Goal: Communication & Community: Answer question/provide support

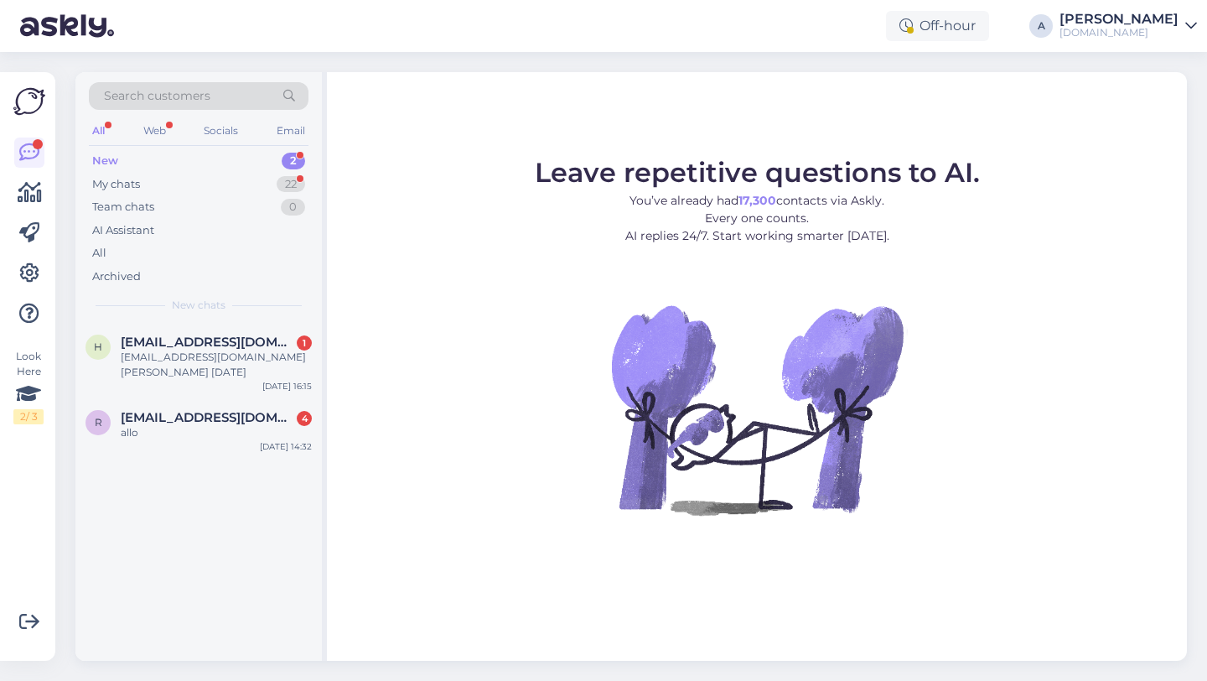
click at [380, 409] on figure "Leave repetitive questions to AI. You’ve already had 17,300 contacts via Askly.…" at bounding box center [757, 359] width 830 height 401
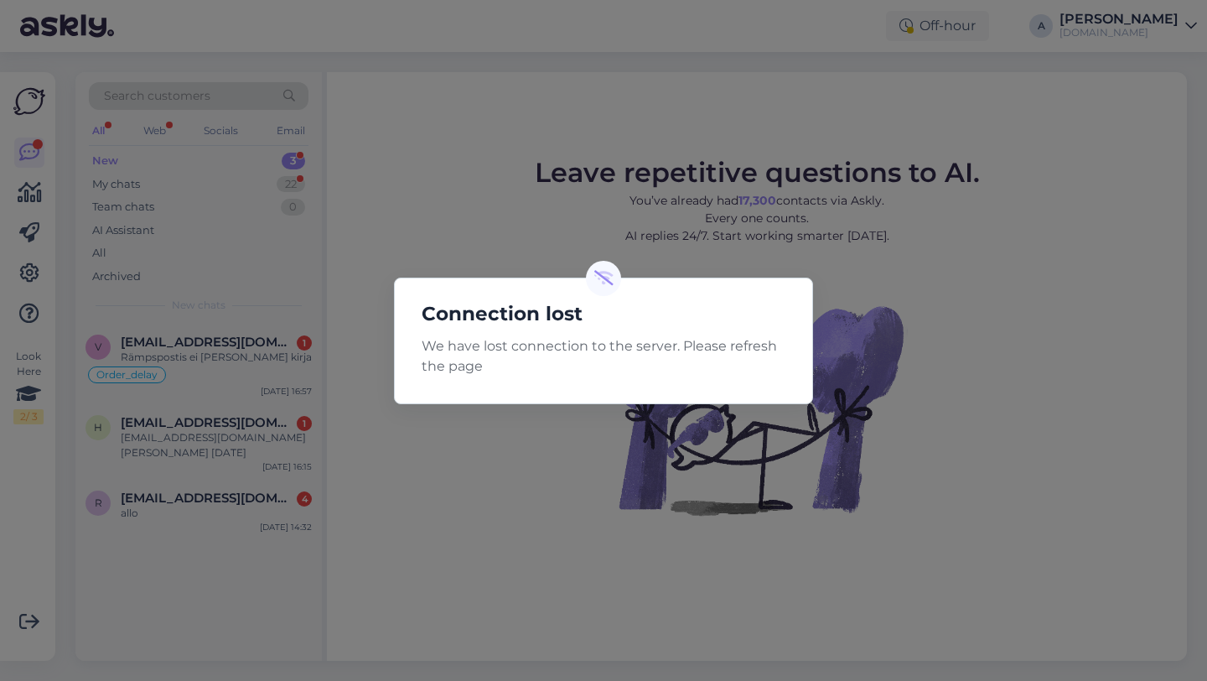
click at [834, 310] on div "Connection lost We have lost connection to the server. Please refresh the page" at bounding box center [603, 340] width 1207 height 681
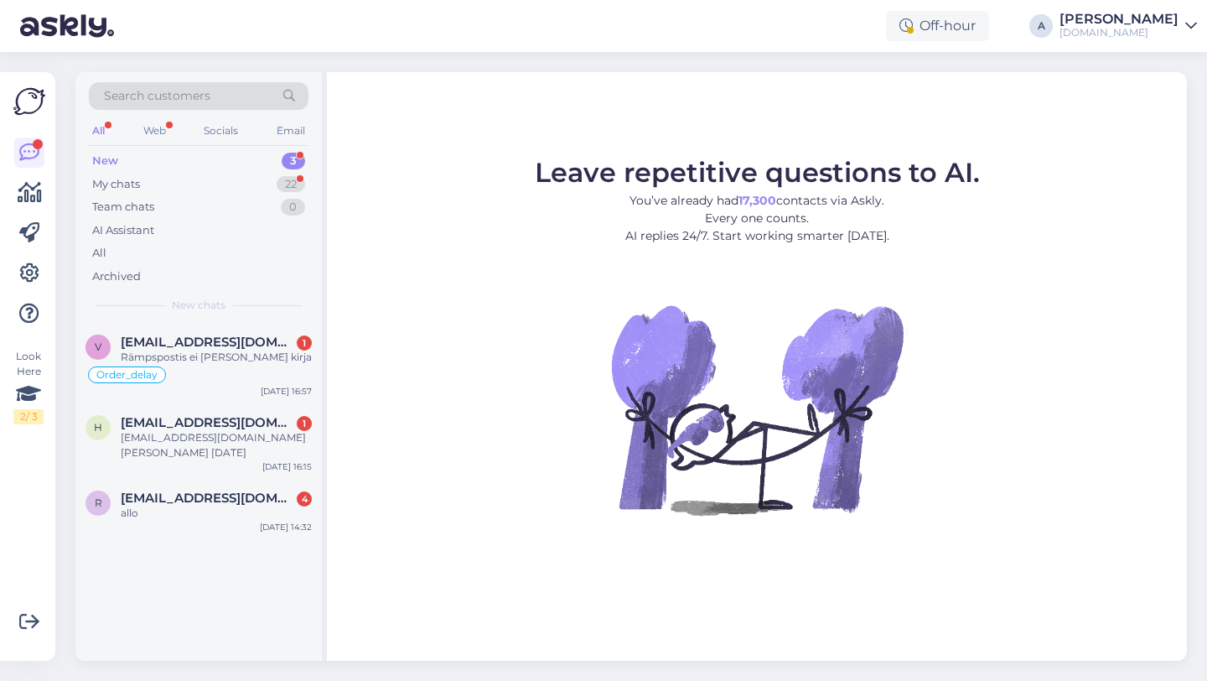
click at [519, 344] on figure "Leave repetitive questions to AI. You’ve already had 17,300 contacts via Askly.…" at bounding box center [757, 359] width 830 height 401
click at [443, 453] on figure "Leave repetitive questions to AI. You’ve already had 17,300 contacts via Askly.…" at bounding box center [757, 359] width 830 height 401
click at [505, 355] on figure "Leave repetitive questions to AI. You’ve already had 17,300 contacts via Askly.…" at bounding box center [757, 359] width 830 height 401
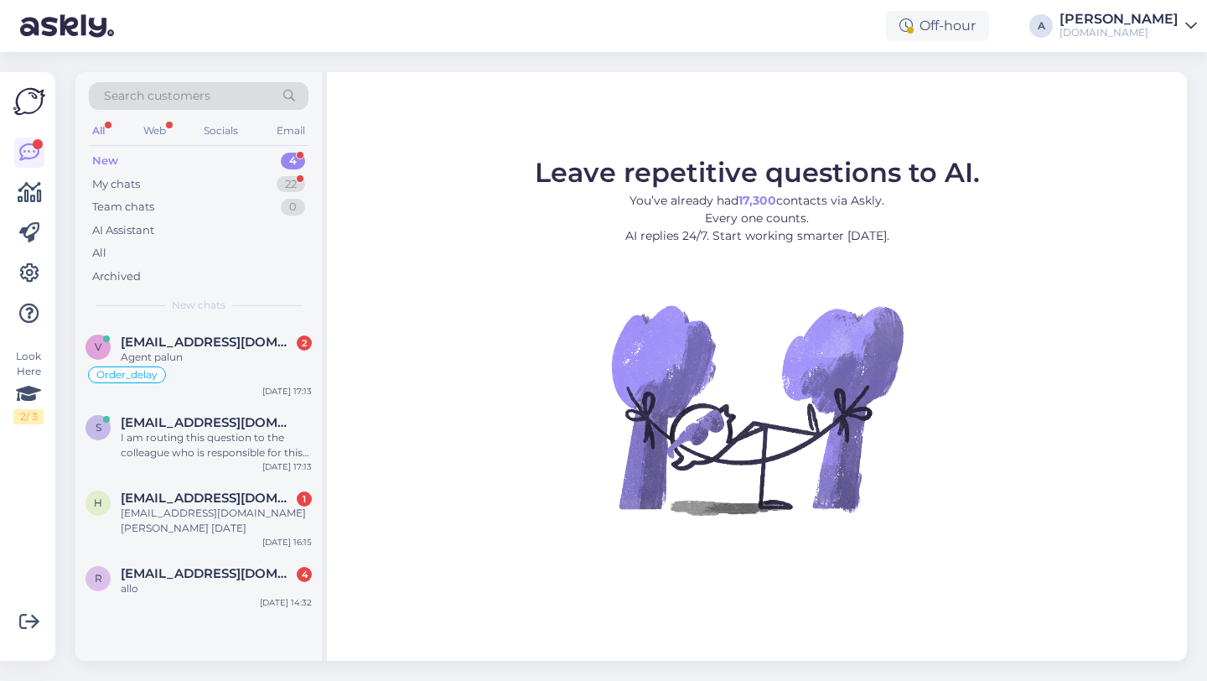
click at [710, 562] on div "Leave repetitive questions to AI. You’ve already had 17,300 contacts via Askly.…" at bounding box center [757, 366] width 860 height 588
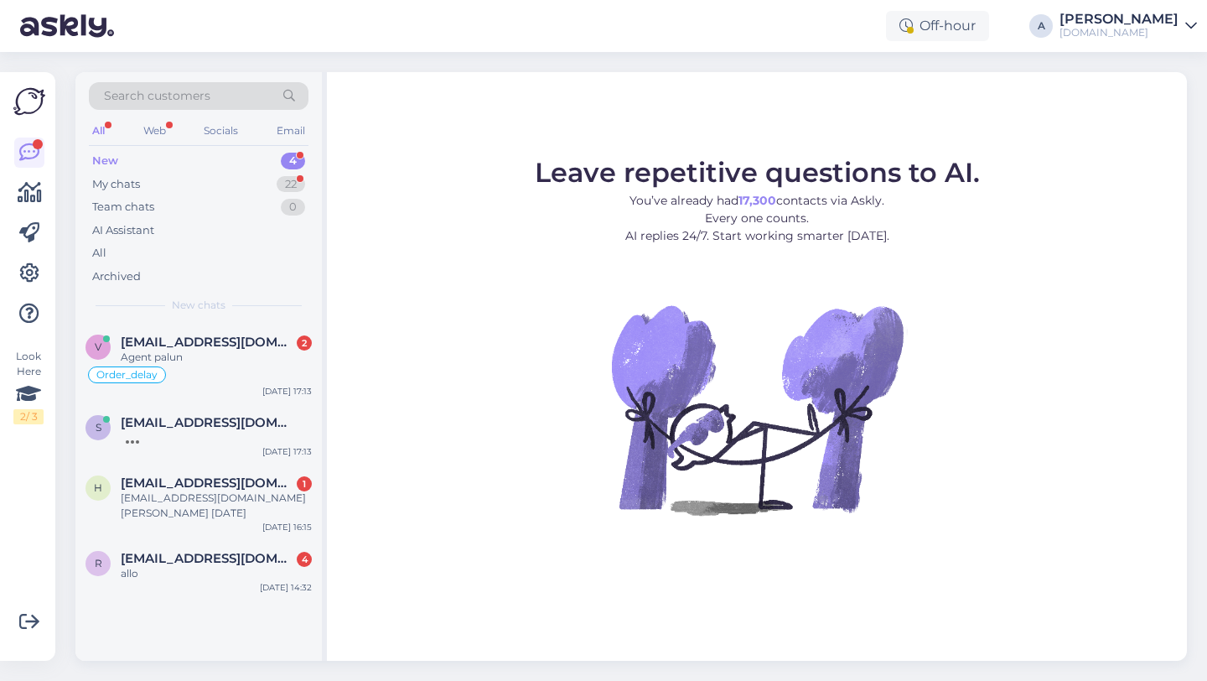
click at [670, 362] on img at bounding box center [757, 409] width 302 height 302
click at [693, 401] on img at bounding box center [757, 409] width 302 height 302
click at [467, 431] on figure "Leave repetitive questions to AI. You’ve already had 17,300 contacts via Askly.…" at bounding box center [757, 359] width 830 height 401
click at [216, 640] on div "v [EMAIL_ADDRESS][DOMAIN_NAME] 2 Agent palun Order_delay [DATE] 17:13 s [EMAIL_…" at bounding box center [198, 492] width 246 height 338
click at [512, 333] on figure "Leave repetitive questions to AI. You’ve already had 17,300 contacts via Askly.…" at bounding box center [757, 359] width 830 height 401
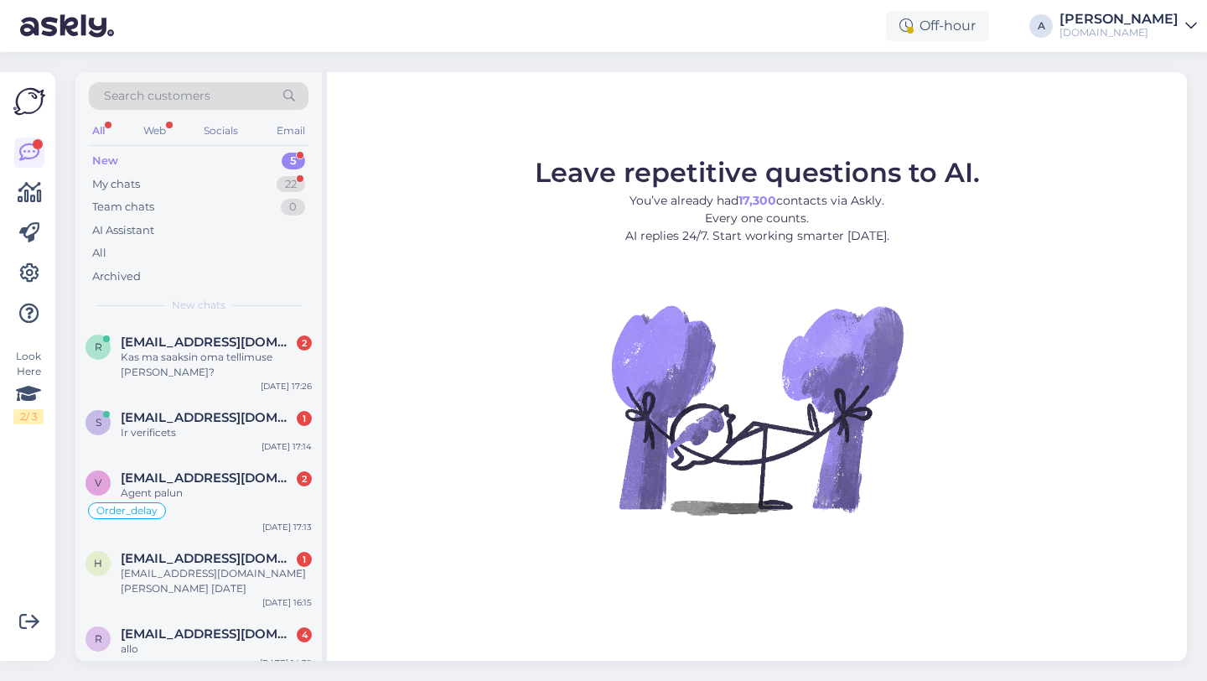
click at [453, 367] on figure "Leave repetitive questions to AI. You’ve already had 17,300 contacts via Askly.…" at bounding box center [757, 359] width 830 height 401
click at [487, 450] on figure "Leave repetitive questions to AI. You’ve already had 17,300 contacts via Askly.…" at bounding box center [757, 359] width 830 height 401
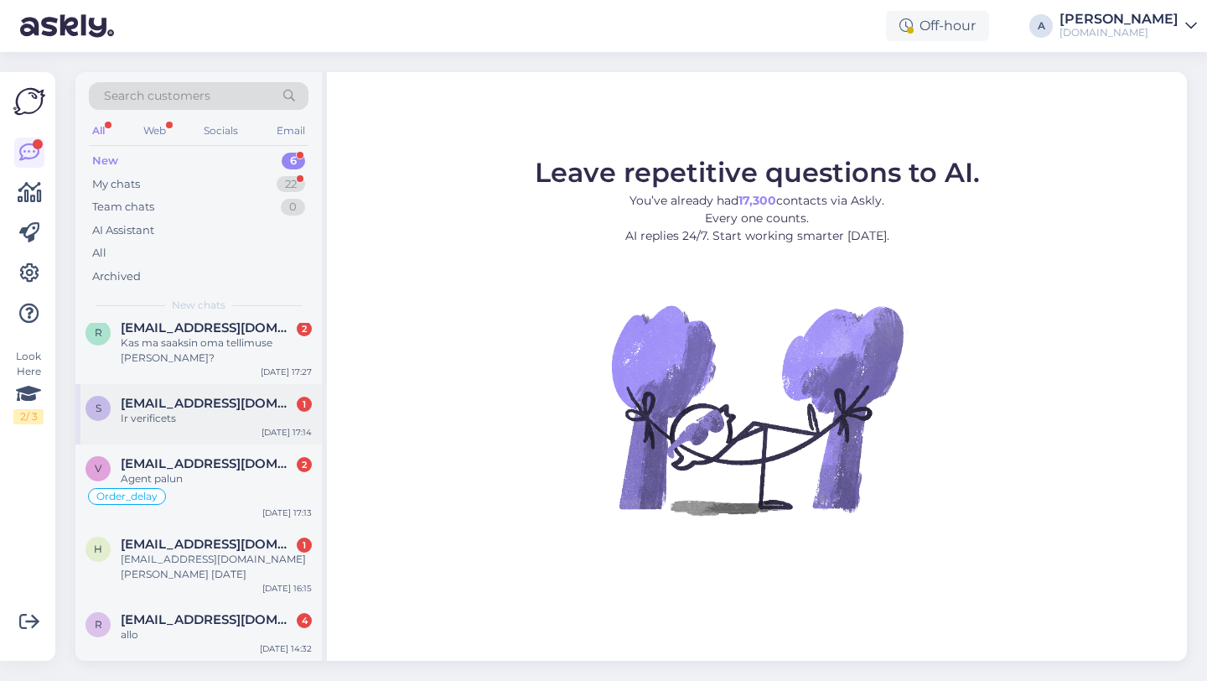
scroll to position [74, 0]
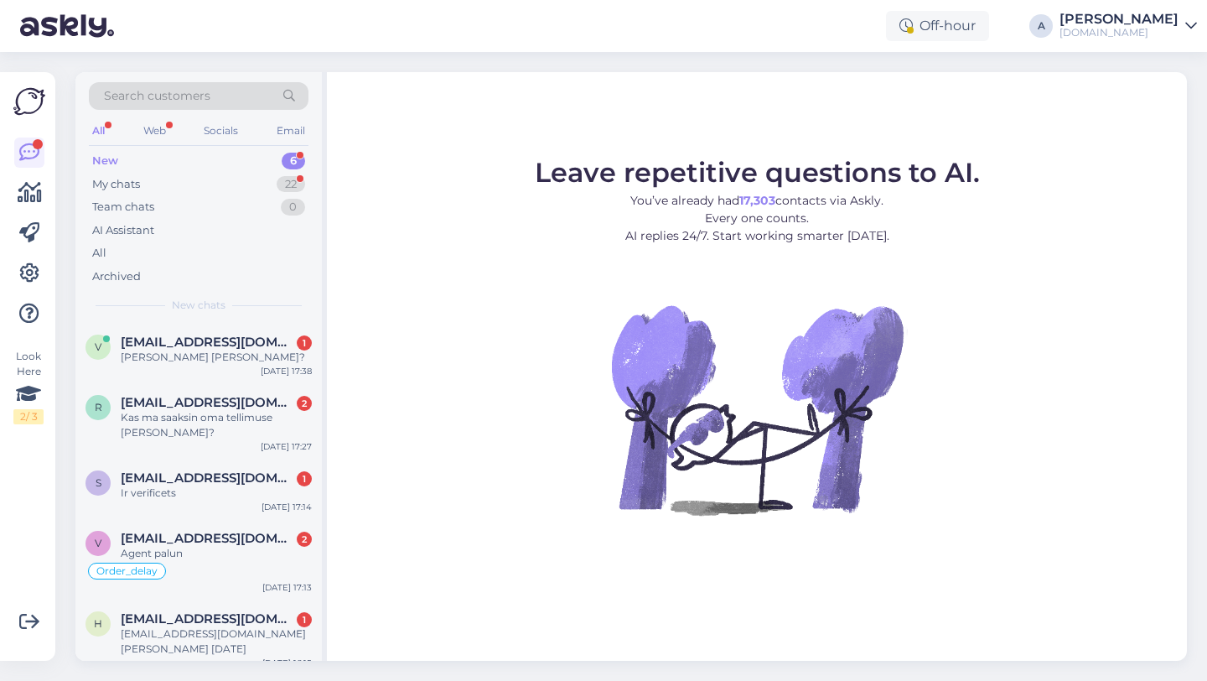
scroll to position [75, 0]
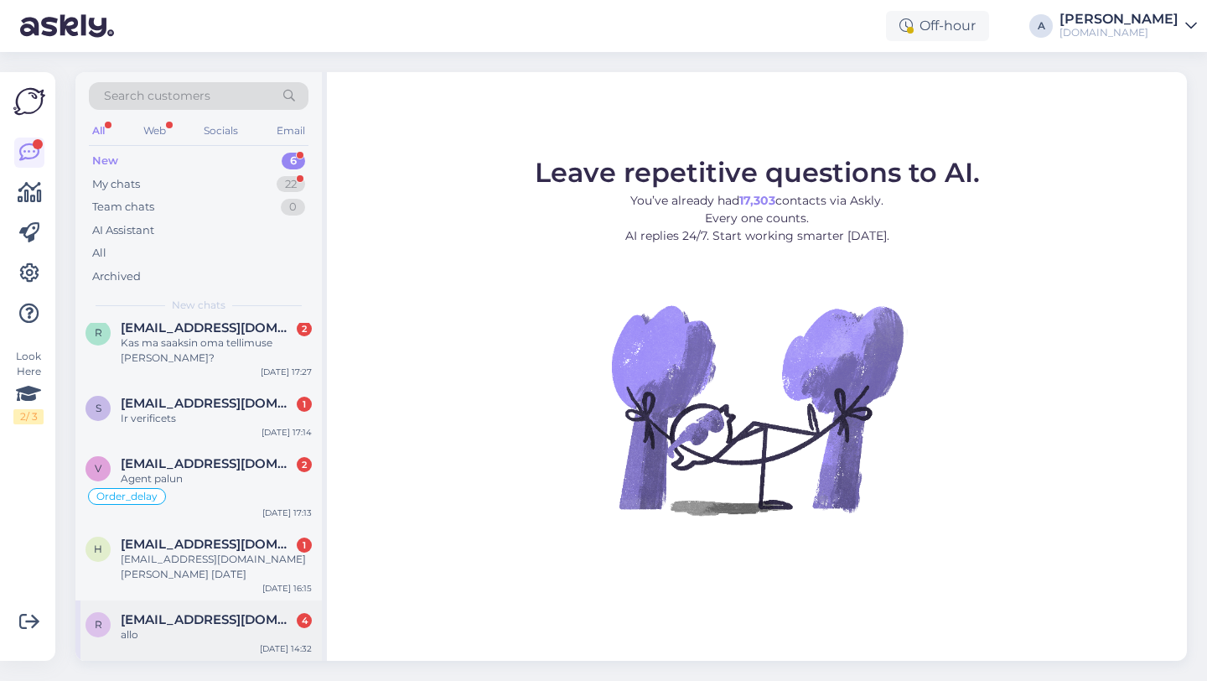
click at [236, 621] on span "[EMAIL_ADDRESS][DOMAIN_NAME]" at bounding box center [208, 619] width 174 height 15
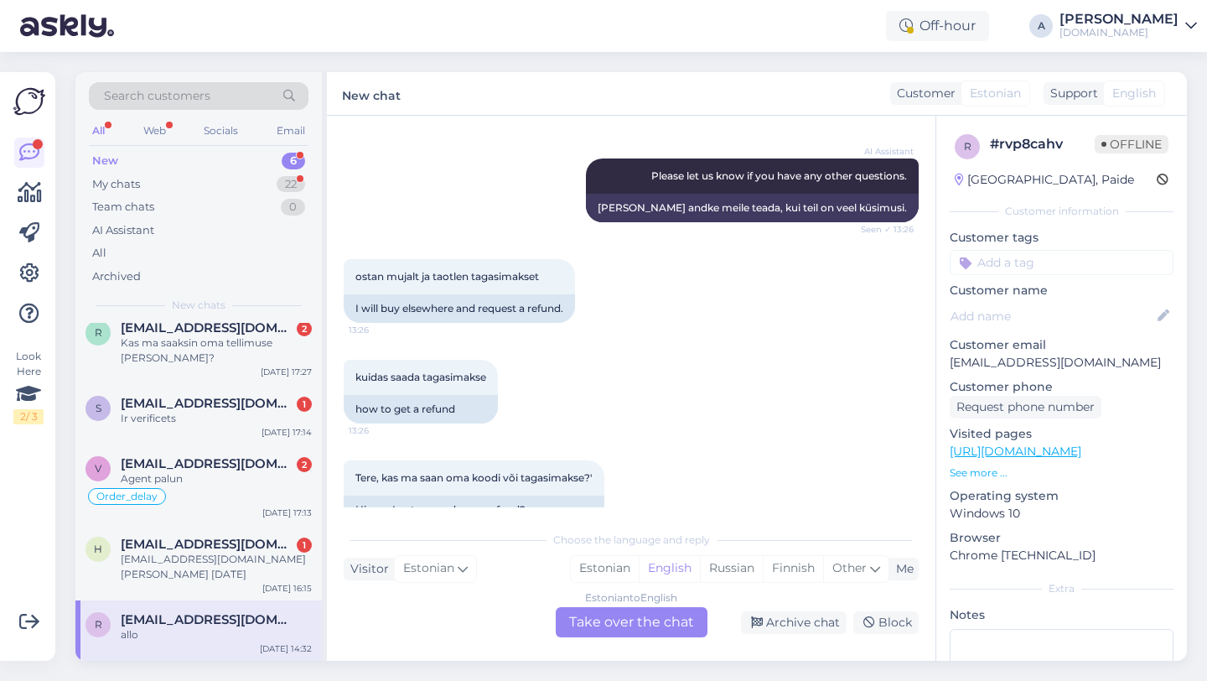
scroll to position [2456, 0]
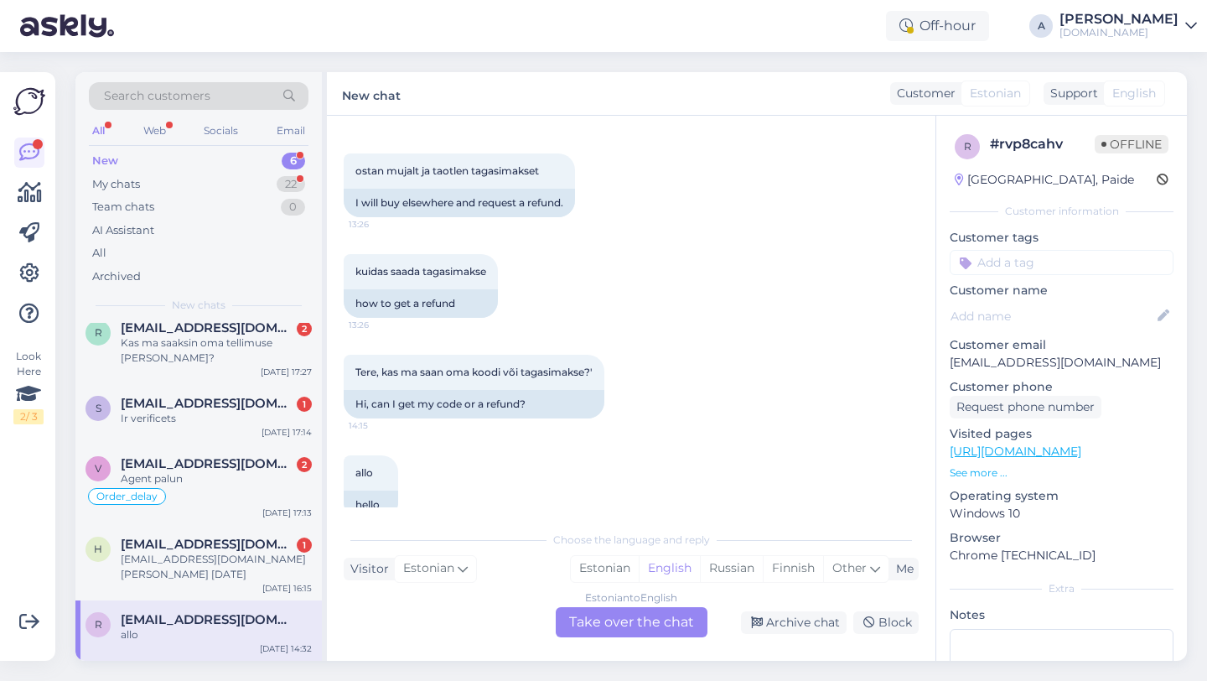
drag, startPoint x: 639, startPoint y: 603, endPoint x: 624, endPoint y: 444, distance: 160.0
click at [624, 471] on div "Chat started Aug 20 2025 Tere, kaua Teie koodidega peale makse teostamist läheb…" at bounding box center [631, 388] width 608 height 545
click at [609, 624] on div "Estonian to English Take over the chat" at bounding box center [632, 622] width 152 height 30
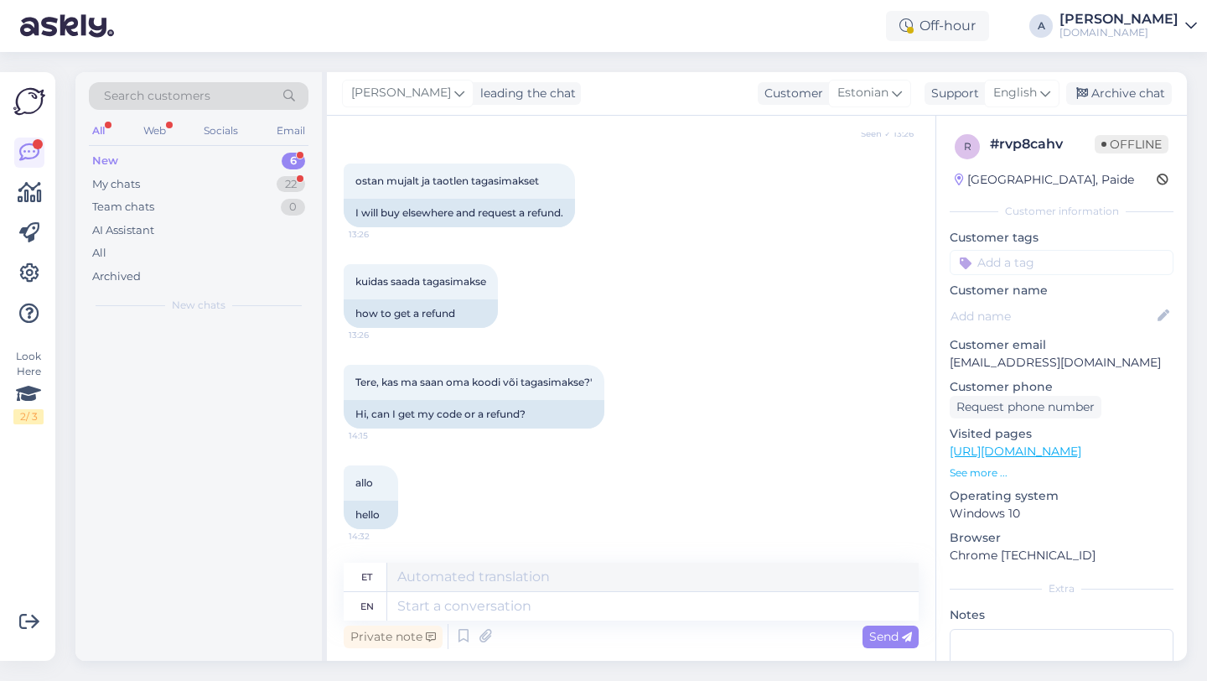
scroll to position [0, 0]
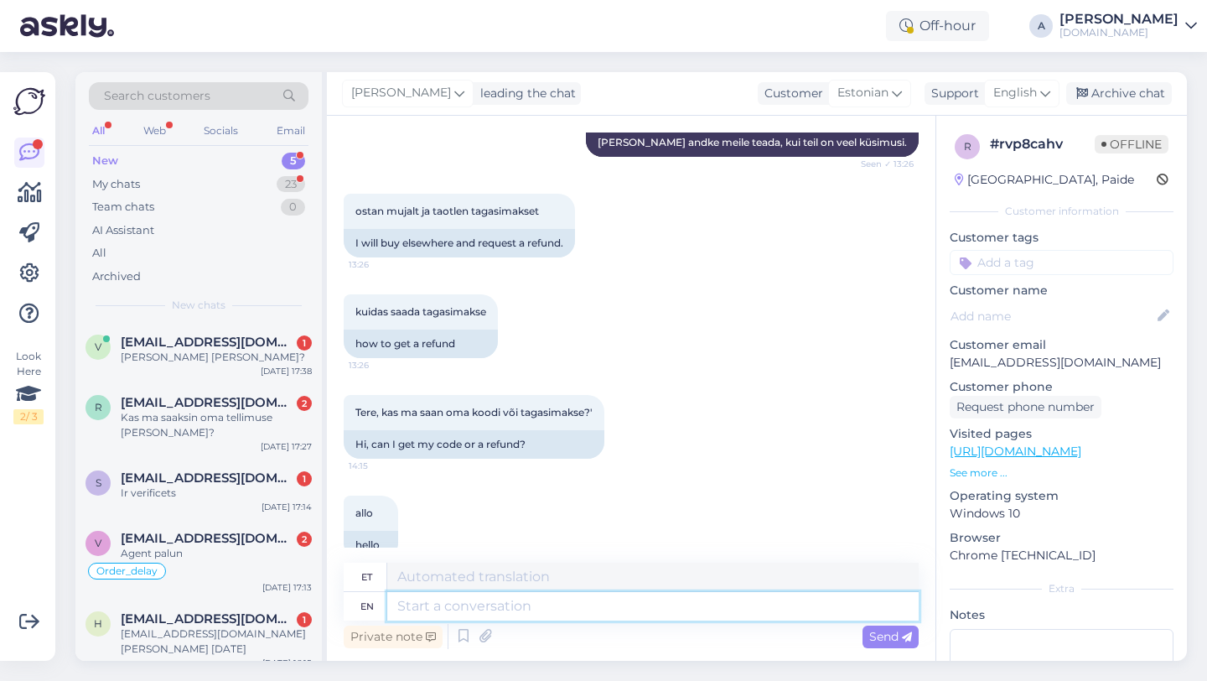
click at [525, 610] on textarea at bounding box center [652, 606] width 531 height 28
type textarea "Hey the"
type textarea "Hei"
type textarea "Hey there!"
type textarea "Tere!"
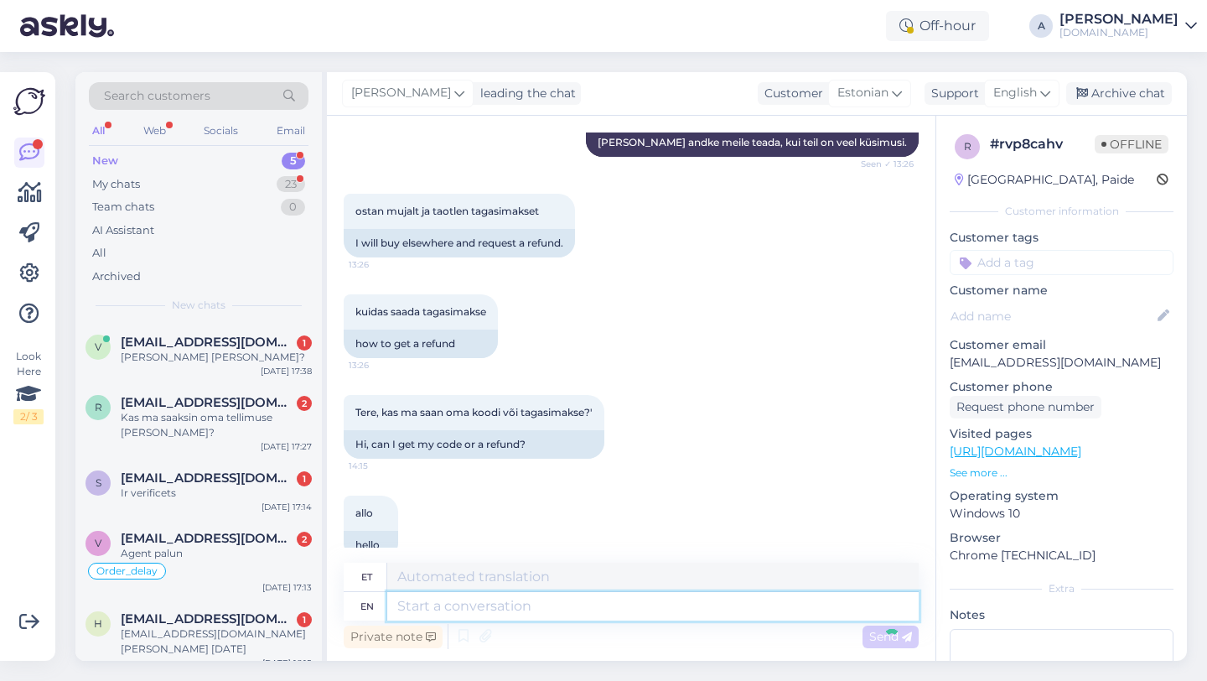
scroll to position [2517, 0]
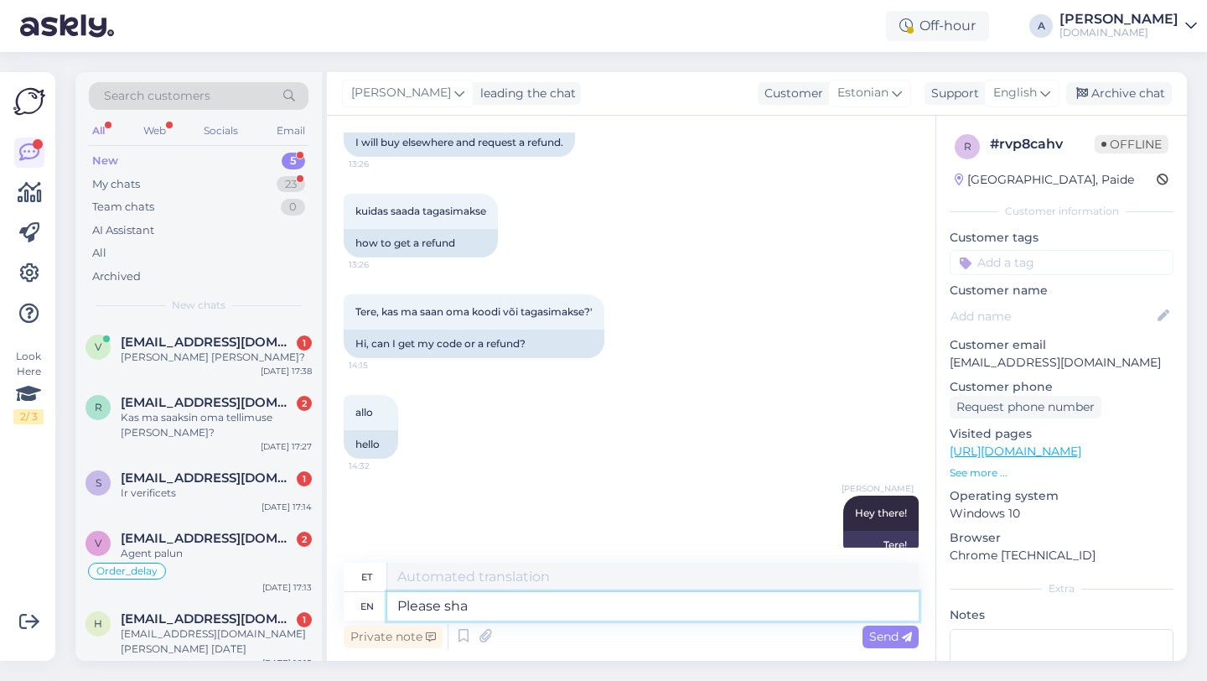
type textarea "Please shar"
type textarea "Palun"
type textarea "Please share wit"
type textarea "Palun jaga"
type textarea "Please share with me"
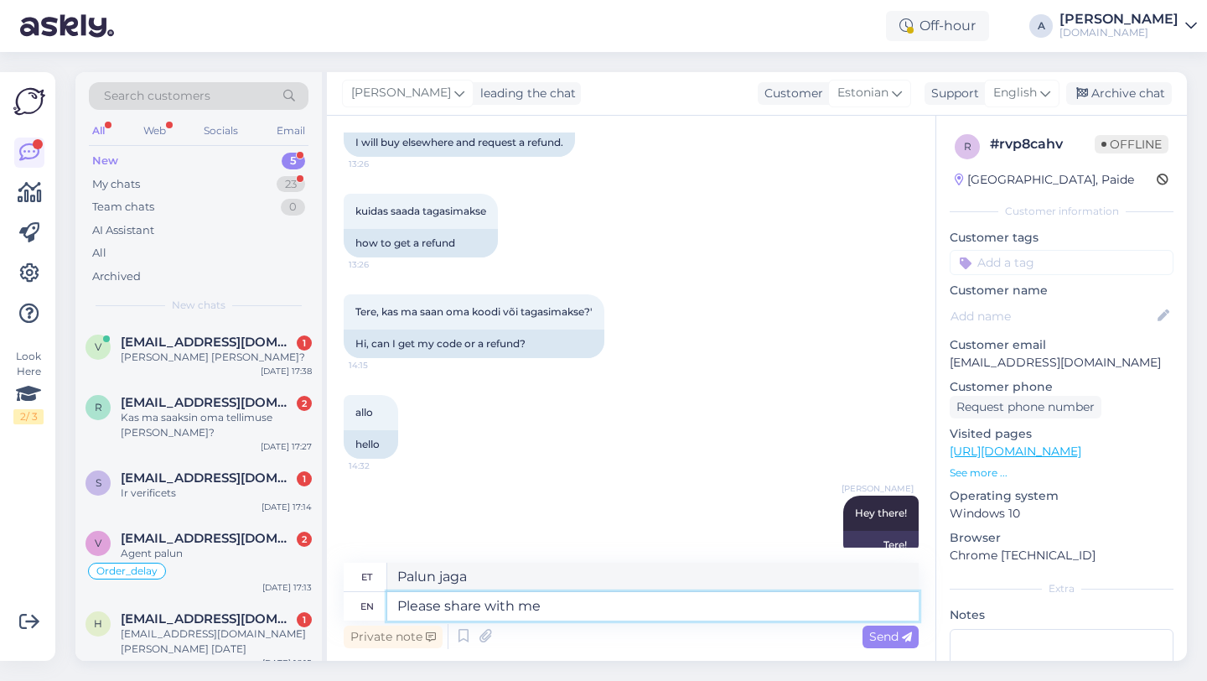
type textarea "Palun jagage"
type textarea "Please share with me yo"
type textarea "Palun jaga minuga"
type textarea "Please share with me your or"
type textarea "Palun jaga minuga oma"
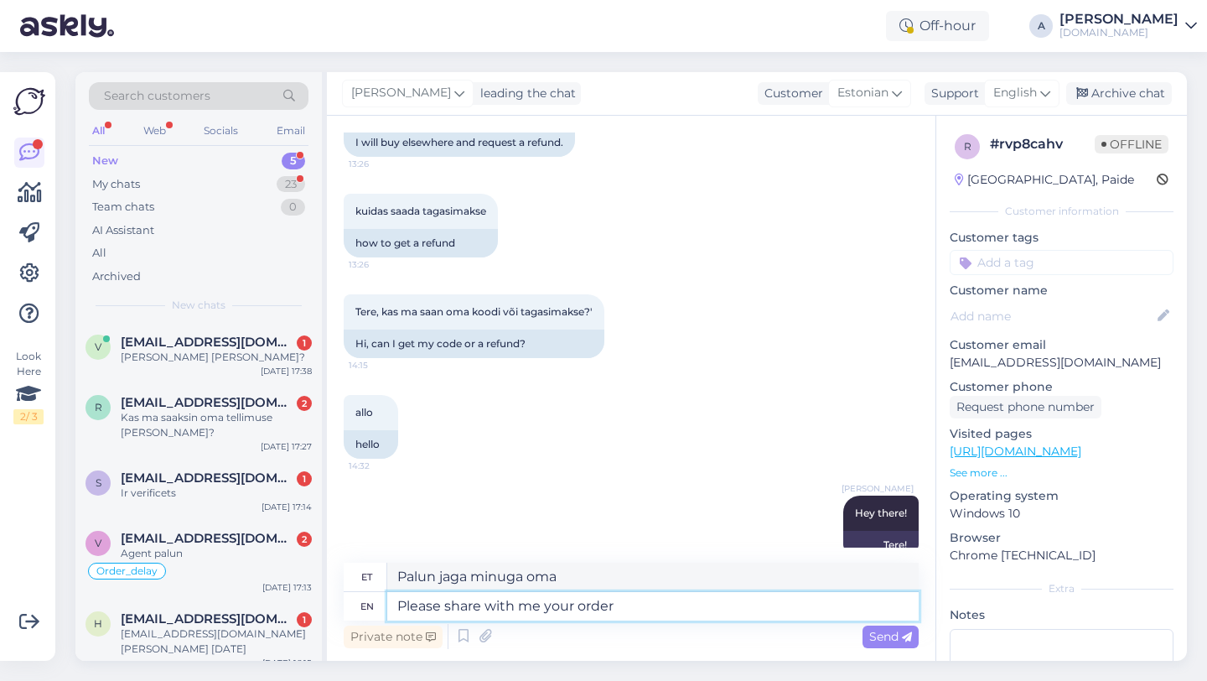
type textarea "Please share with me your order n"
type textarea "Palun jaga minuga oma tellimust"
type textarea "Please share with me your order number."
type textarea "Palun jaga minuga oma tellimuse numbrit."
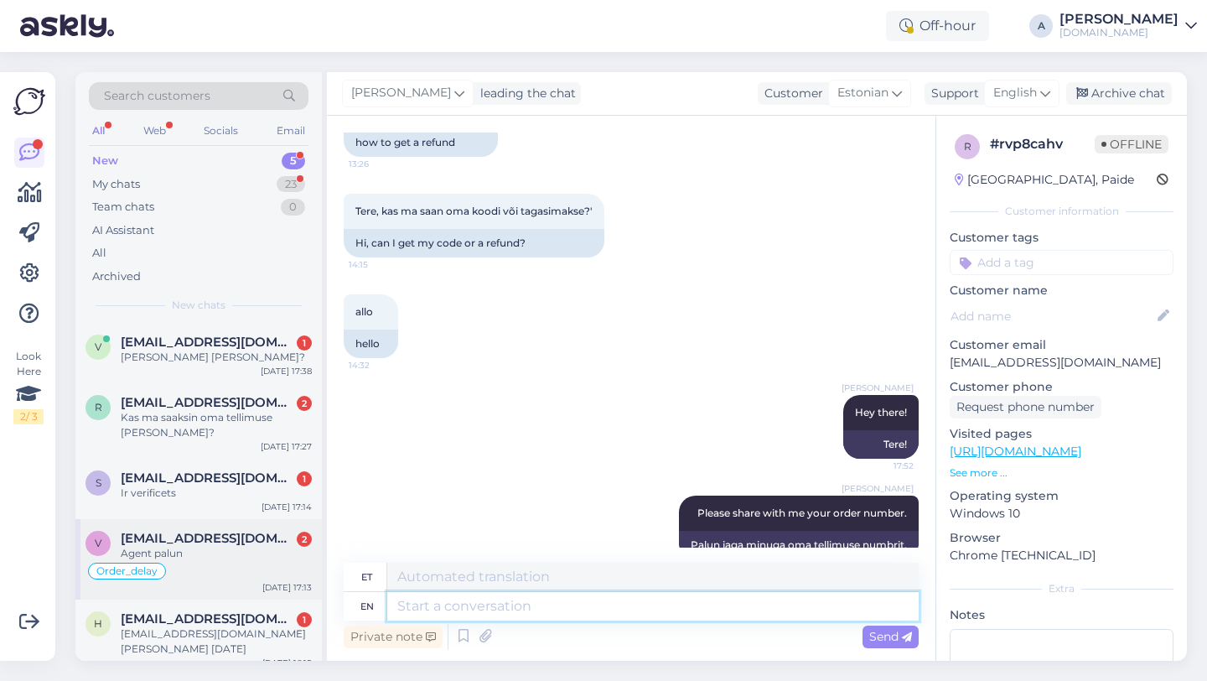
scroll to position [14, 0]
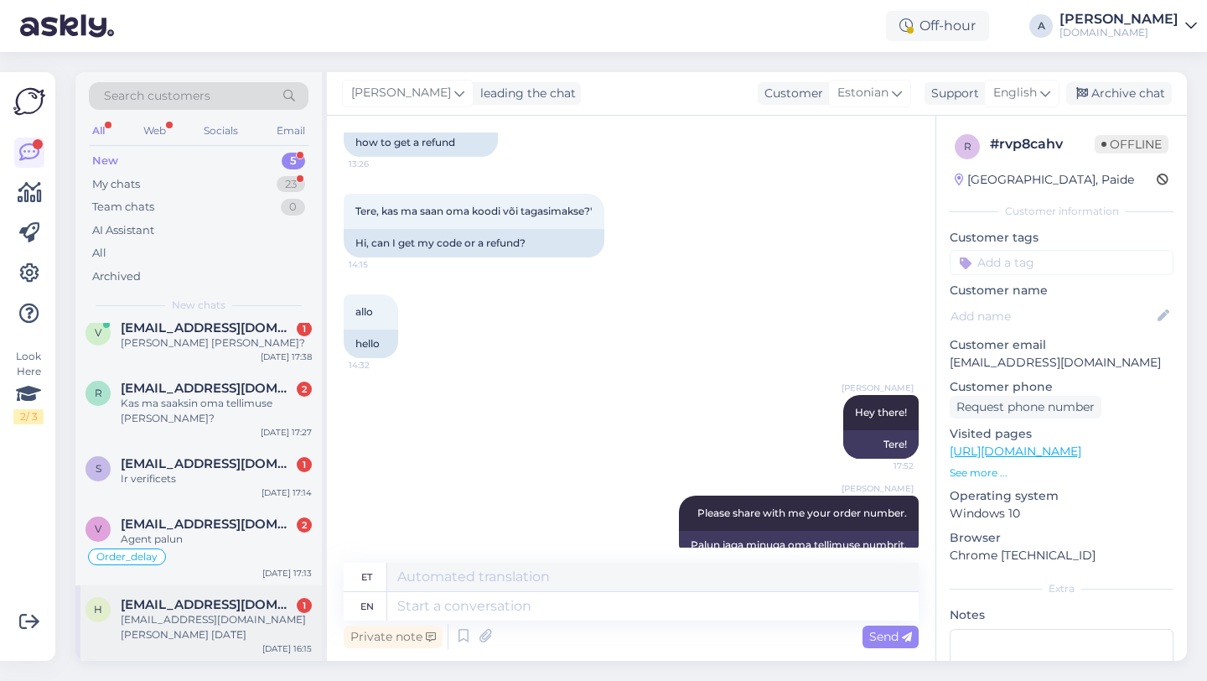
click at [214, 598] on span "[EMAIL_ADDRESS][DOMAIN_NAME]" at bounding box center [208, 604] width 174 height 15
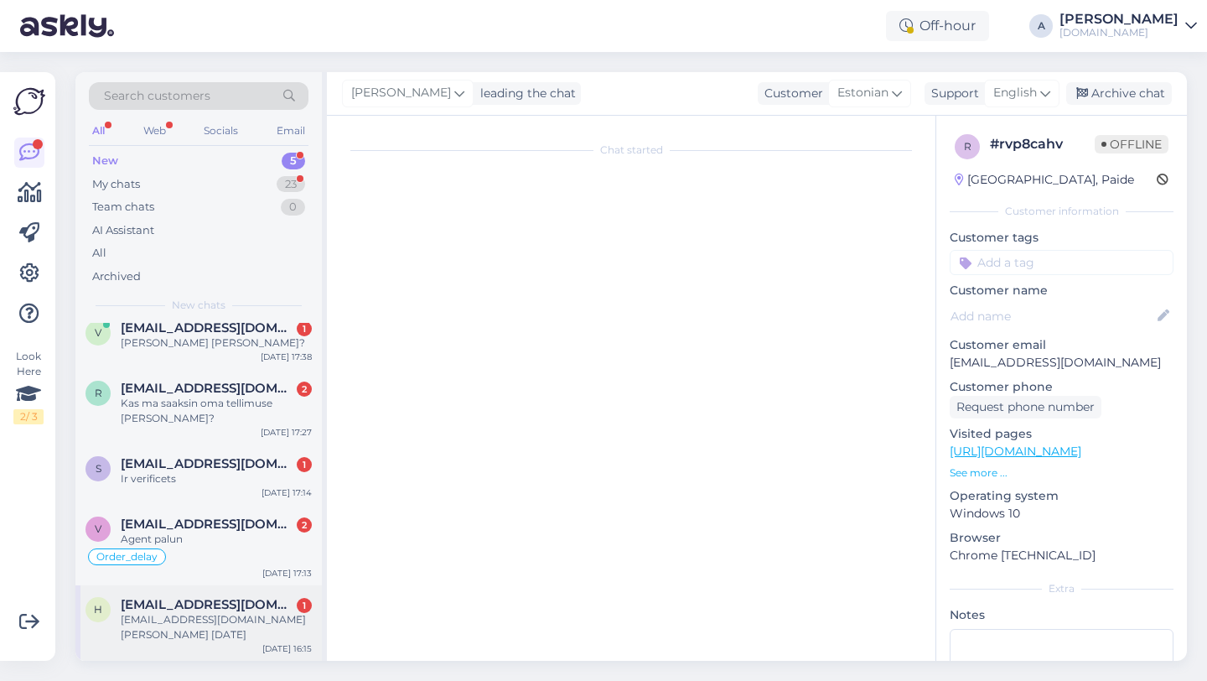
scroll to position [103, 0]
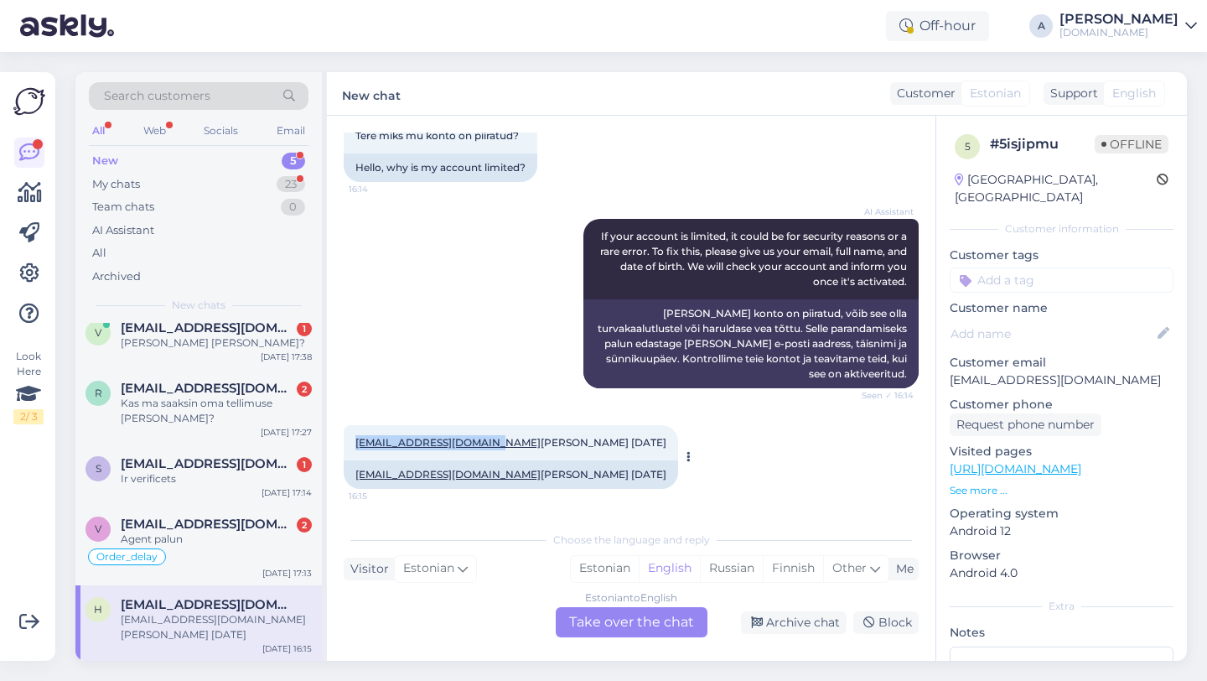
copy link "[EMAIL_ADDRESS][DOMAIN_NAME]"
copy link "heidikrutto99@gmail.com"
click at [618, 615] on div "Estonian to English Take over the chat" at bounding box center [632, 622] width 152 height 30
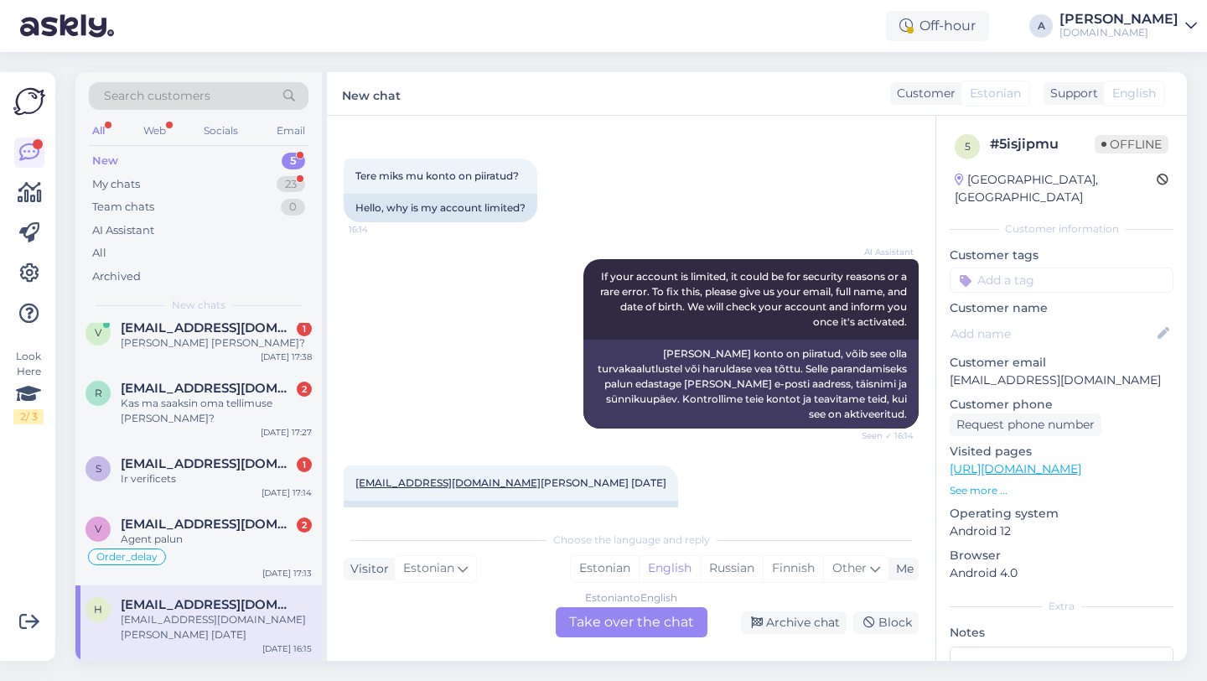
scroll to position [0, 0]
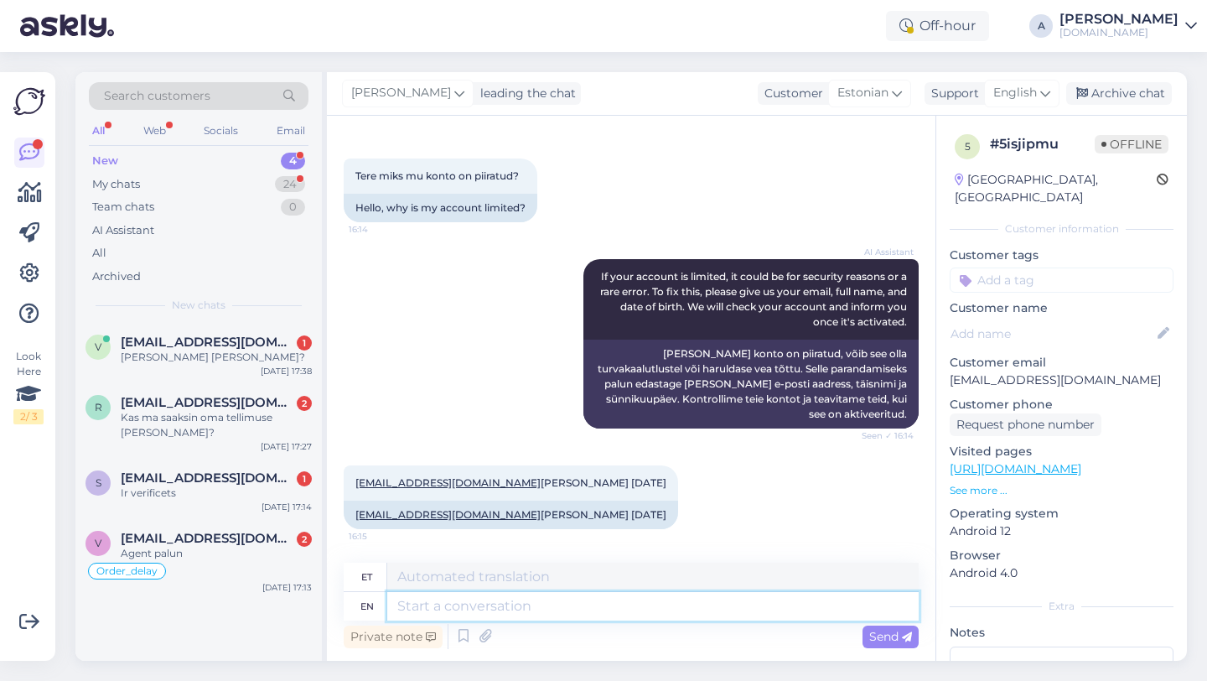
click at [551, 608] on textarea at bounding box center [652, 606] width 531 height 28
type textarea "Hey the"
type textarea "Hei"
type textarea "Hey there!"
type textarea "Tere!"
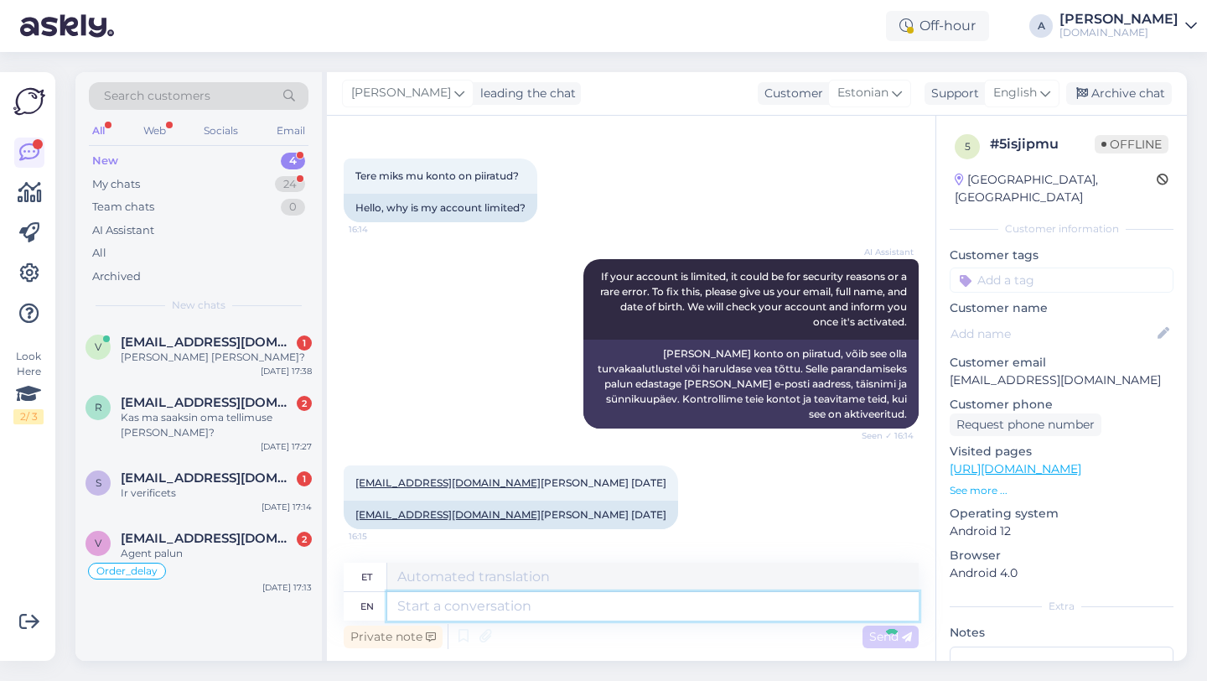
scroll to position [163, 0]
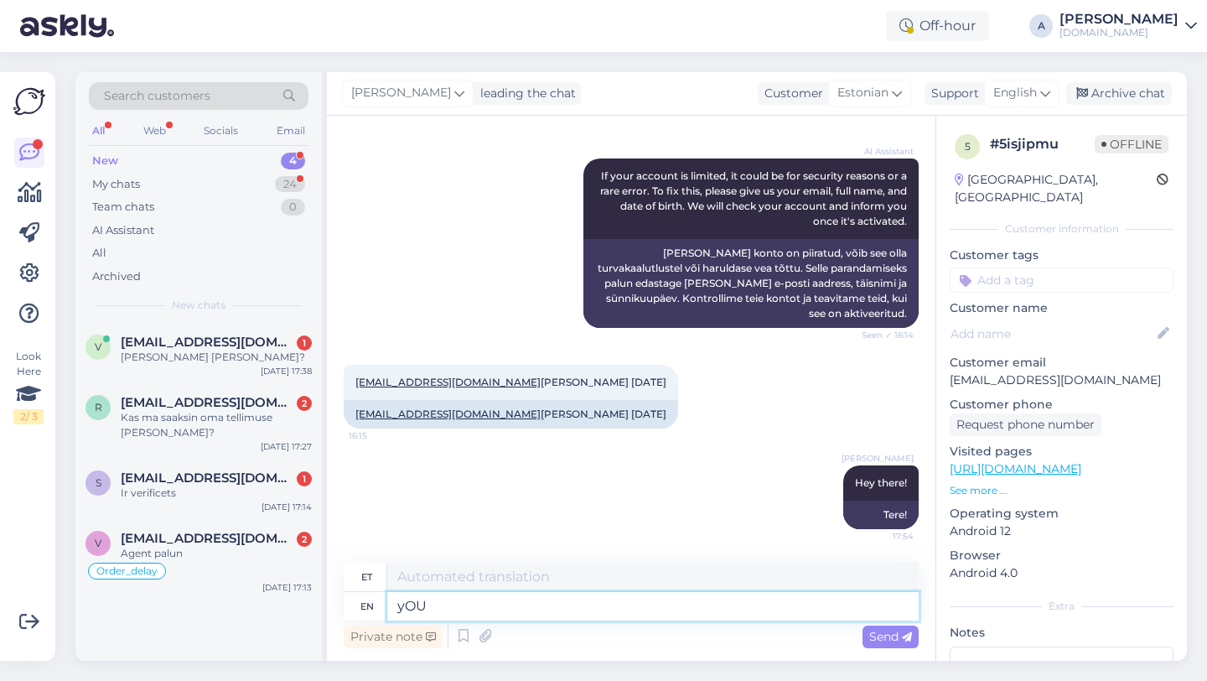
type textarea "yOU"
type textarea "sina"
type textarea "y"
type textarea "You"
type textarea "Sina"
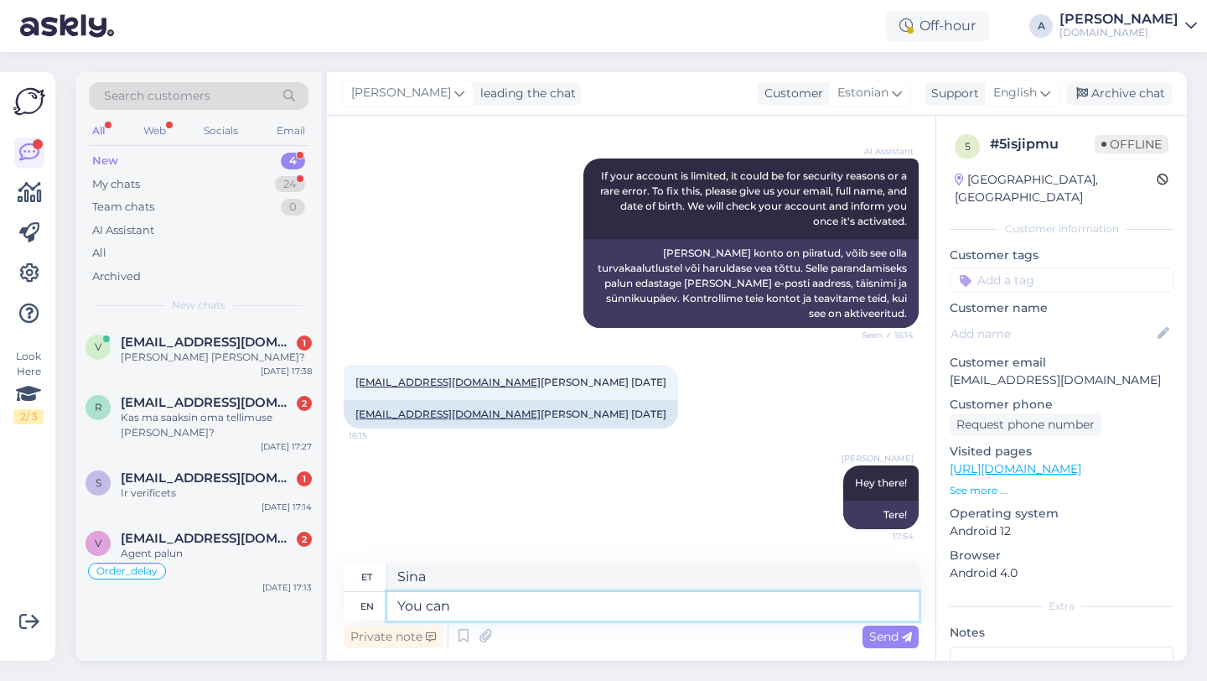
type textarea "You can"
type textarea "Sa saad"
type textarea "You can try now"
type textarea "Võite proovida"
type textarea "You can try now."
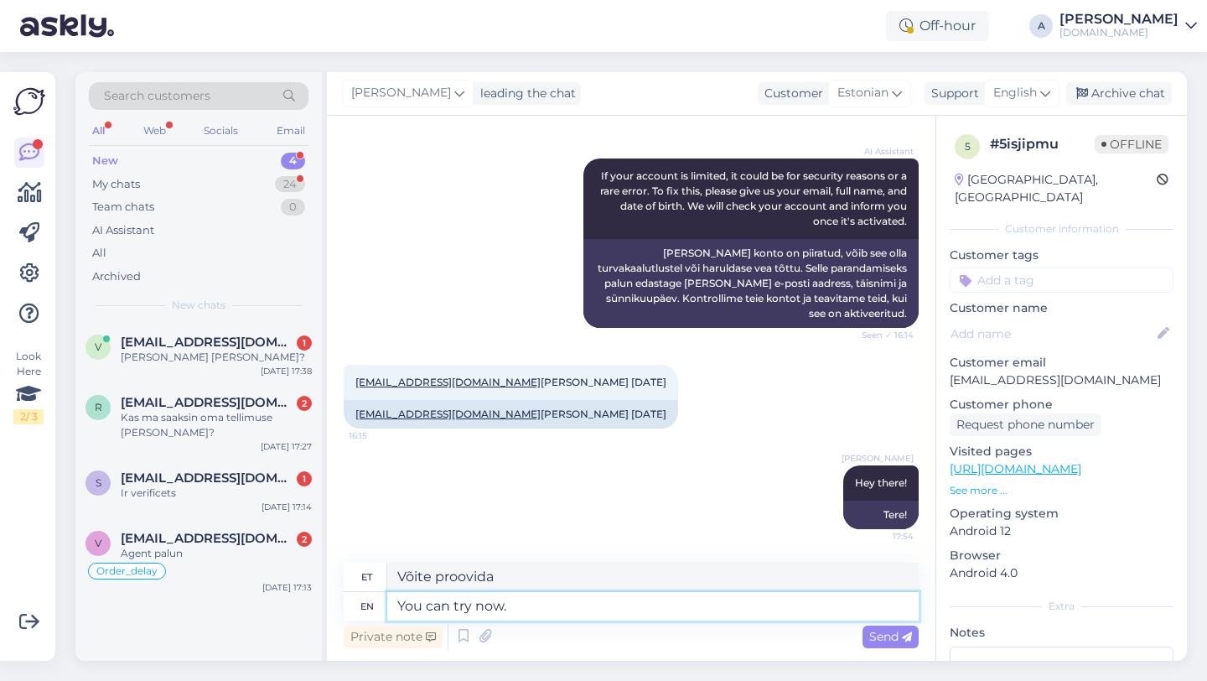
type textarea "Nüüd võid proovida."
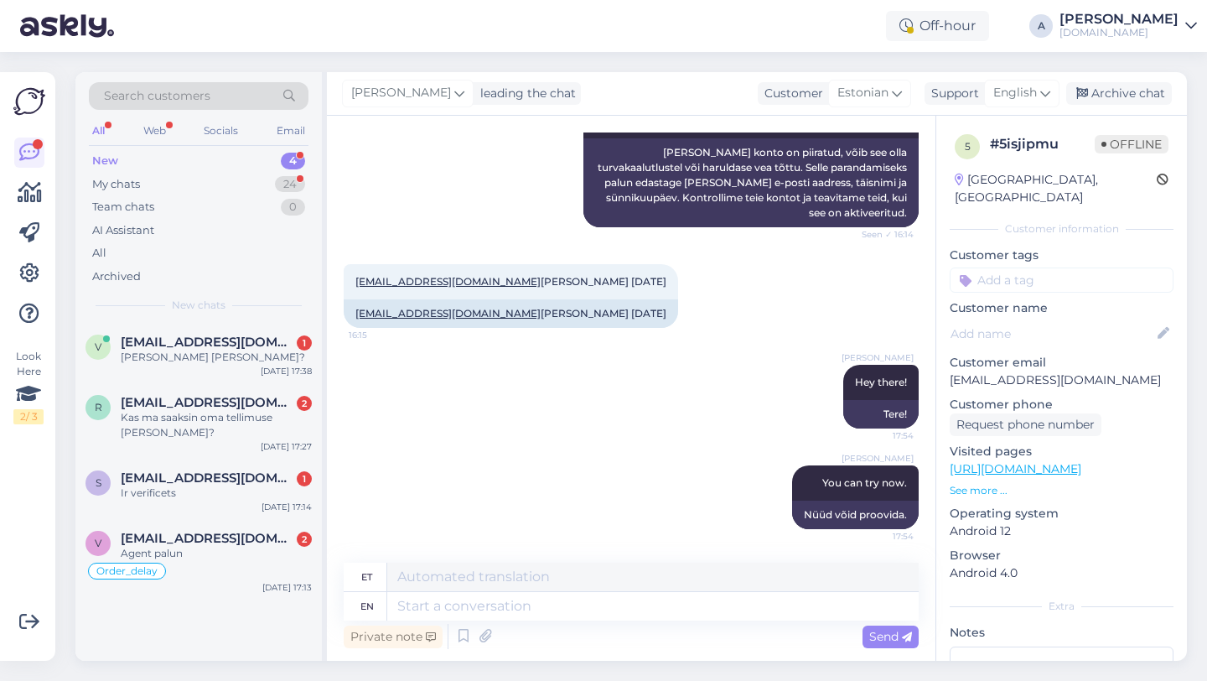
click at [986, 267] on input at bounding box center [1062, 279] width 224 height 25
type input "blo"
click at [1026, 316] on div "Blocked_account" at bounding box center [1061, 324] width 105 height 17
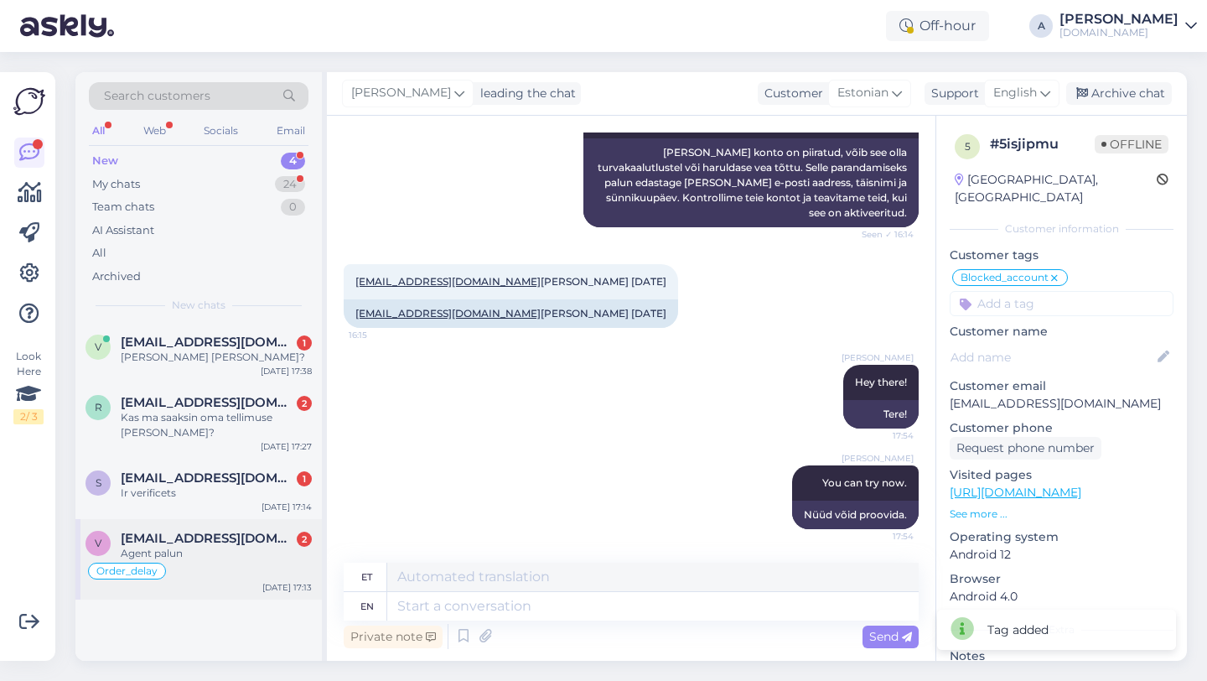
click at [177, 557] on div "Agent palun" at bounding box center [216, 553] width 191 height 15
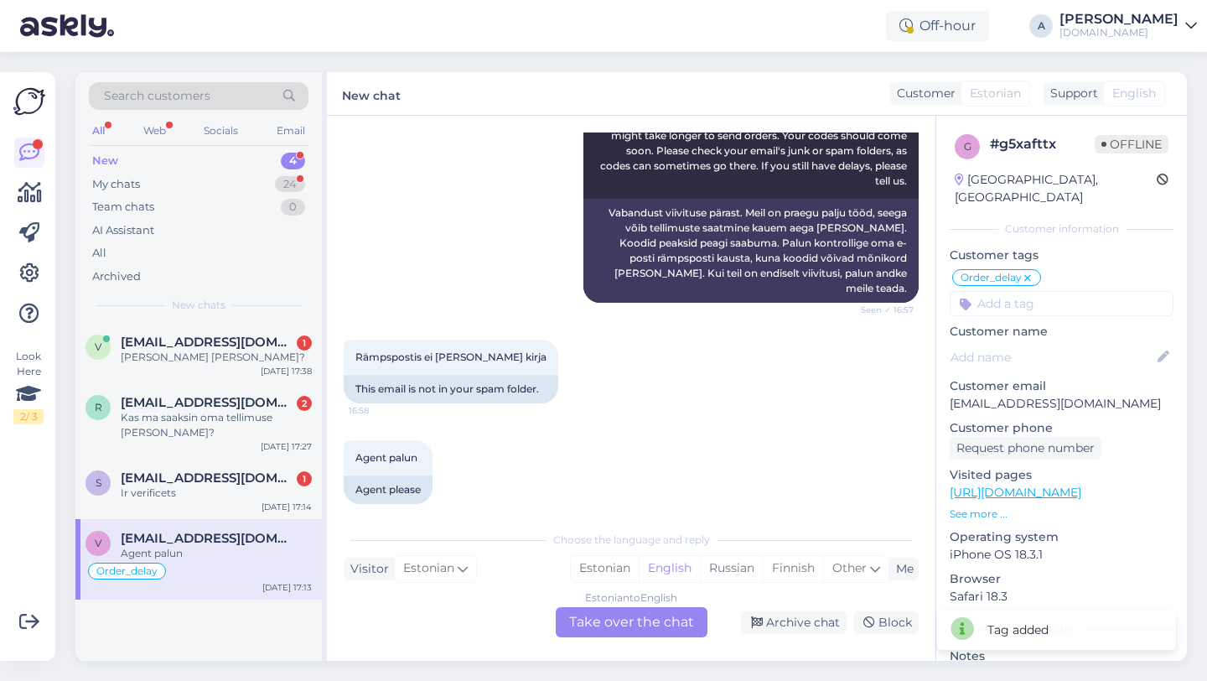
scroll to position [1077, 0]
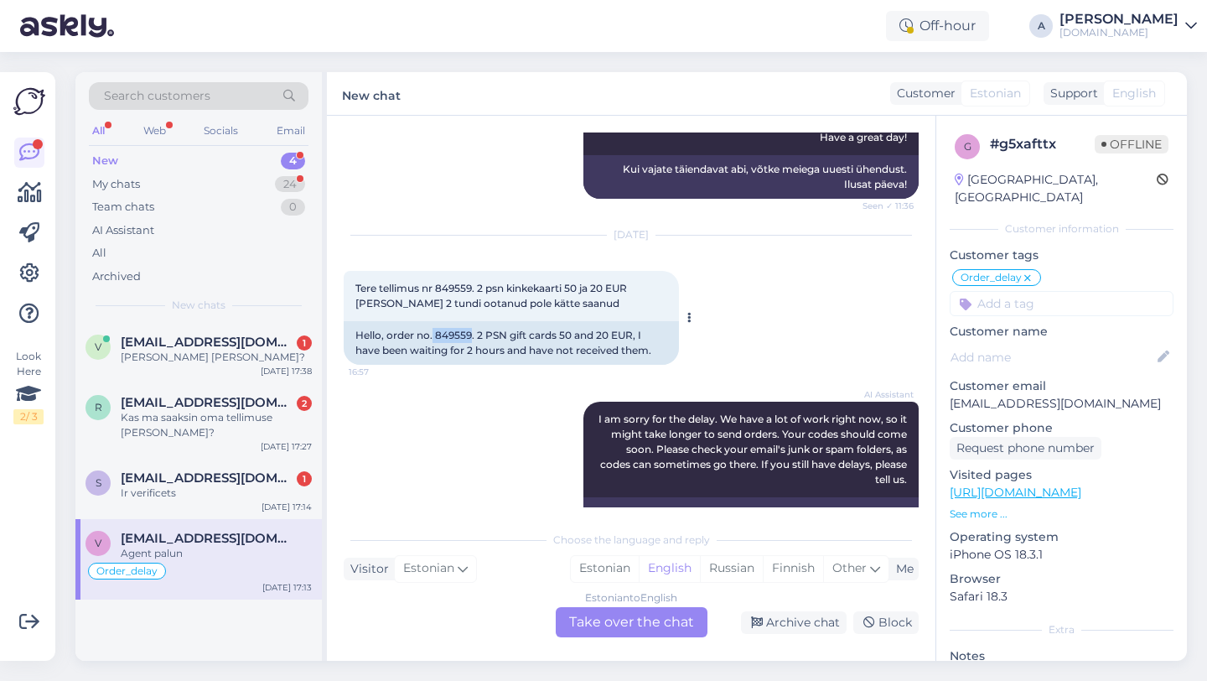
drag, startPoint x: 471, startPoint y: 336, endPoint x: 434, endPoint y: 334, distance: 36.9
click at [434, 334] on div "Hello, order no. 849559. 2 PSN gift cards 50 and 20 EUR, I have been waiting fo…" at bounding box center [511, 343] width 335 height 44
copy div "849559"
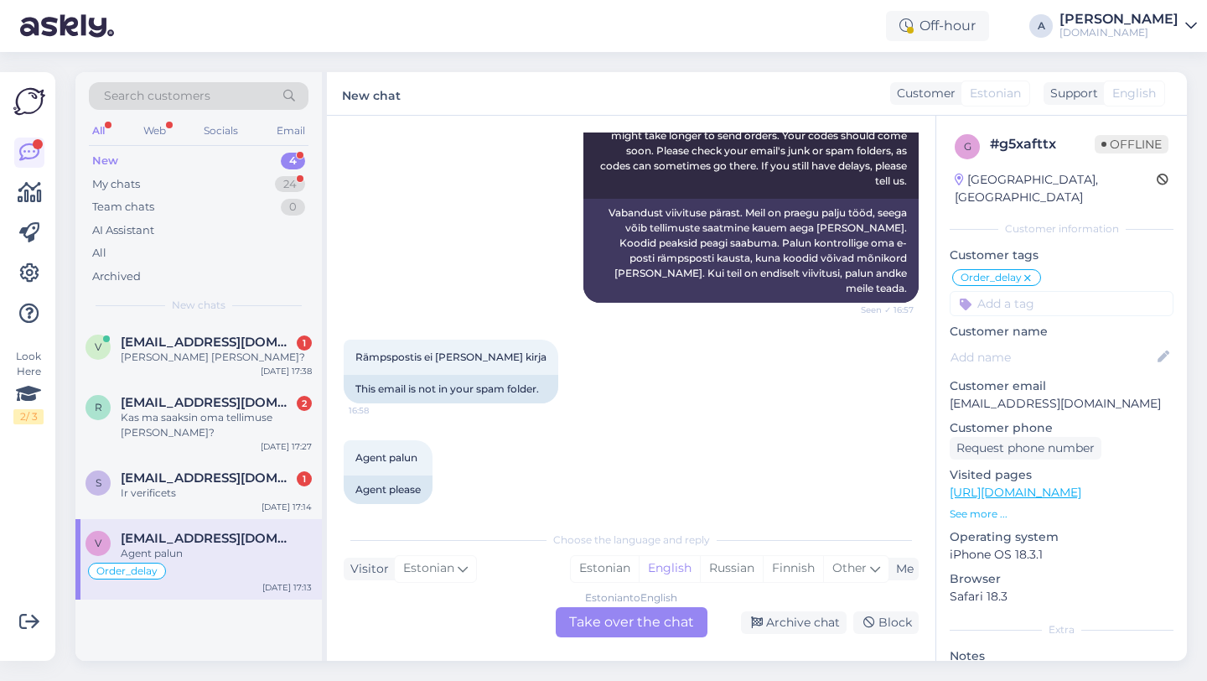
click at [621, 619] on div "Estonian to English Take over the chat" at bounding box center [632, 622] width 152 height 30
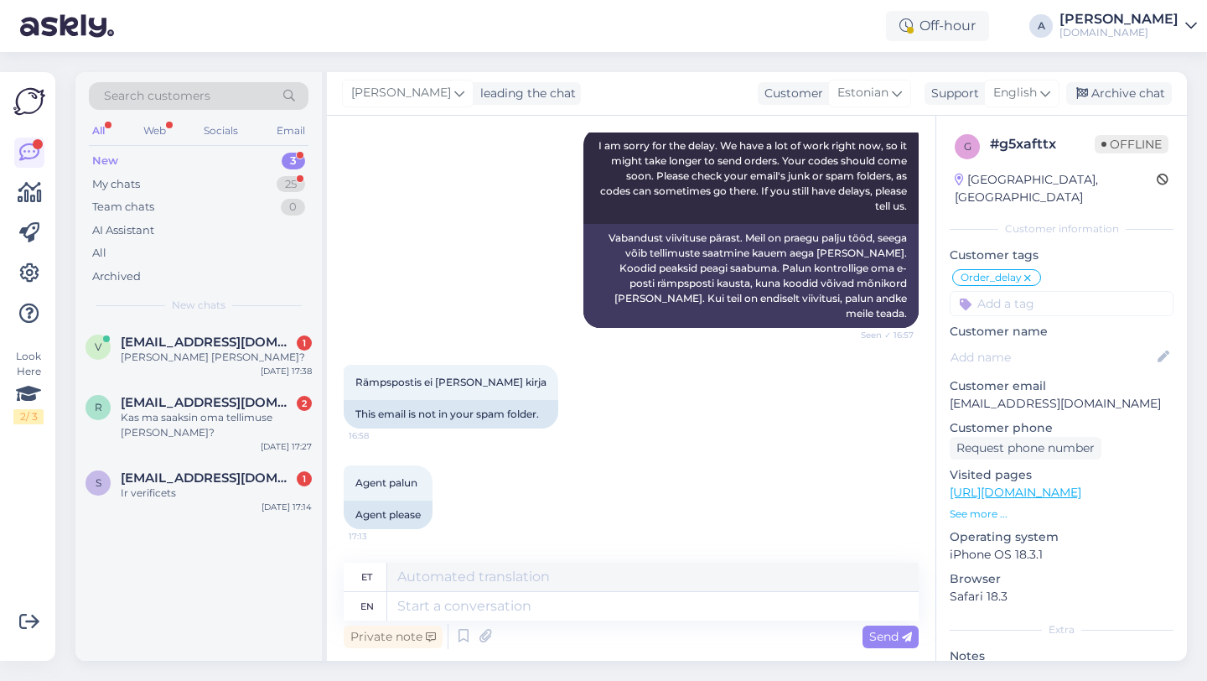
scroll to position [1335, 0]
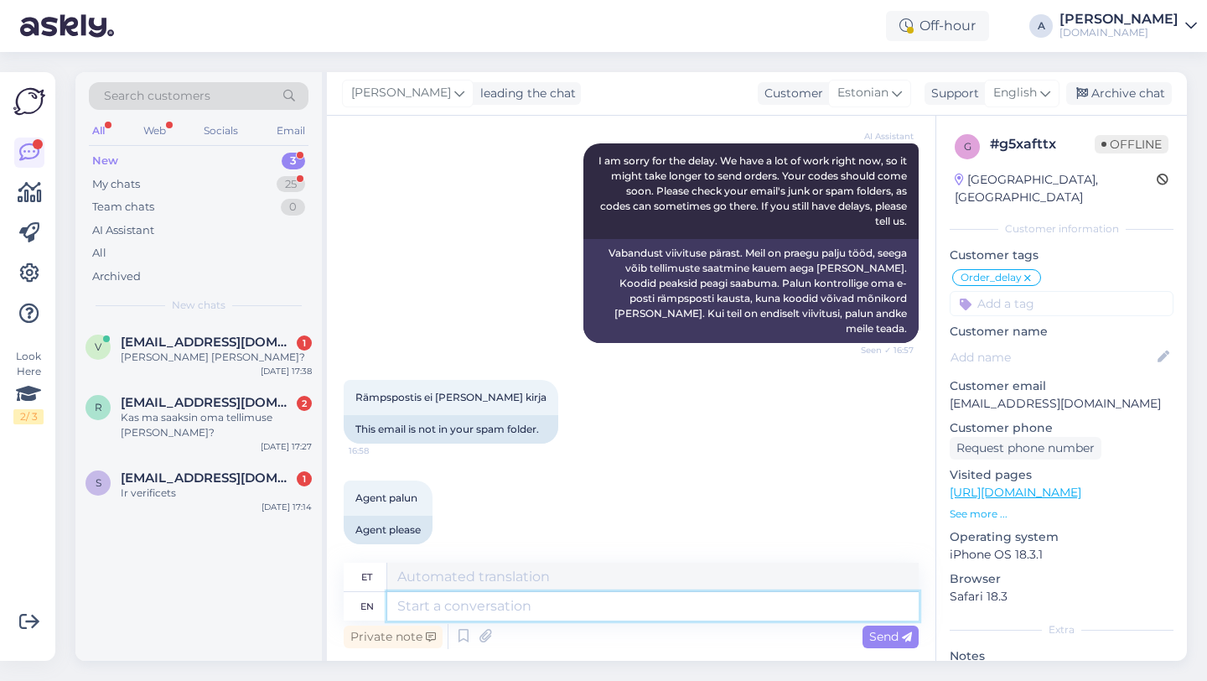
click at [503, 611] on textarea at bounding box center [652, 606] width 531 height 28
type textarea "Hey th"
type textarea "Hei"
type textarea "Hey there!"
type textarea "Tere!"
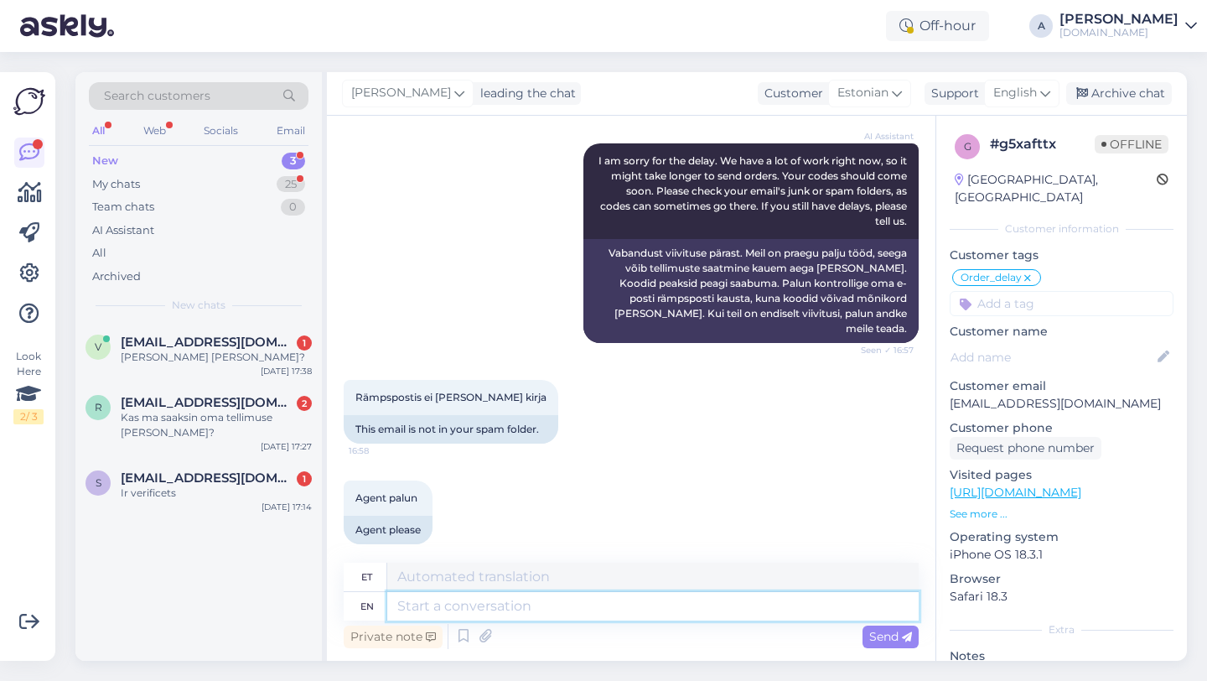
scroll to position [1436, 0]
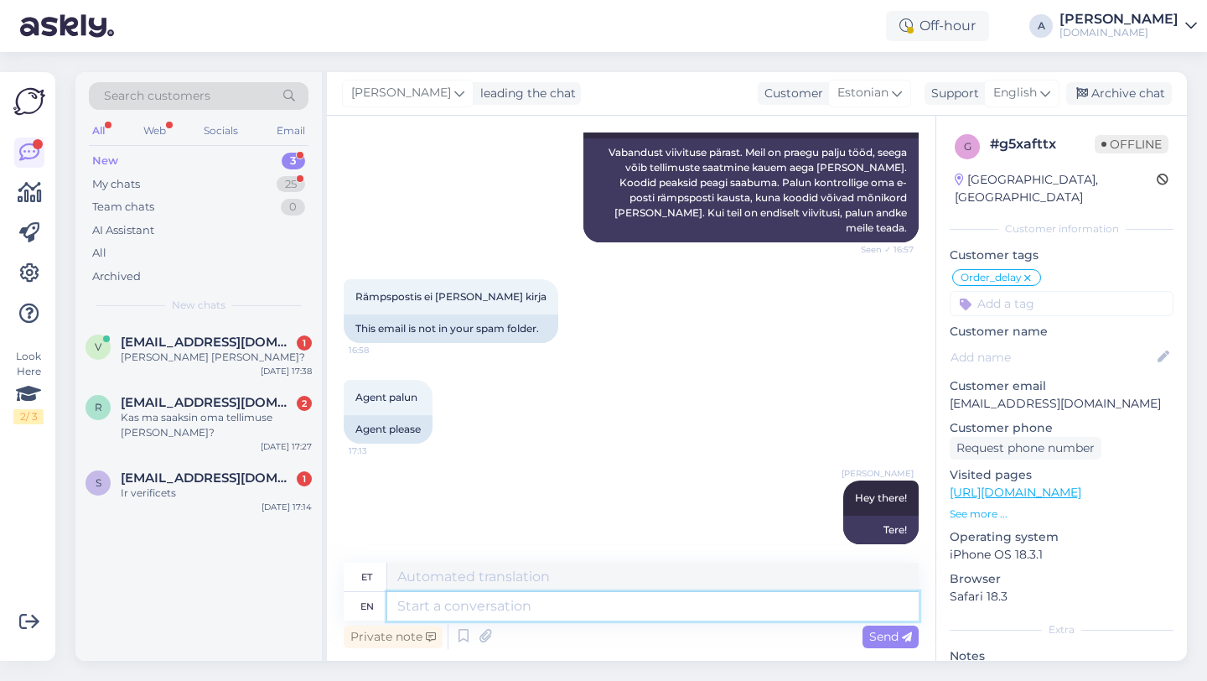
paste textarea "Due to unexpectedly high demand, the supplier has encountered delivery difficul…"
type textarea "Due to unexpectedly high demand, the supplier has encountered delivery difficul…"
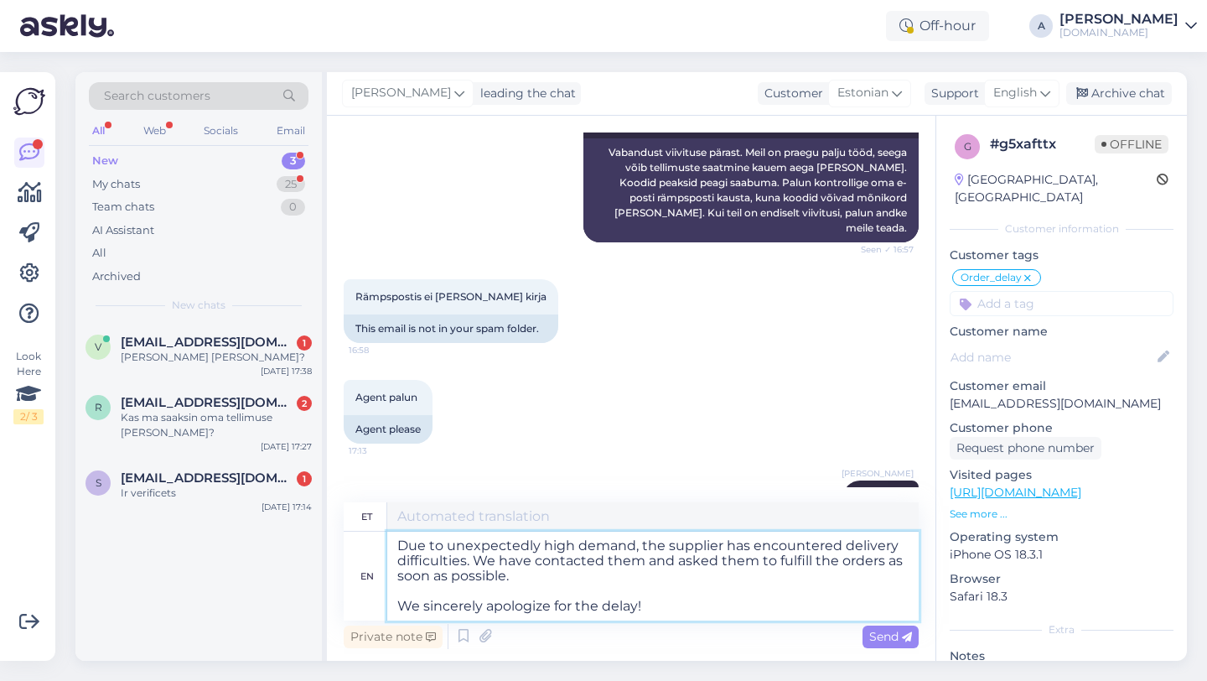
type textarea "Ootamatult suure nõudluse tõttu on tarnijal tekkinud tarneraskusi. Oleme nendeg…"
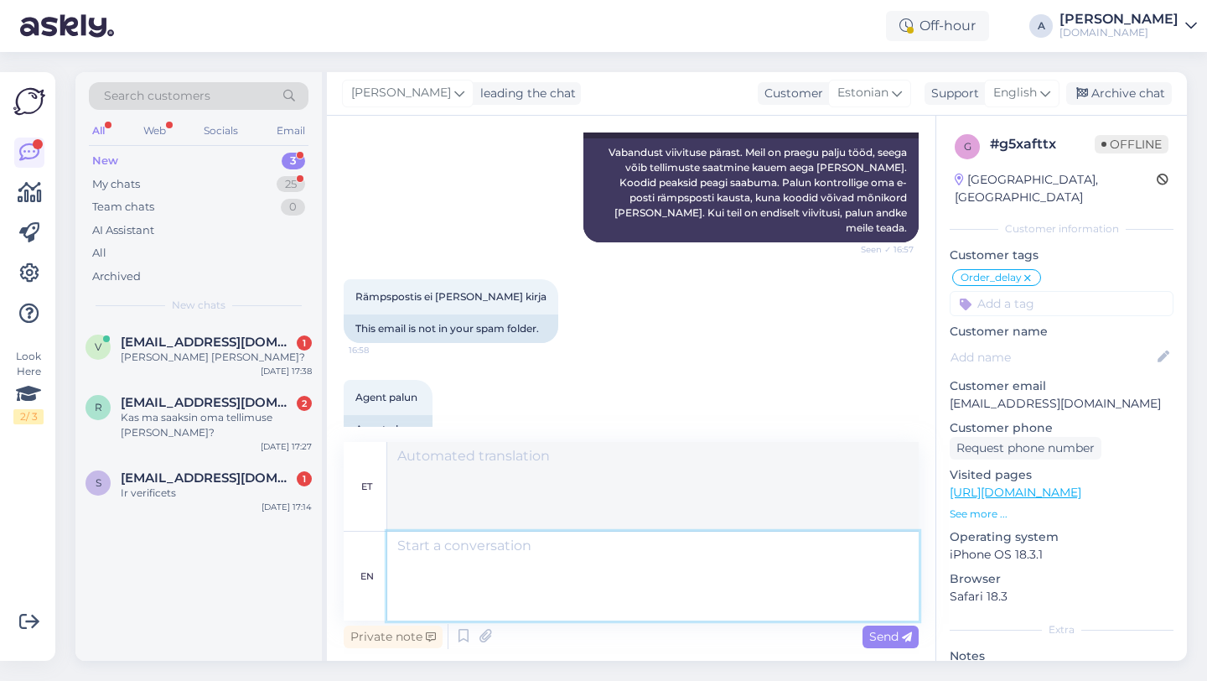
scroll to position [1657, 0]
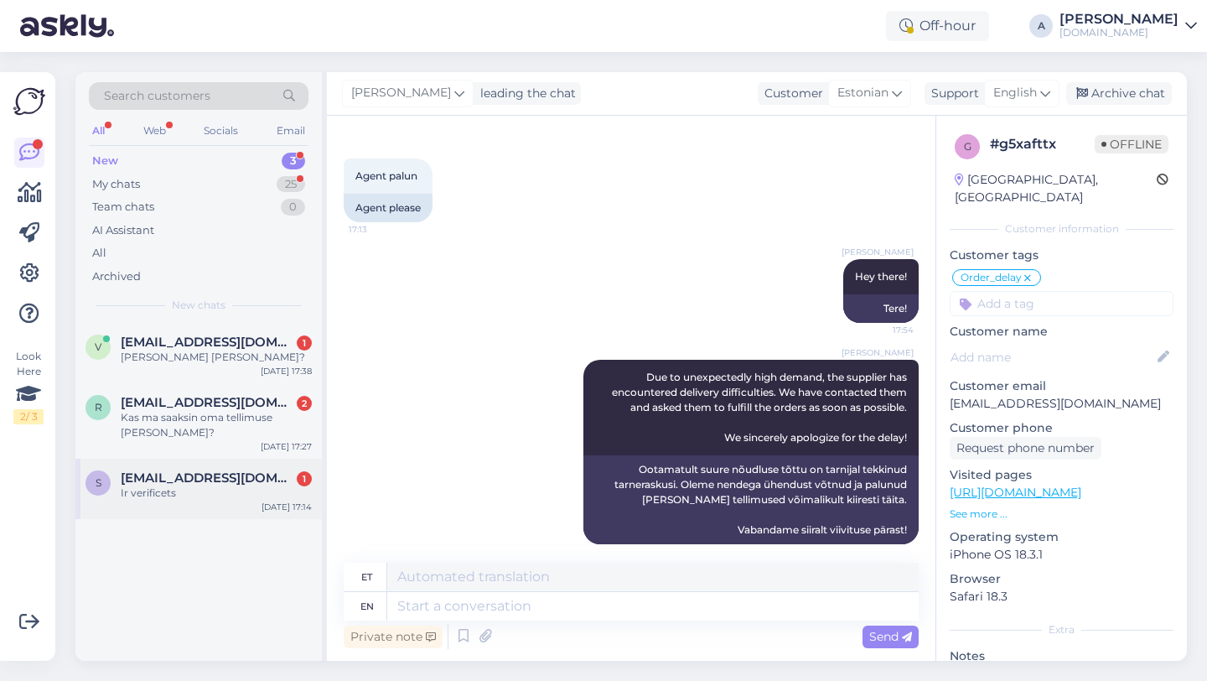
click at [191, 505] on div "s stanislavcikainese49@gmail.com 1 Ir verificets Aug 20 17:14" at bounding box center [198, 488] width 246 height 60
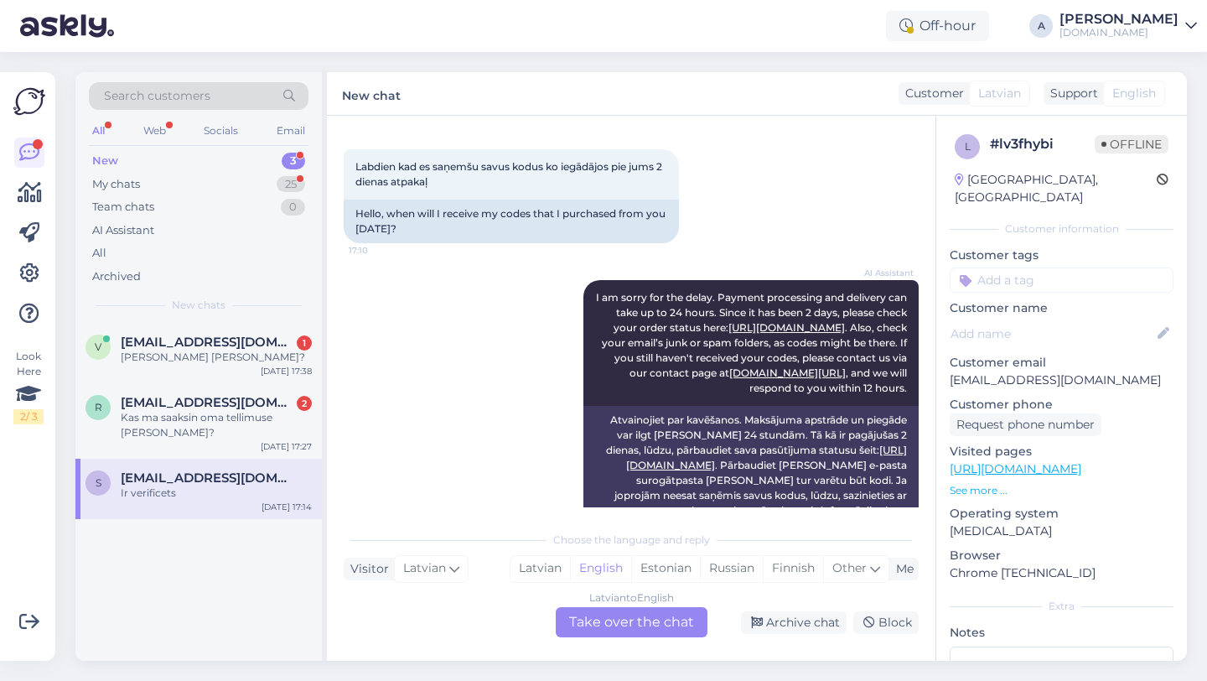
scroll to position [0, 0]
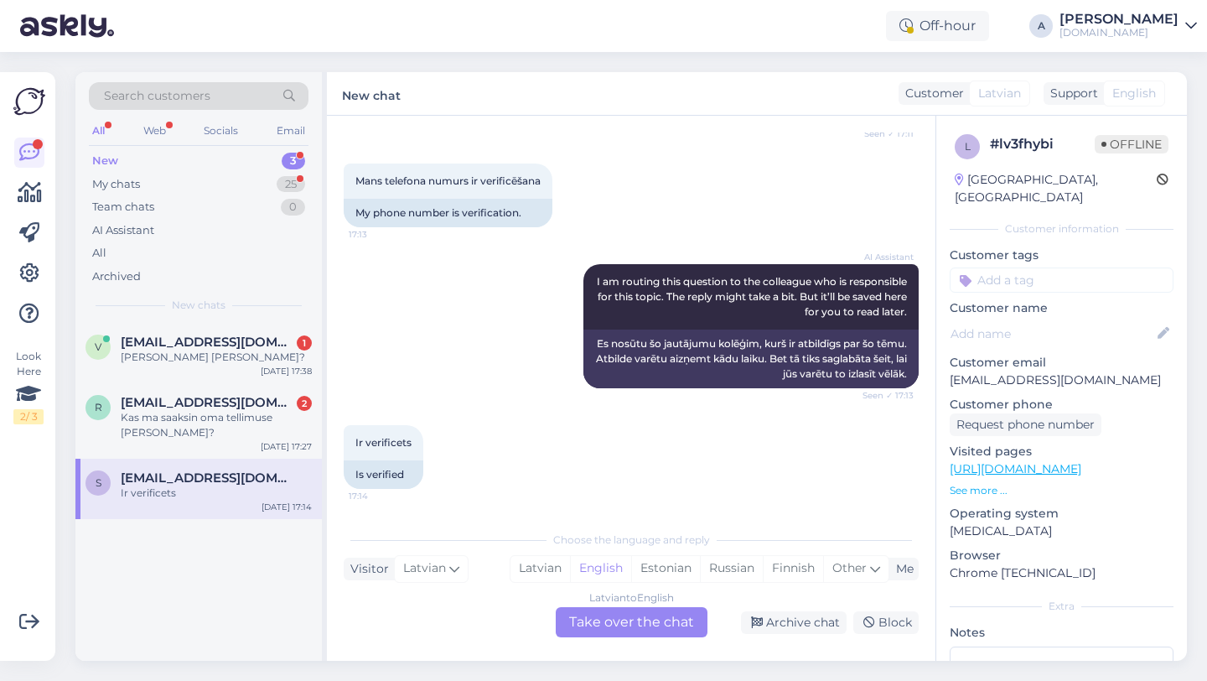
click at [626, 627] on div "Latvian to English Take over the chat" at bounding box center [632, 622] width 152 height 30
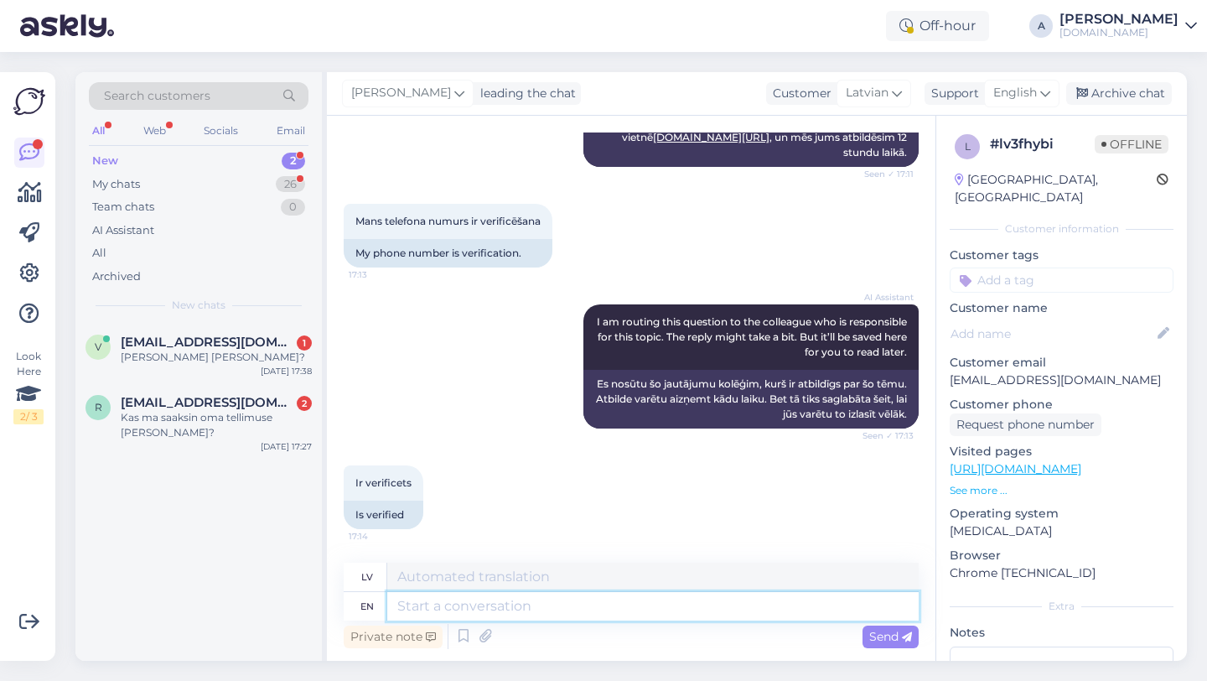
click at [569, 609] on textarea at bounding box center [652, 606] width 531 height 28
type textarea "Hey"
type textarea "Hei"
type textarea "Hey there!"
type textarea "Sveiki!"
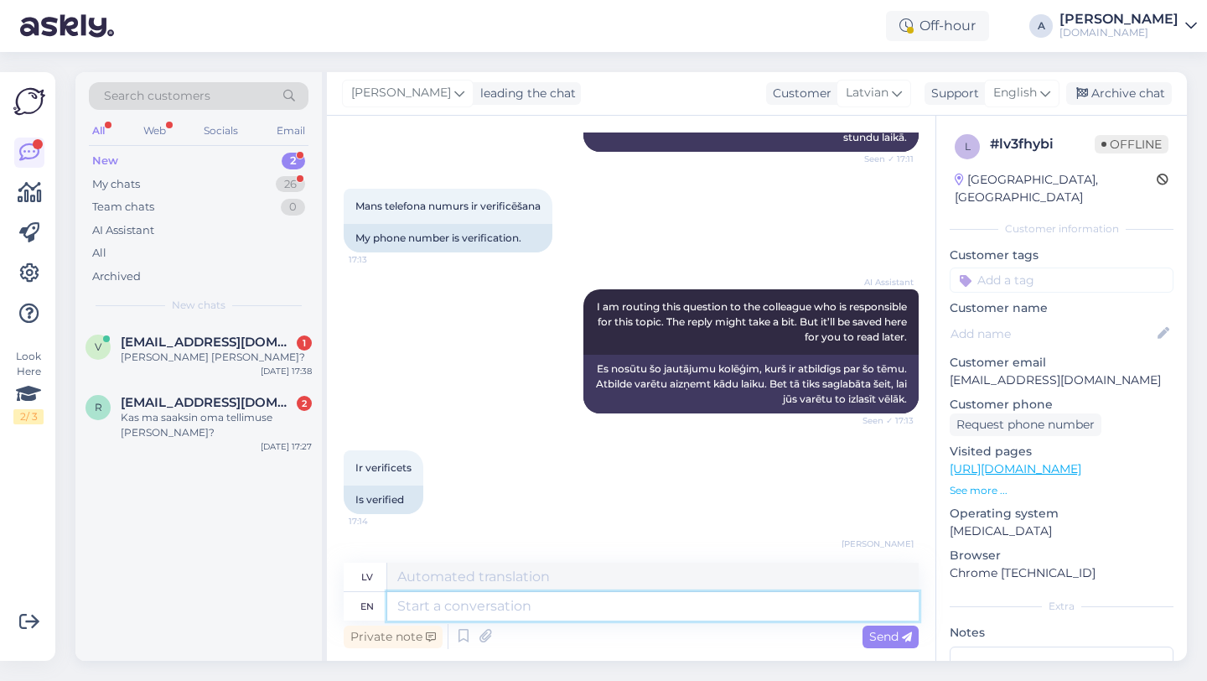
scroll to position [576, 0]
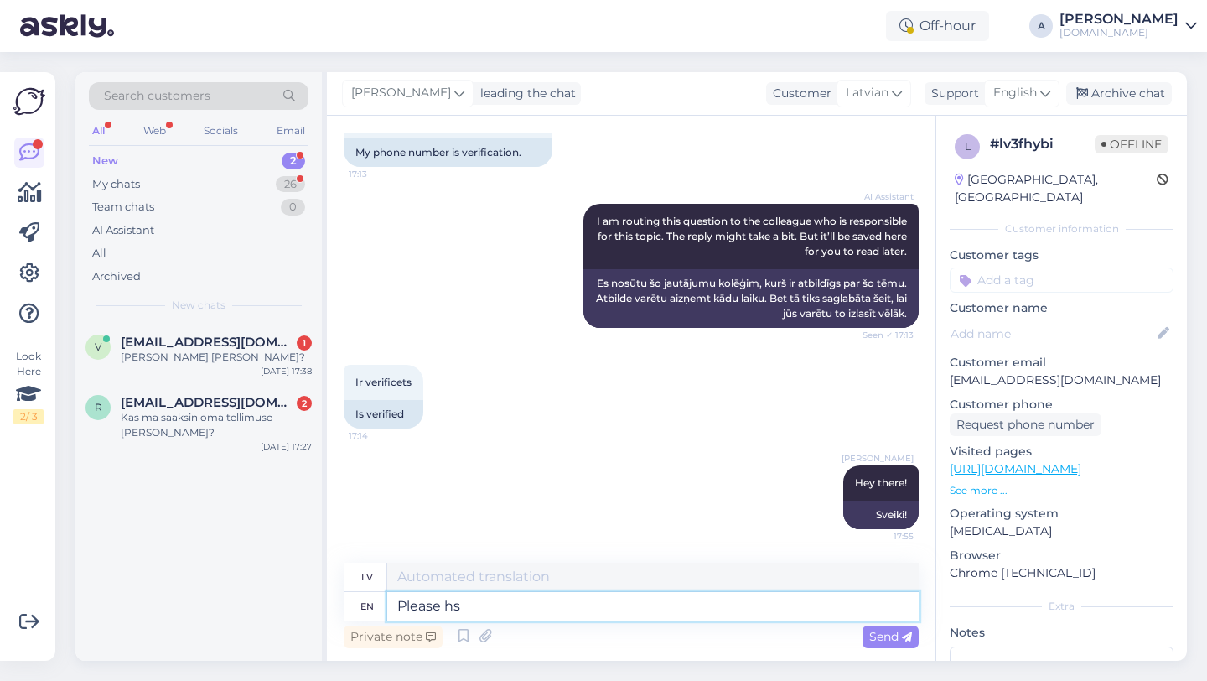
type textarea "Please hsa"
type textarea "Lūdzu"
type textarea "Please hsare wi"
type textarea "Lūdzu, esi drošs"
type textarea "Please"
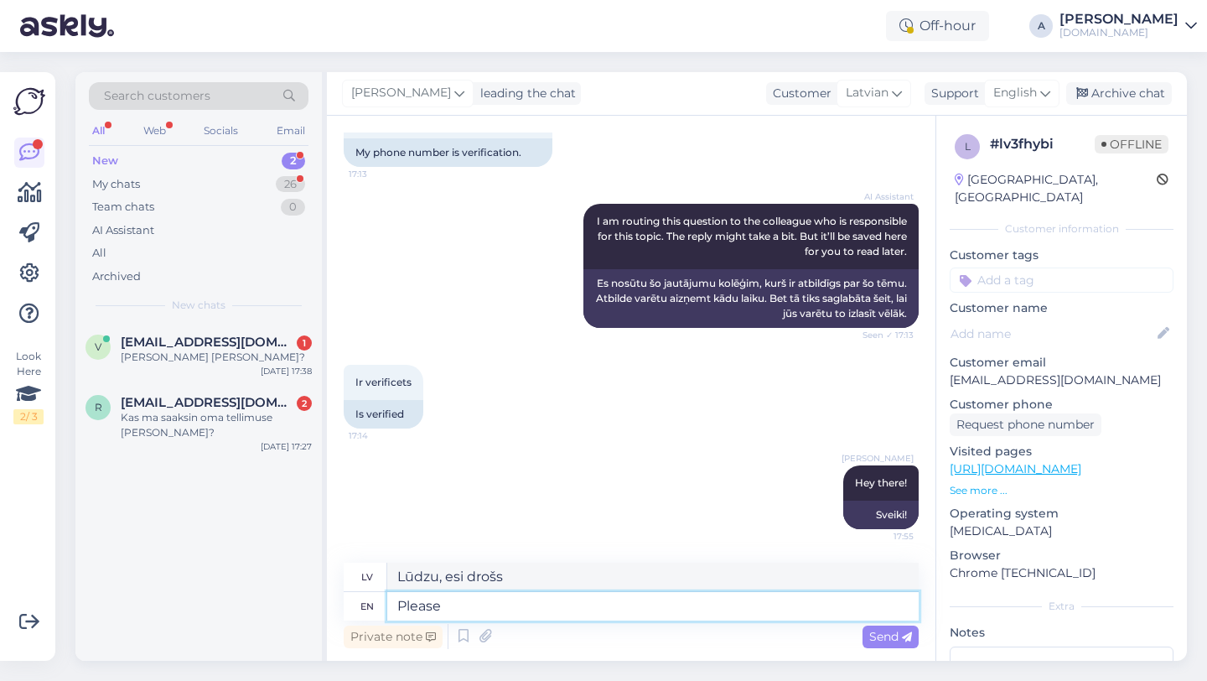
type textarea "Lūdzu"
type textarea "Please share"
type textarea "Lūdzu, padalieties"
type textarea "Please share your order"
type textarea "Lūdzu, dalieties ar savu"
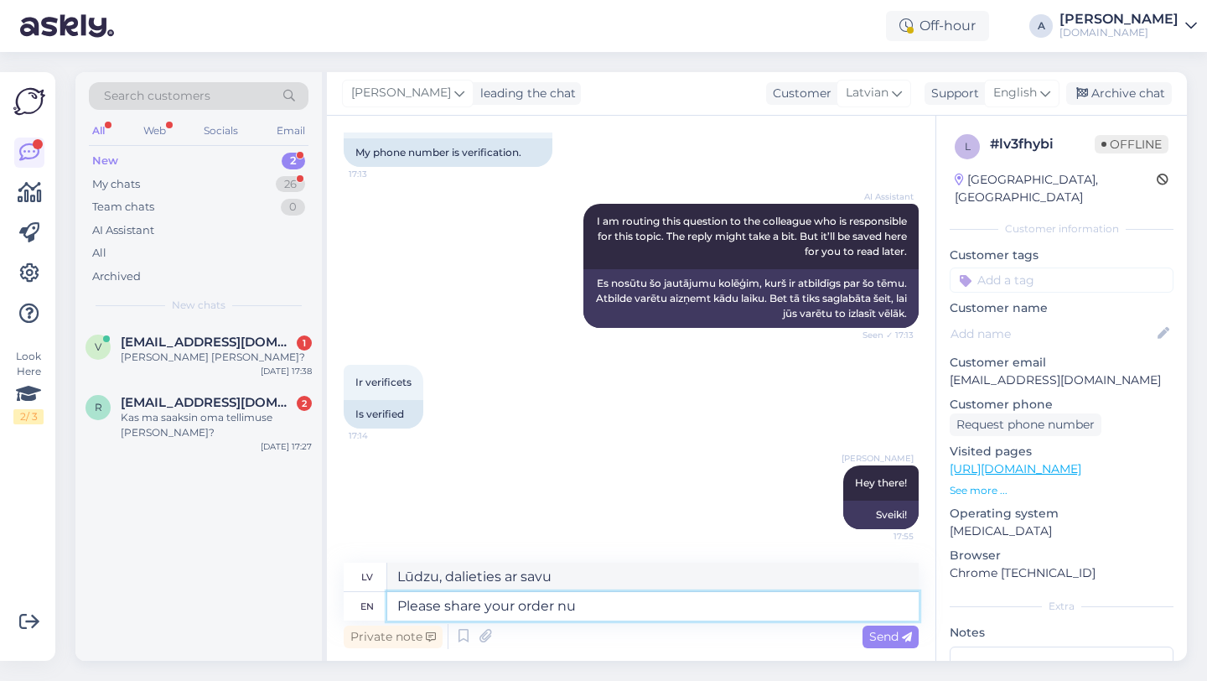
type textarea "Please share your order num"
type textarea "Lūdzu, kopīgojiet savu pasūtījumu"
type textarea "Please share your order number"
type textarea "Lūdzu, kopīgojiet savu pasūtījuma numuru"
type textarea "Please share your order number with me"
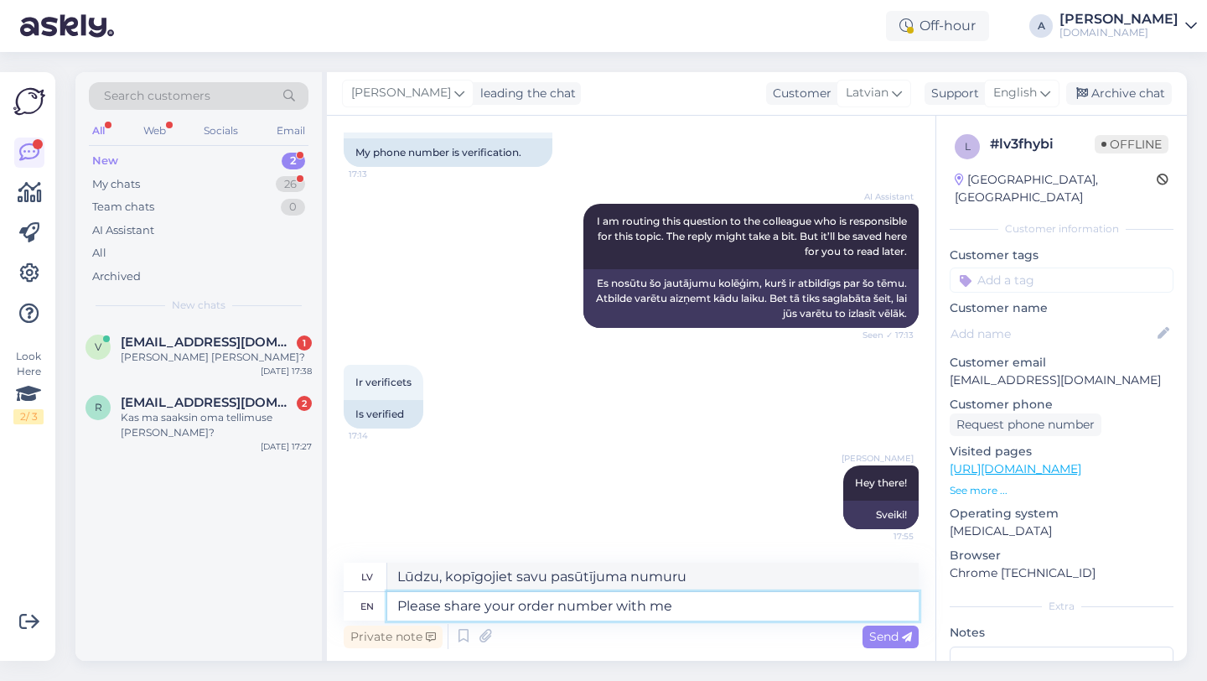
type textarea "Lūdzu, kopīgojiet savu pasūtījuma numuru ar"
type textarea "Please share your order number with me."
type textarea "Lūdzu, kopīgojiet ar mani savu pasūtījuma numuru."
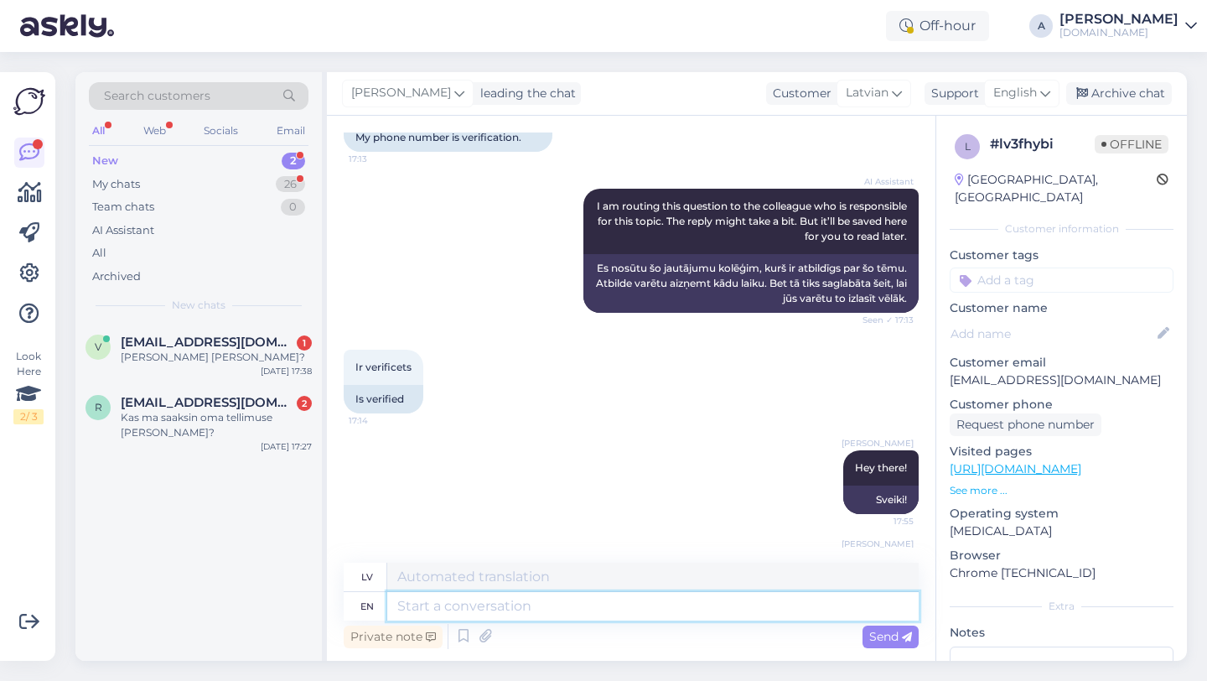
scroll to position [676, 0]
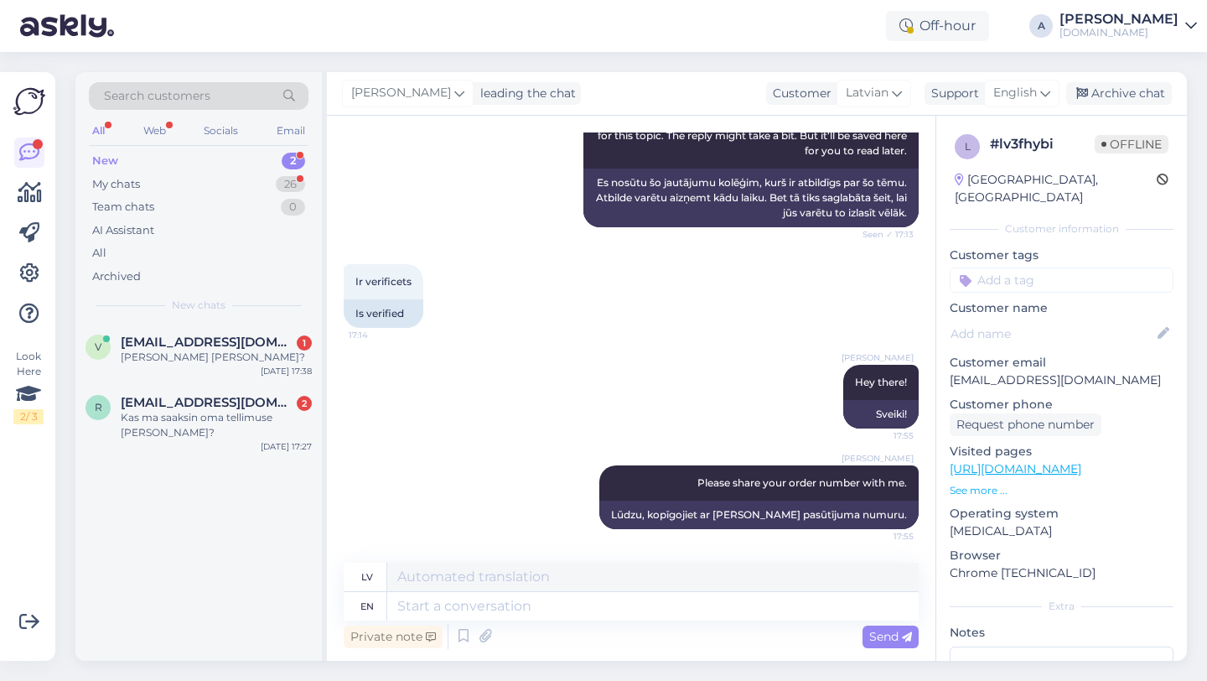
click at [1004, 267] on input at bounding box center [1062, 279] width 224 height 25
type input "orde"
click at [1047, 319] on span "Order_delay" at bounding box center [1061, 324] width 61 height 10
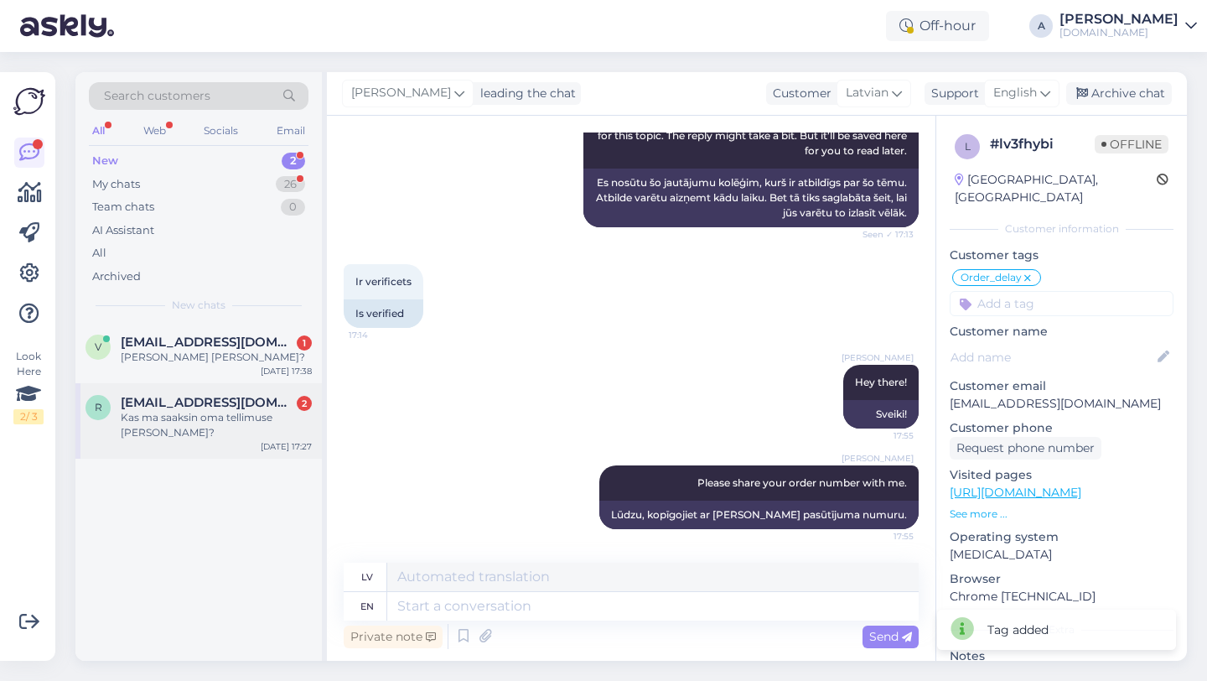
click at [227, 433] on div "Kas ma saaksin oma tellimuse kätte tàna?" at bounding box center [216, 425] width 191 height 30
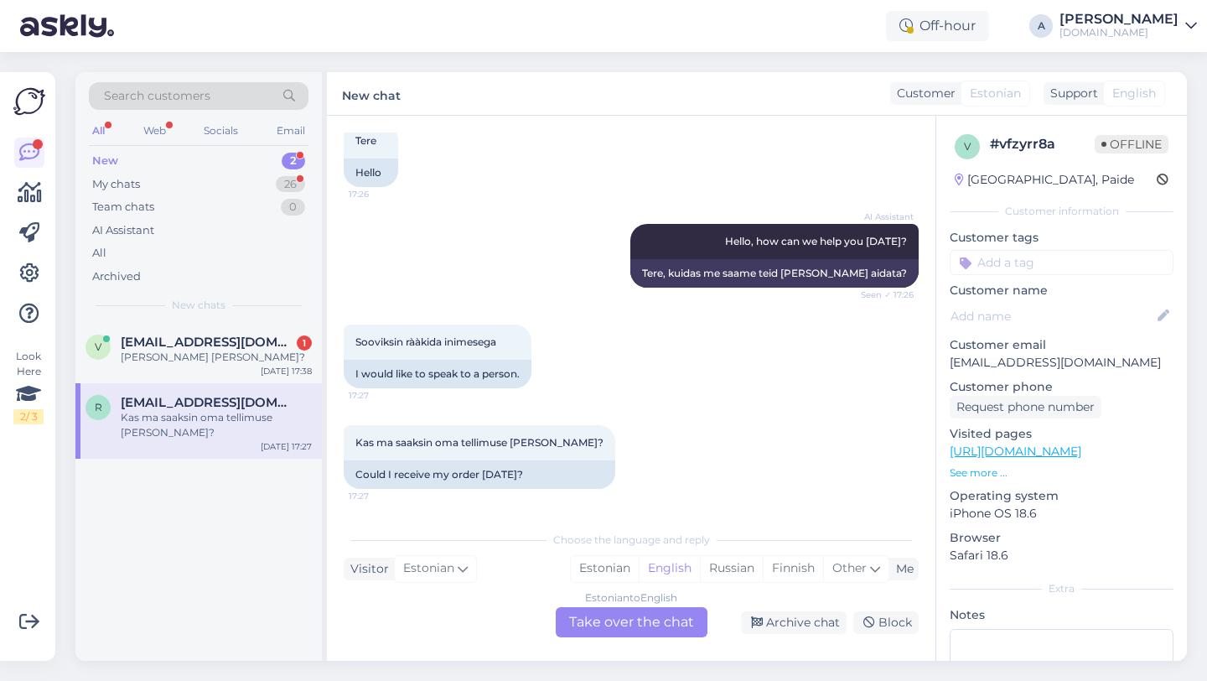
scroll to position [0, 0]
click at [594, 628] on div "Estonian to English Take over the chat" at bounding box center [632, 622] width 152 height 30
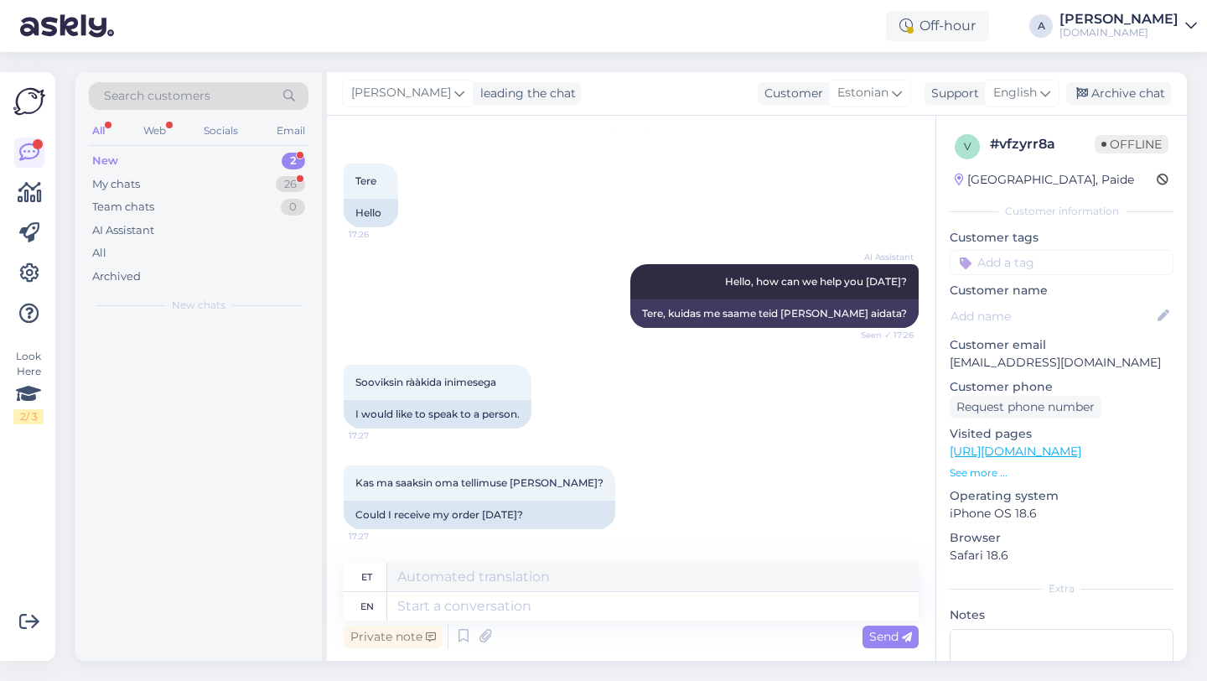
scroll to position [58, 0]
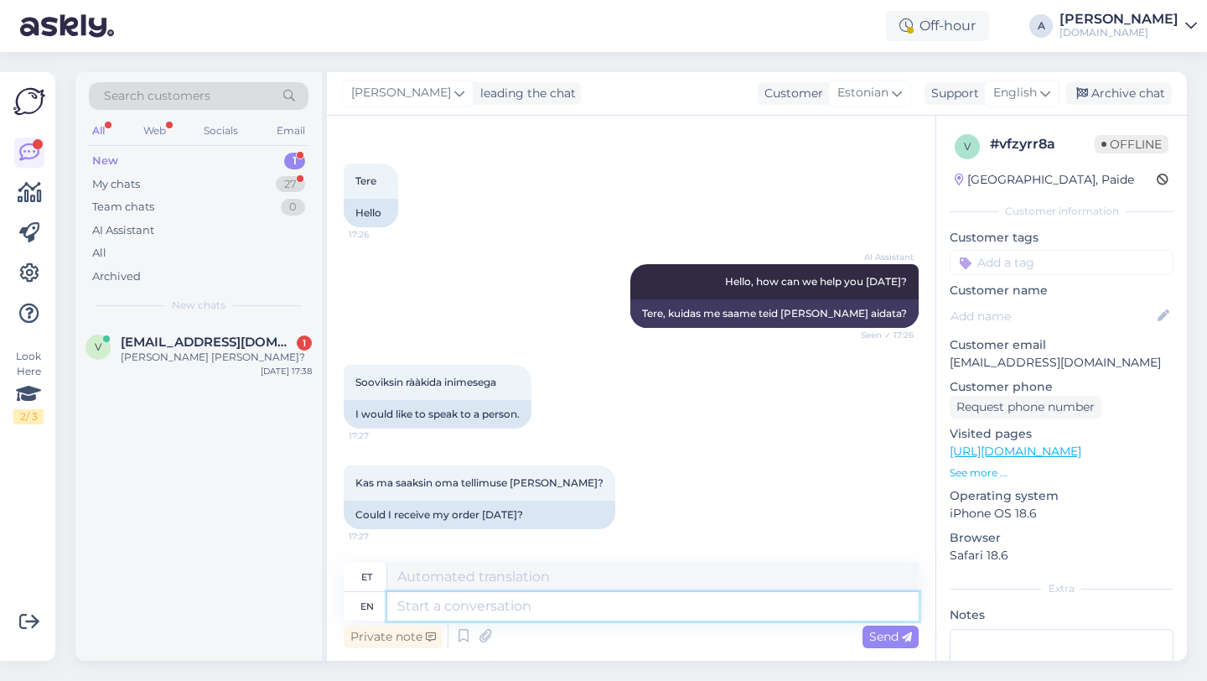
click at [498, 611] on textarea at bounding box center [652, 606] width 531 height 28
type textarea "Hey t"
type textarea "Hei"
type textarea "Hey there!"
type textarea "Tere!"
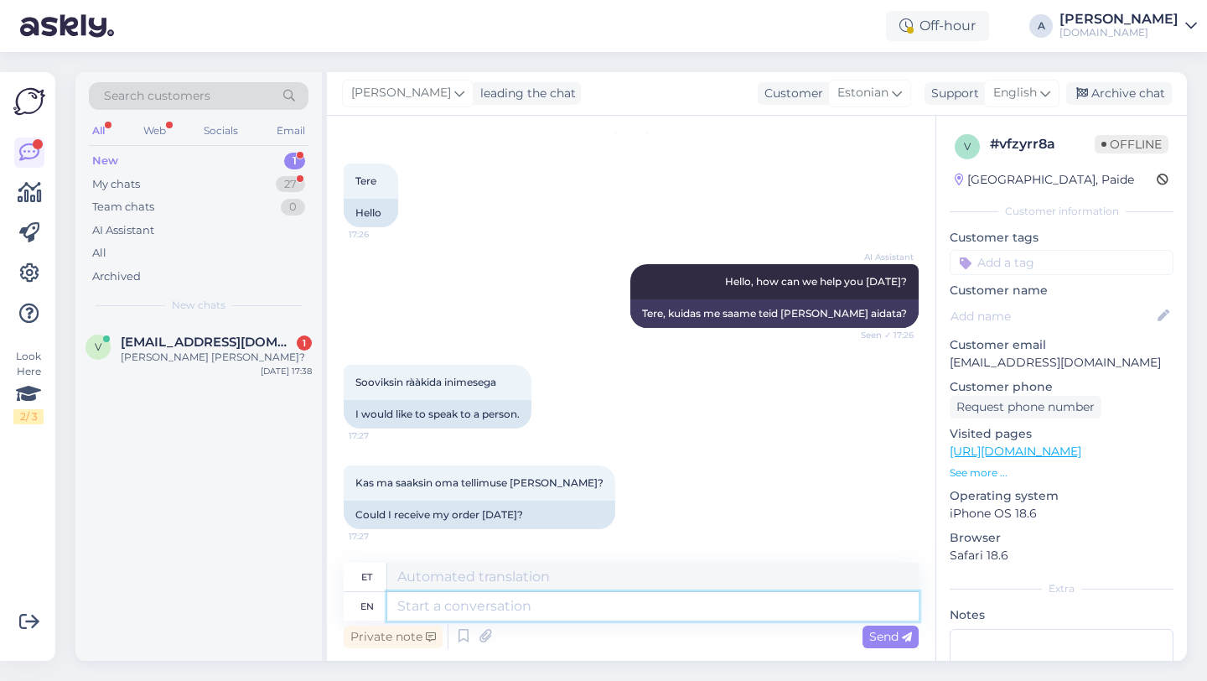
scroll to position [158, 0]
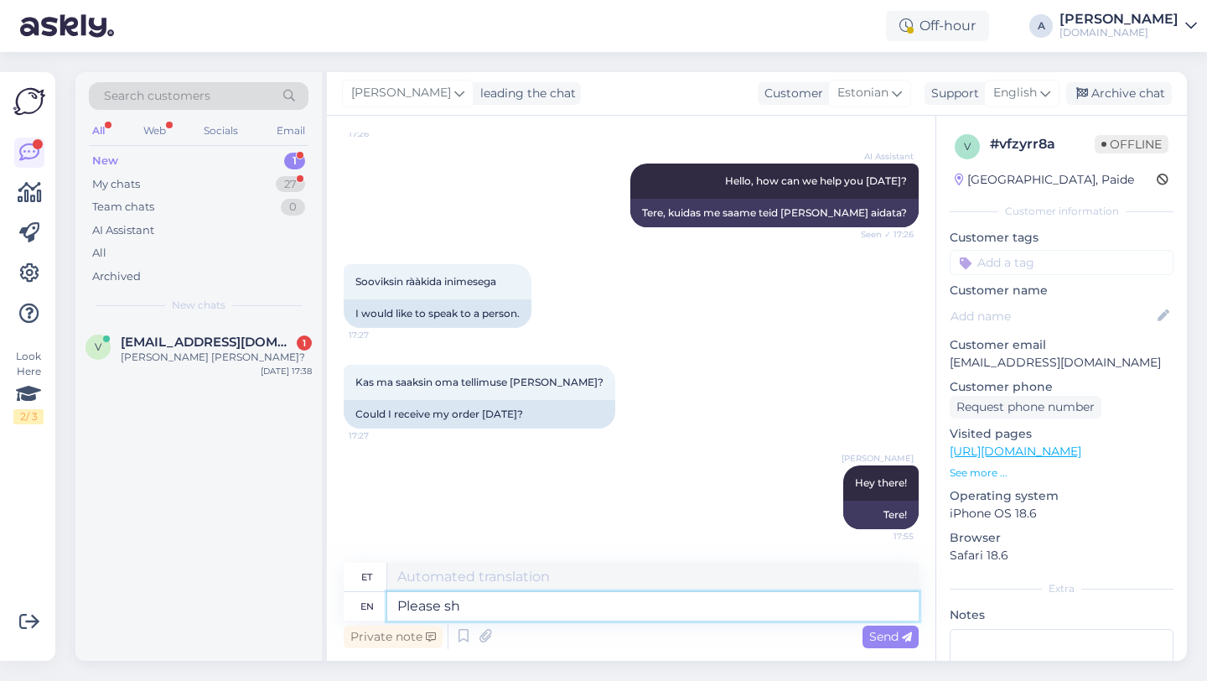
type textarea "Please sha"
type textarea "Palun"
type textarea "Please share w"
type textarea "Palun jaga"
type textarea "Please share with"
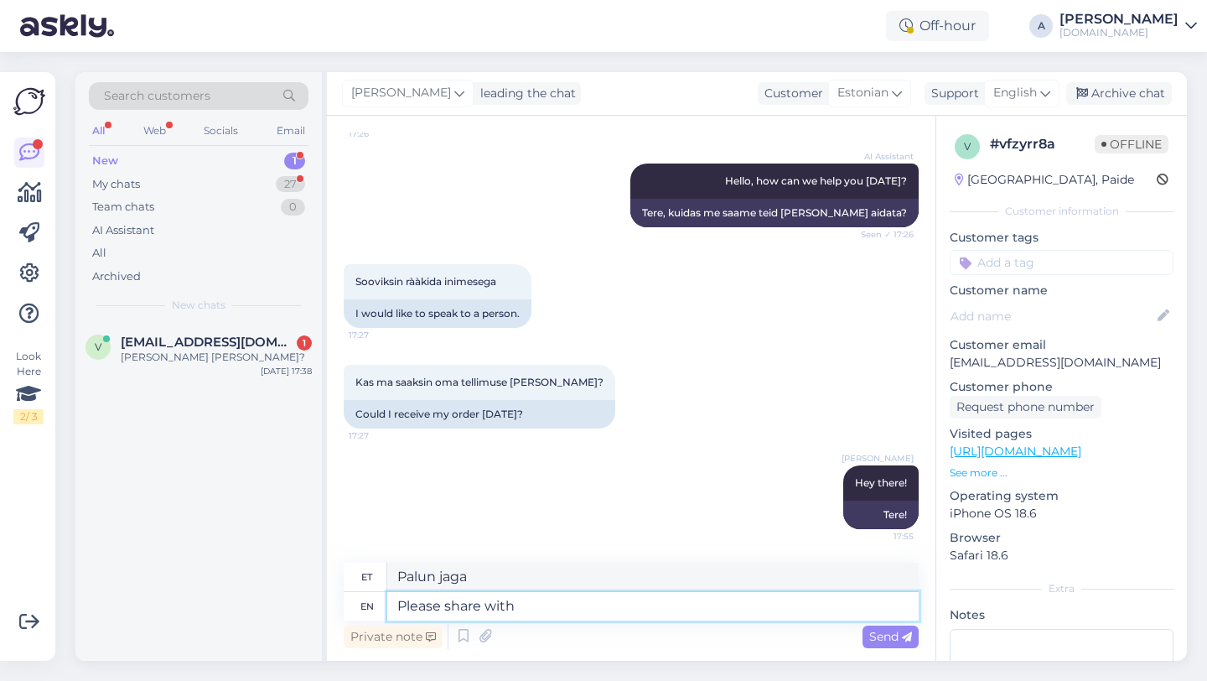
type textarea "Palun jagage"
type textarea "Please share with me yo"
type textarea "Palun jaga minuga"
type textarea "Please share with me your o"
type textarea "Palun jaga minuga oma"
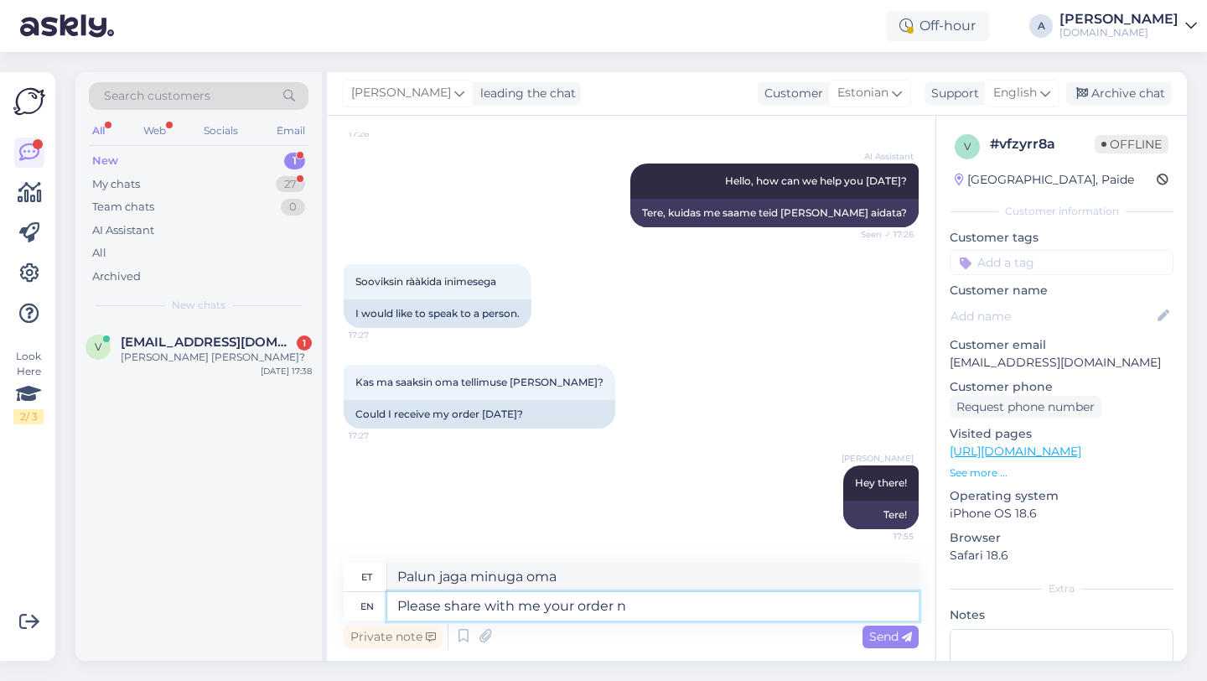
type textarea "Please share with me your order nu"
type textarea "Palun jaga minuga oma tellimust"
type textarea "Please share with me your order number."
type textarea "Palun jaga minuga oma tellimuse numbrit."
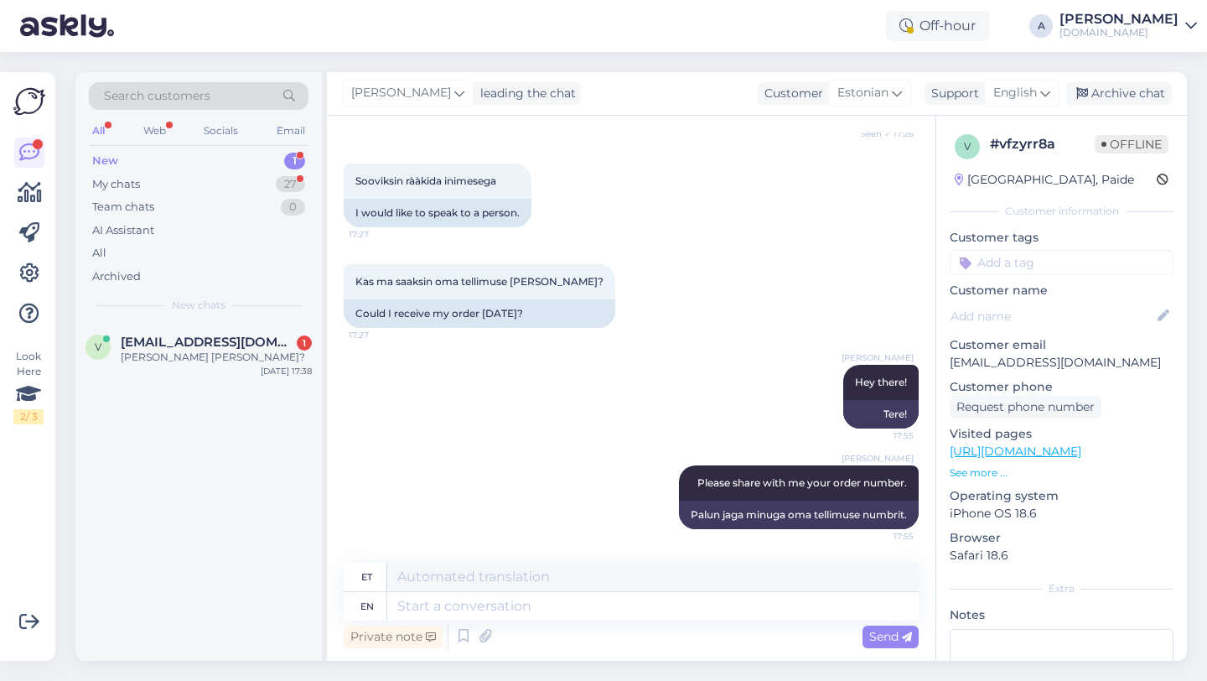
click at [1044, 256] on input at bounding box center [1062, 262] width 224 height 25
type input "orde"
click at [1078, 308] on span "Order_delay" at bounding box center [1061, 307] width 61 height 10
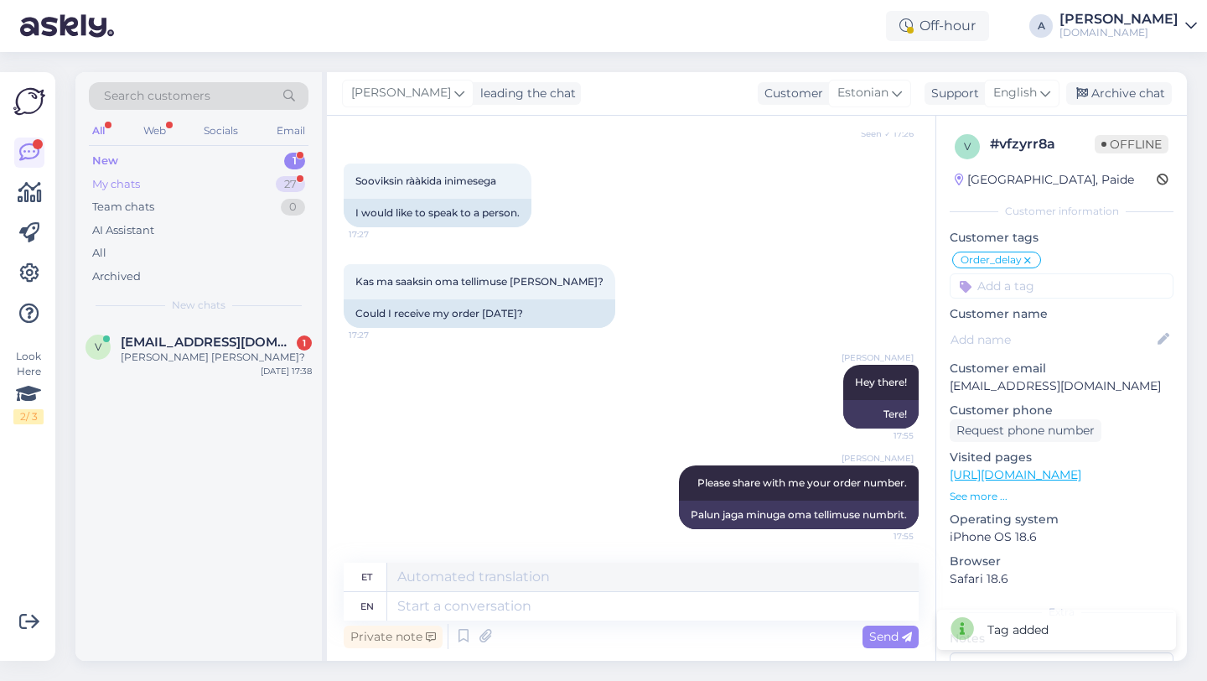
click at [265, 182] on div "My chats 27" at bounding box center [199, 184] width 220 height 23
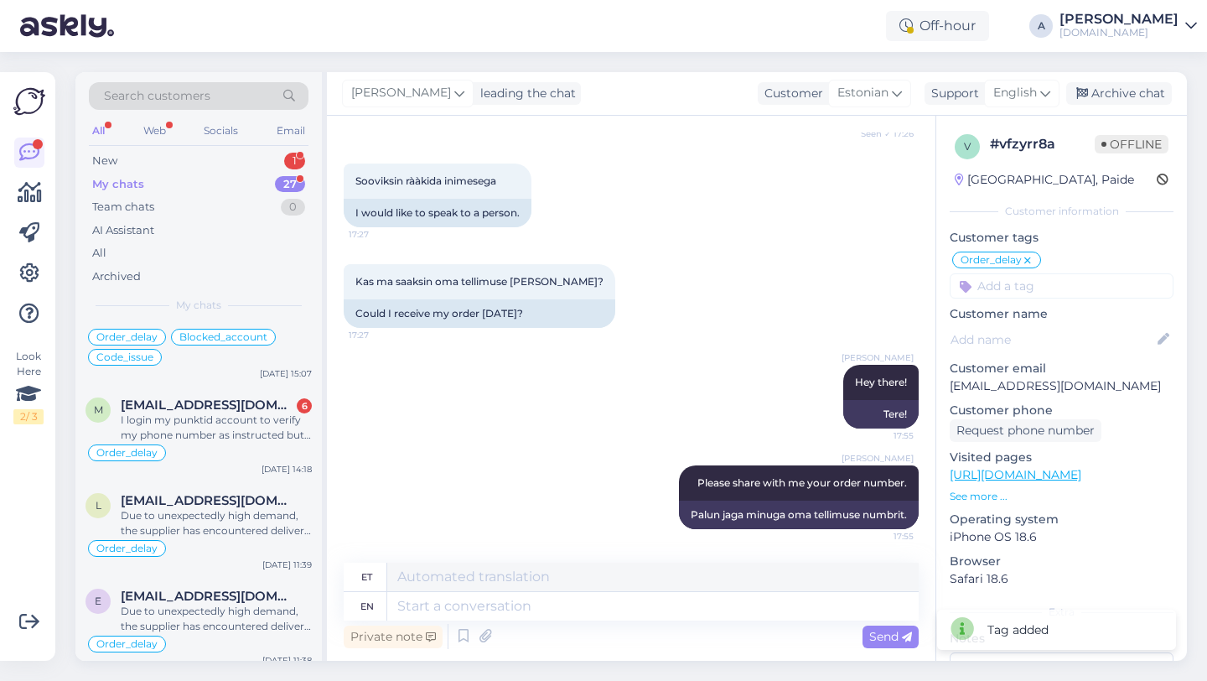
scroll to position [1074, 0]
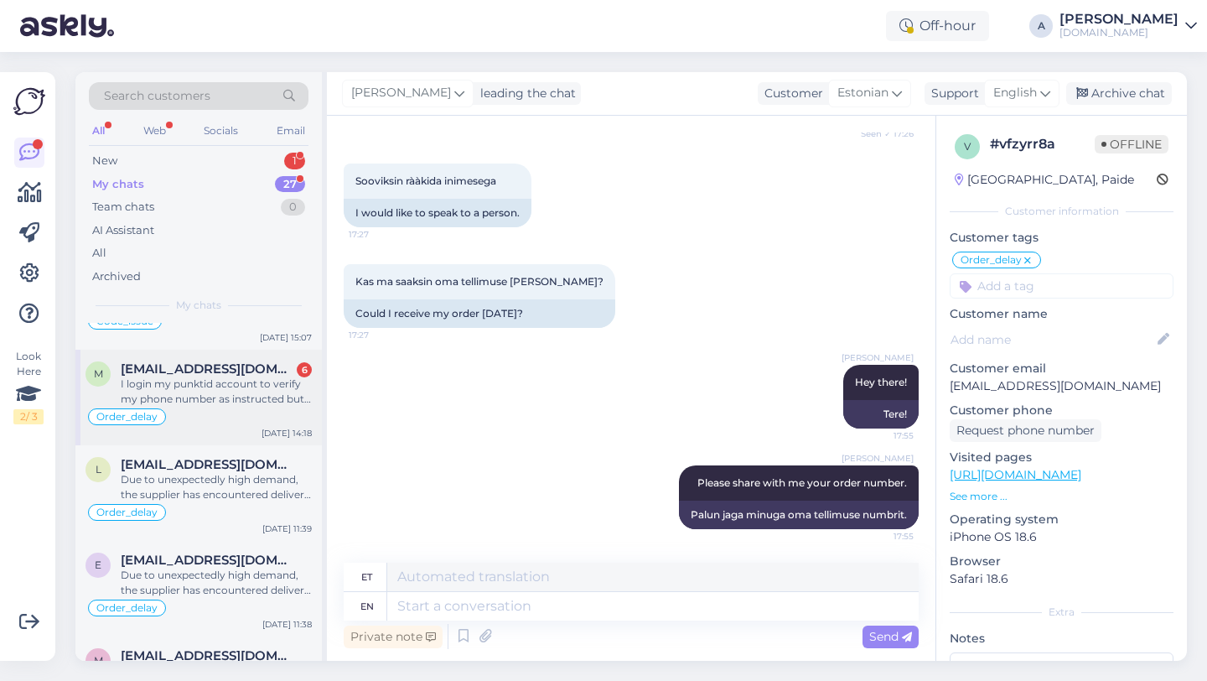
click at [229, 418] on div "Order_delay" at bounding box center [198, 416] width 226 height 20
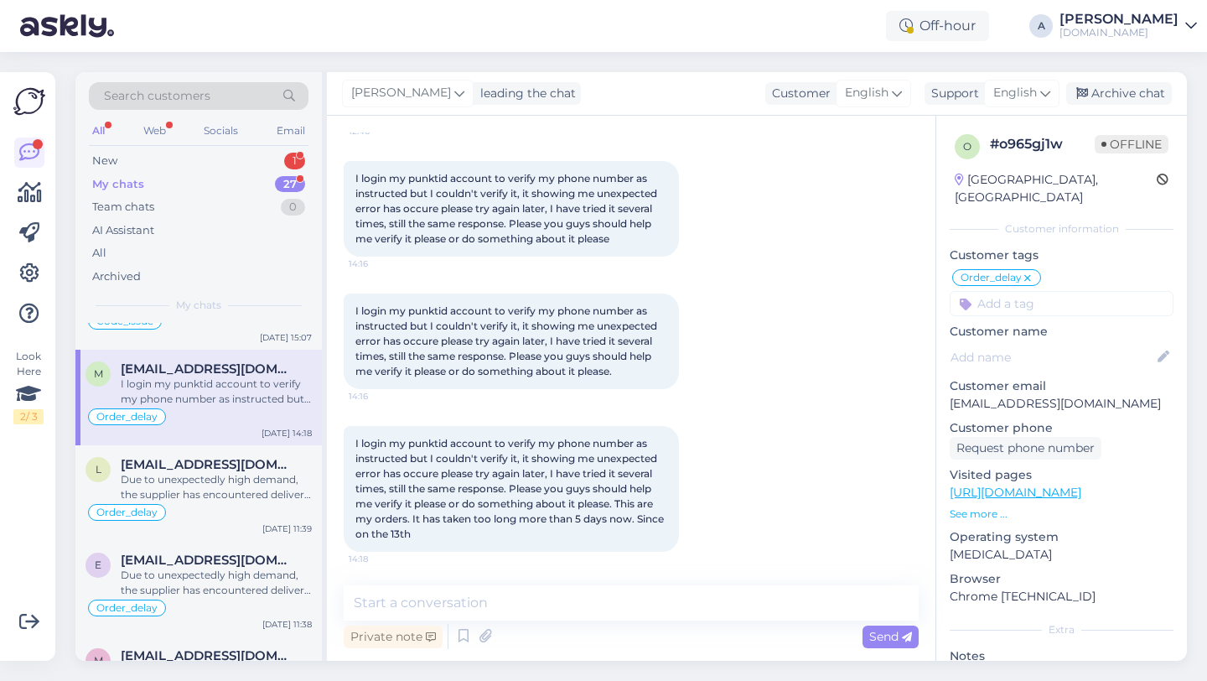
scroll to position [6113, 0]
click at [412, 603] on textarea at bounding box center [631, 602] width 575 height 35
click at [492, 603] on textarea "Go to your details" at bounding box center [631, 602] width 575 height 35
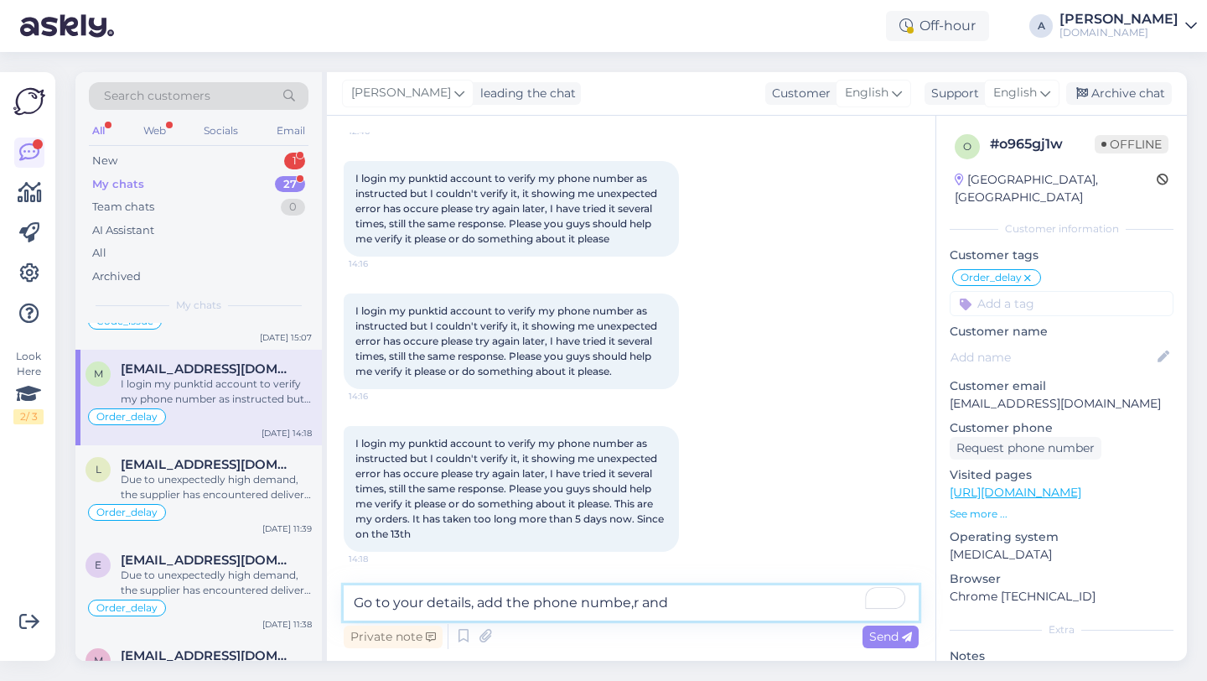
click at [683, 595] on textarea "Go to your details, add the phone numbe,r and" at bounding box center [631, 602] width 575 height 35
click at [648, 505] on span "I login my punktid account to verify my phone number as instructed but I couldn…" at bounding box center [510, 488] width 311 height 103
click at [681, 600] on textarea "Go to your details, add the phone number, and" at bounding box center [631, 602] width 575 height 35
type textarea "Go to your details, add the phone number, and then you can verify it via SMS"
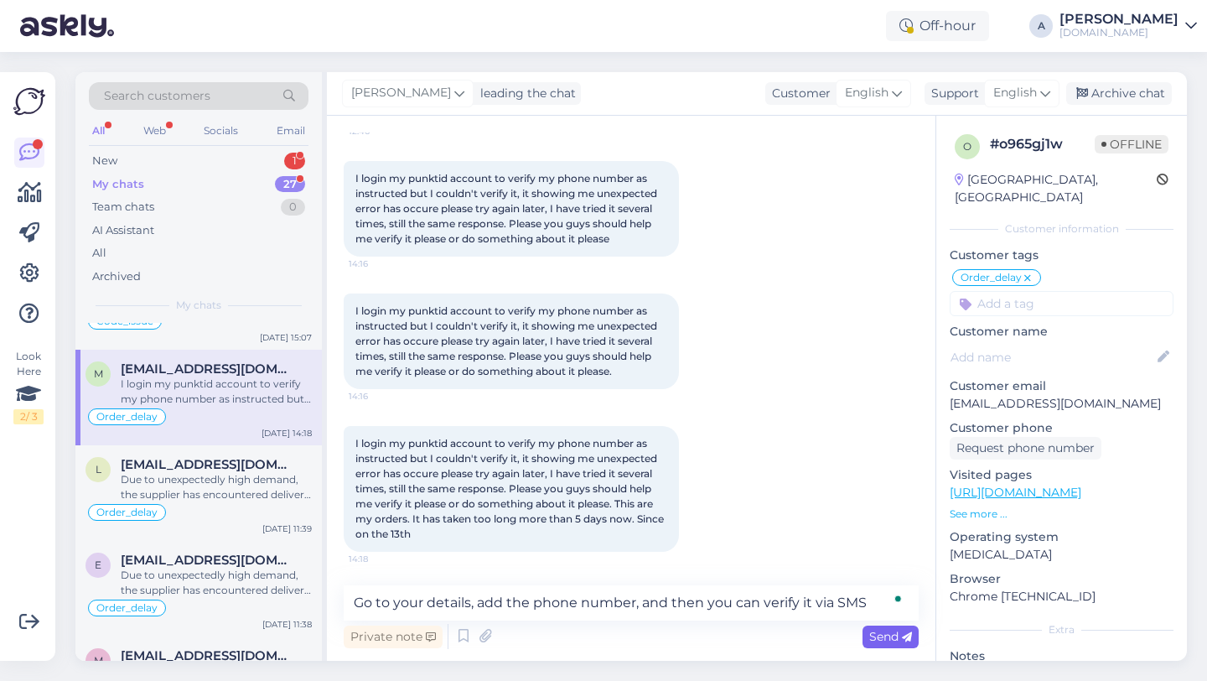
click at [900, 639] on span "Send" at bounding box center [890, 636] width 43 height 15
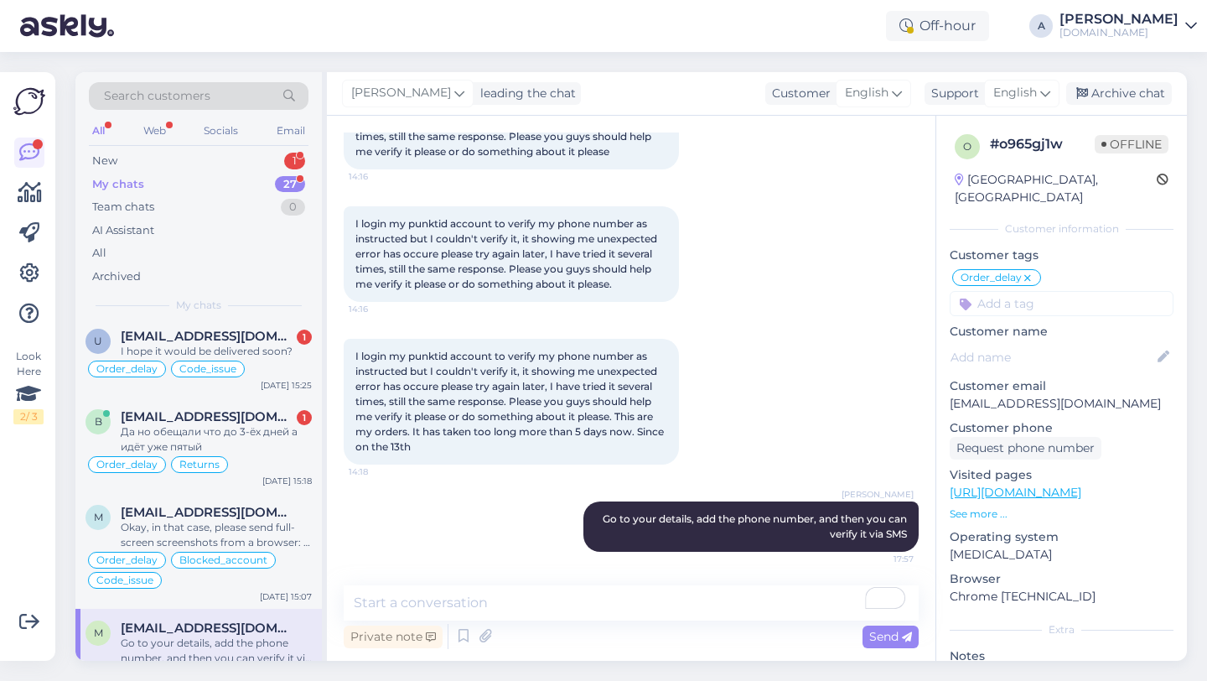
scroll to position [806, 0]
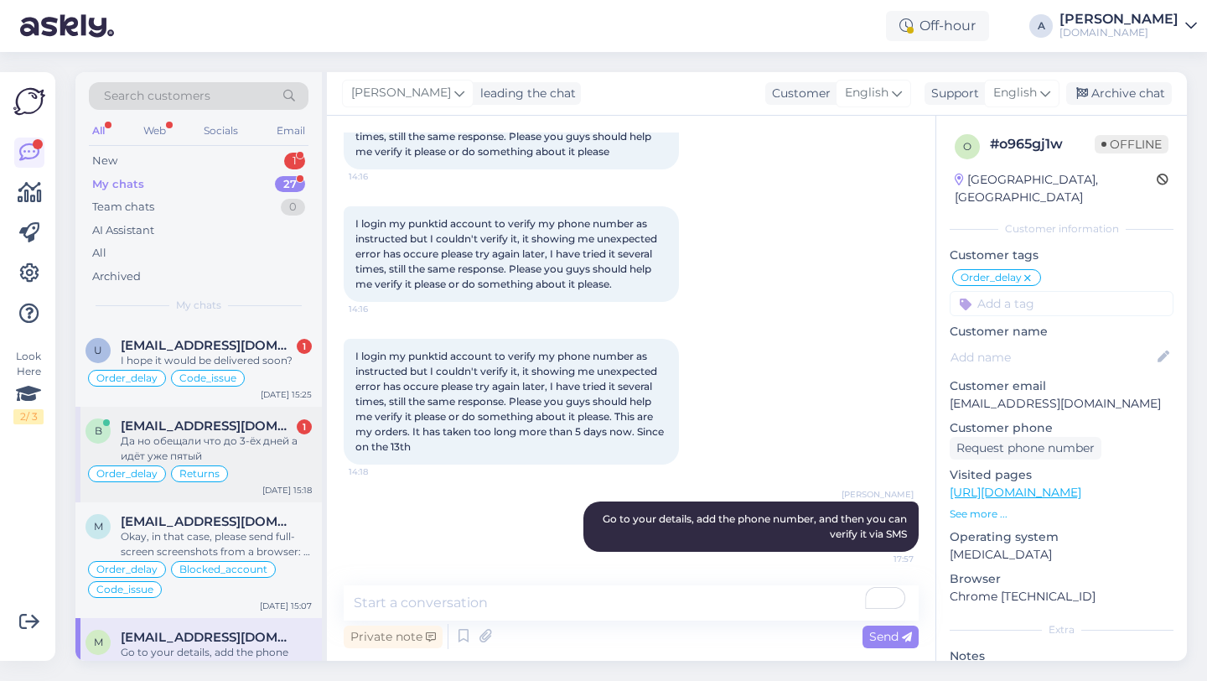
click at [220, 436] on div "Да но обещали что до 3-ёх дней а идёт уже пятый" at bounding box center [216, 448] width 191 height 30
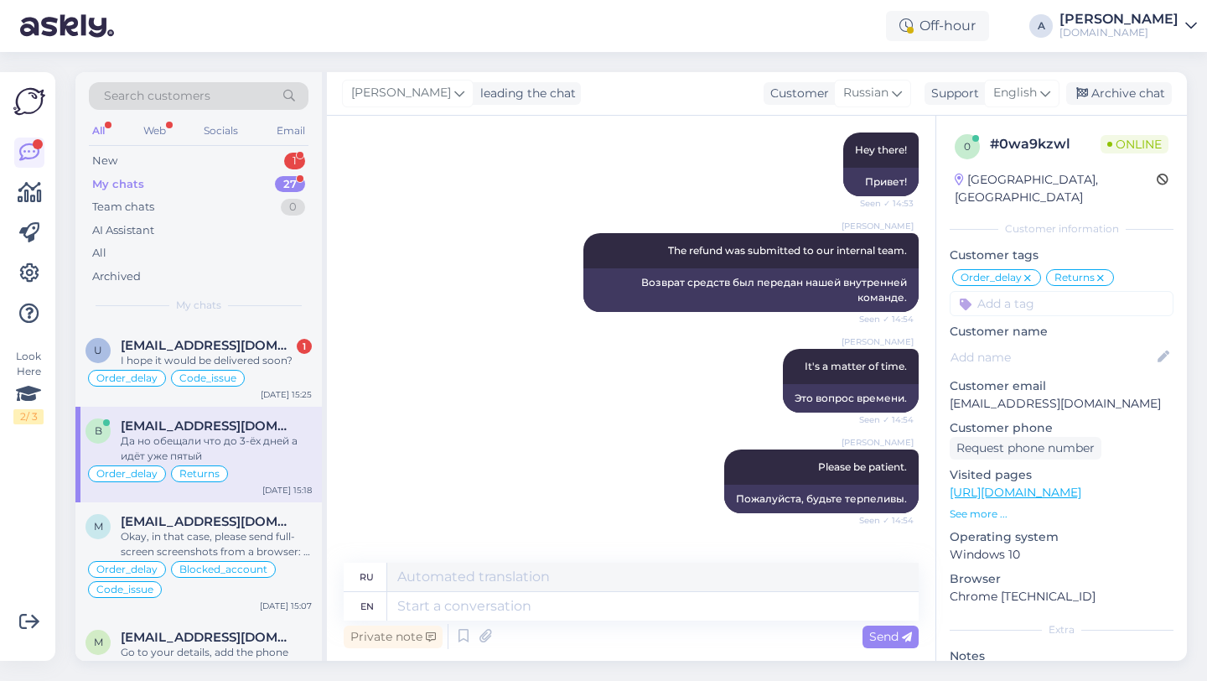
scroll to position [6879, 0]
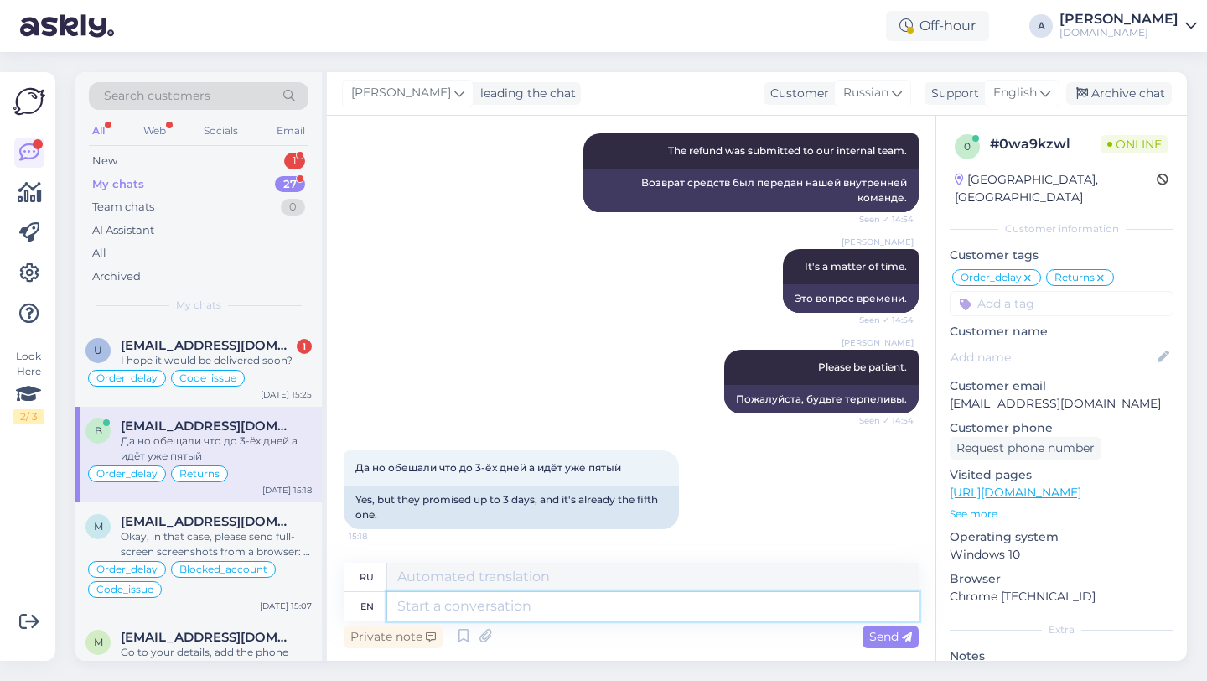
click at [423, 608] on textarea at bounding box center [652, 606] width 531 height 28
type textarea "I u"
type textarea "я"
type textarea "I understand."
type textarea "Я понимаю."
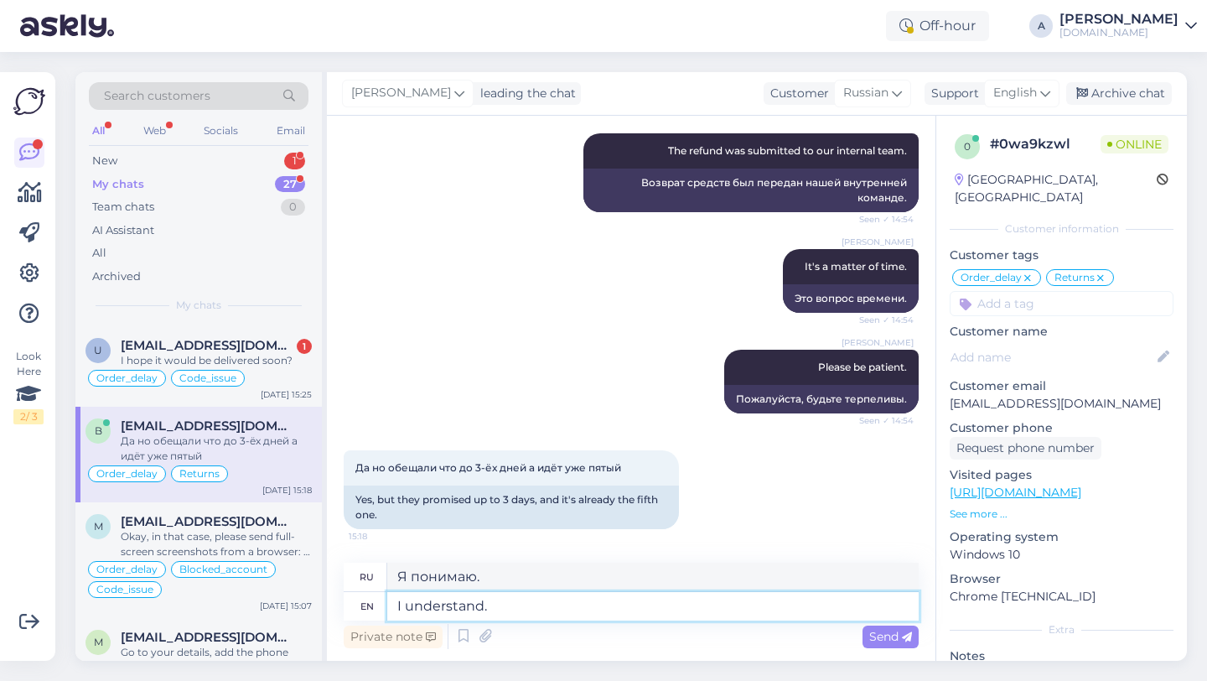
type textarea "I understand."
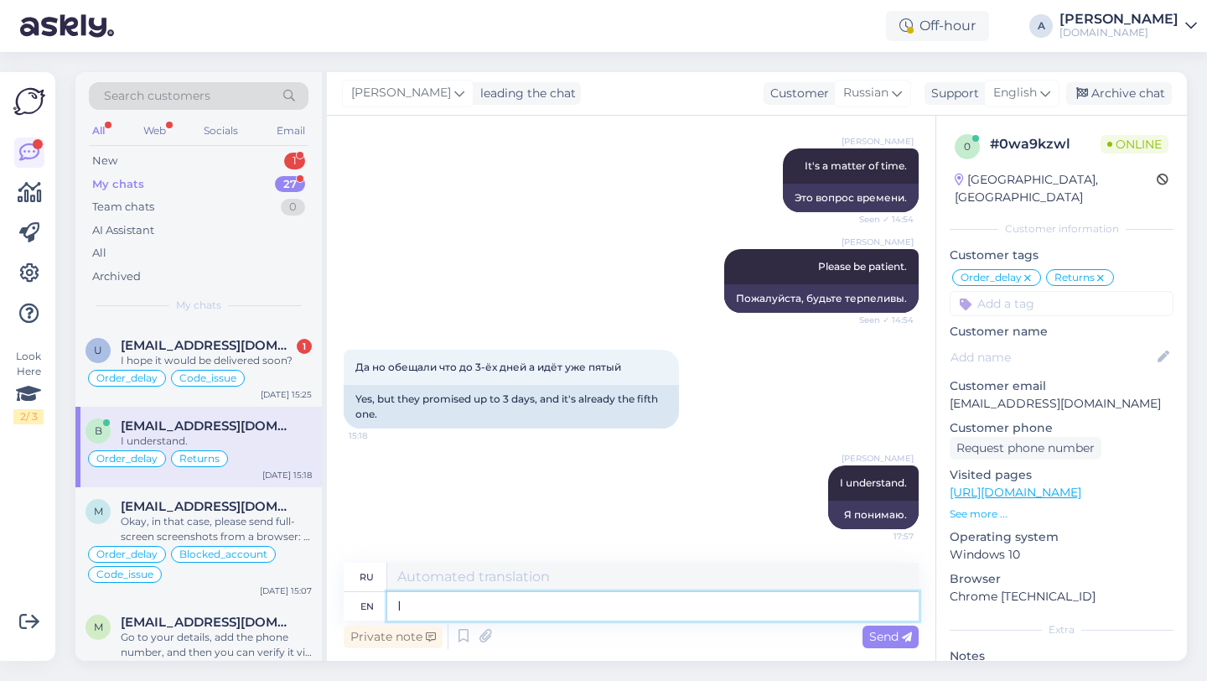
type textarea "I a"
type textarea "я"
type textarea "I already a"
type textarea "Я уже"
type textarea "I already asked"
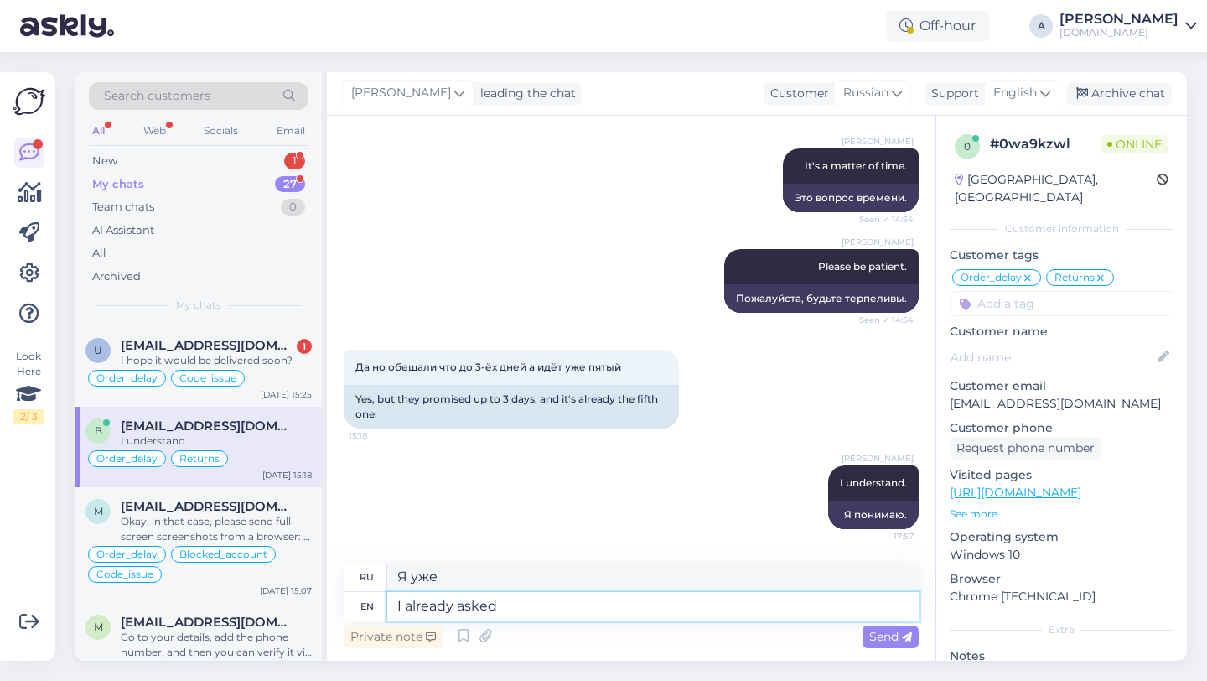
type textarea "Я уже спросил"
type textarea "I already asked our te"
type textarea "Я уже спросил нашего"
type textarea "I already asked our team"
type textarea "Я уже спросил нашу команду"
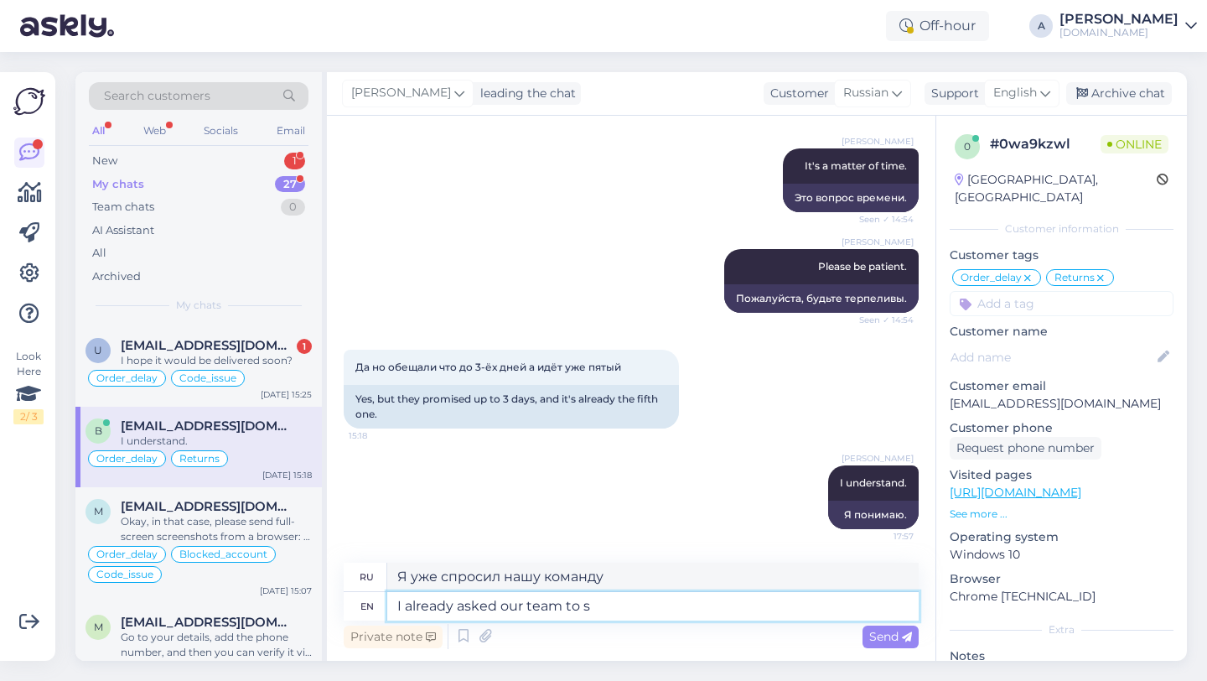
type textarea "I already asked our team to sp"
type textarea "Я уже попросил нашу команду"
type textarea "I already asked our team to speed"
type textarea "Я уже попросил нашу команду ускориться."
type textarea "I already asked our team to speed up the p"
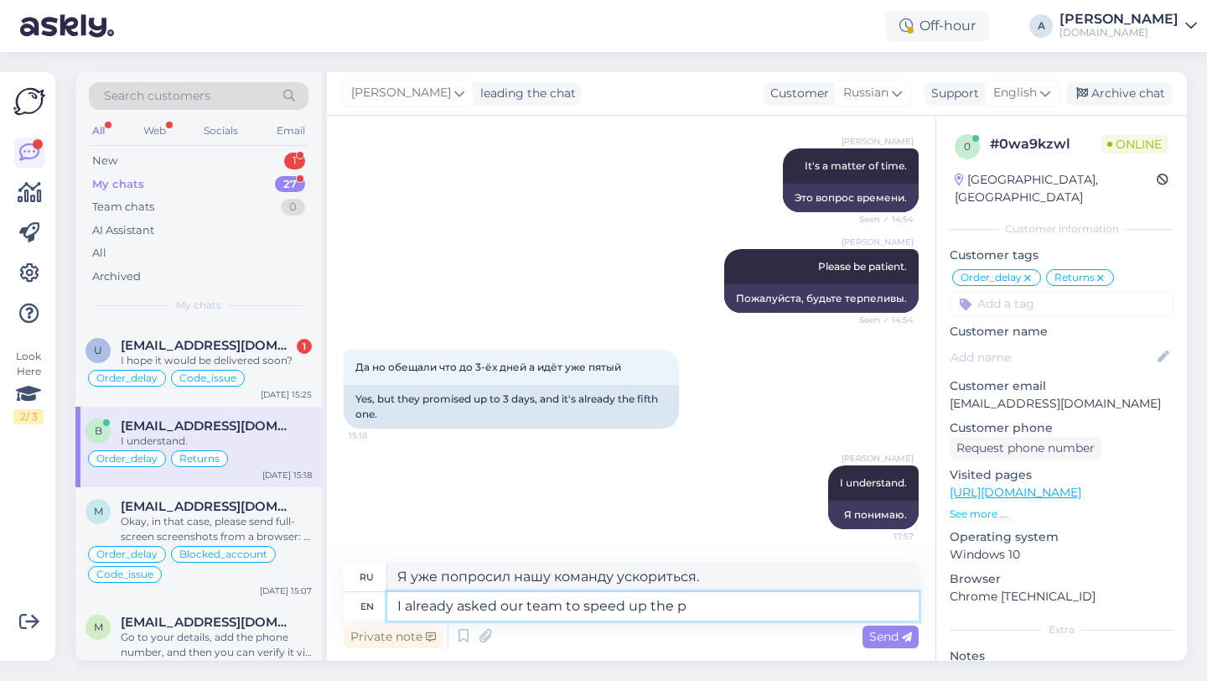
type textarea "Я уже попросил нашу команду ускорить"
type textarea "I already asked our team to speed up the process."
type textarea "Я уже попросил нашу команду ускорить процесс."
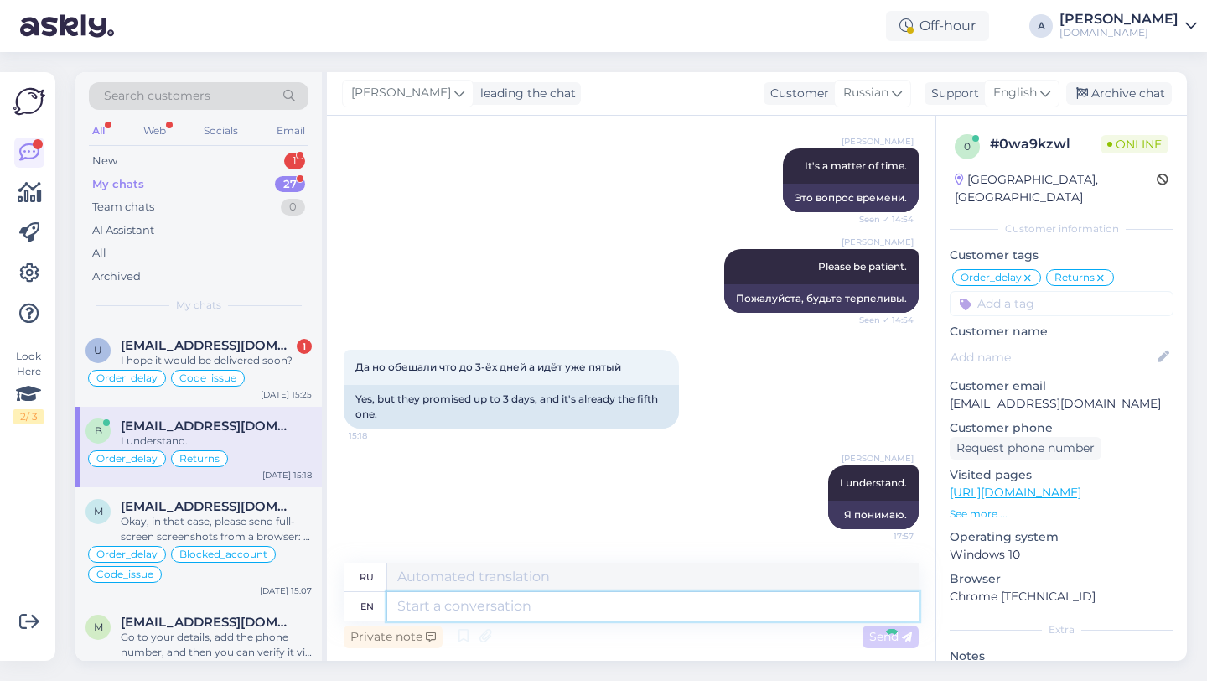
scroll to position [7080, 0]
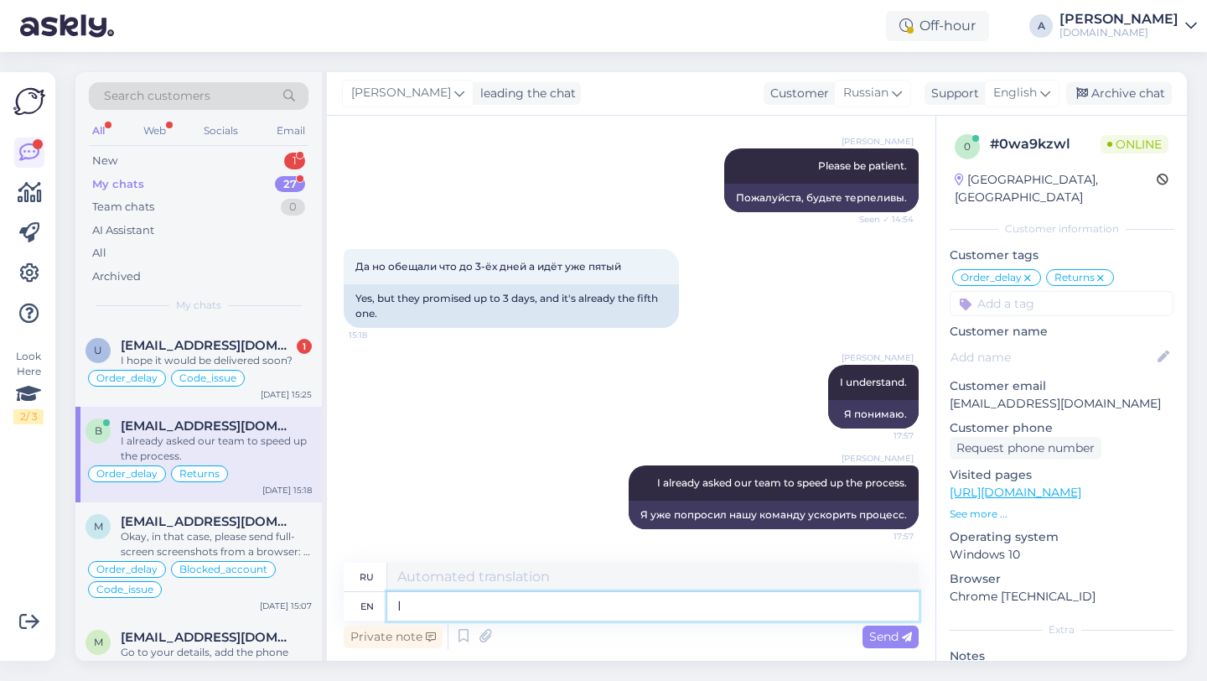
type textarea "I"
type textarea "я"
type textarea "It"
type textarea "Это"
type textarea "It may"
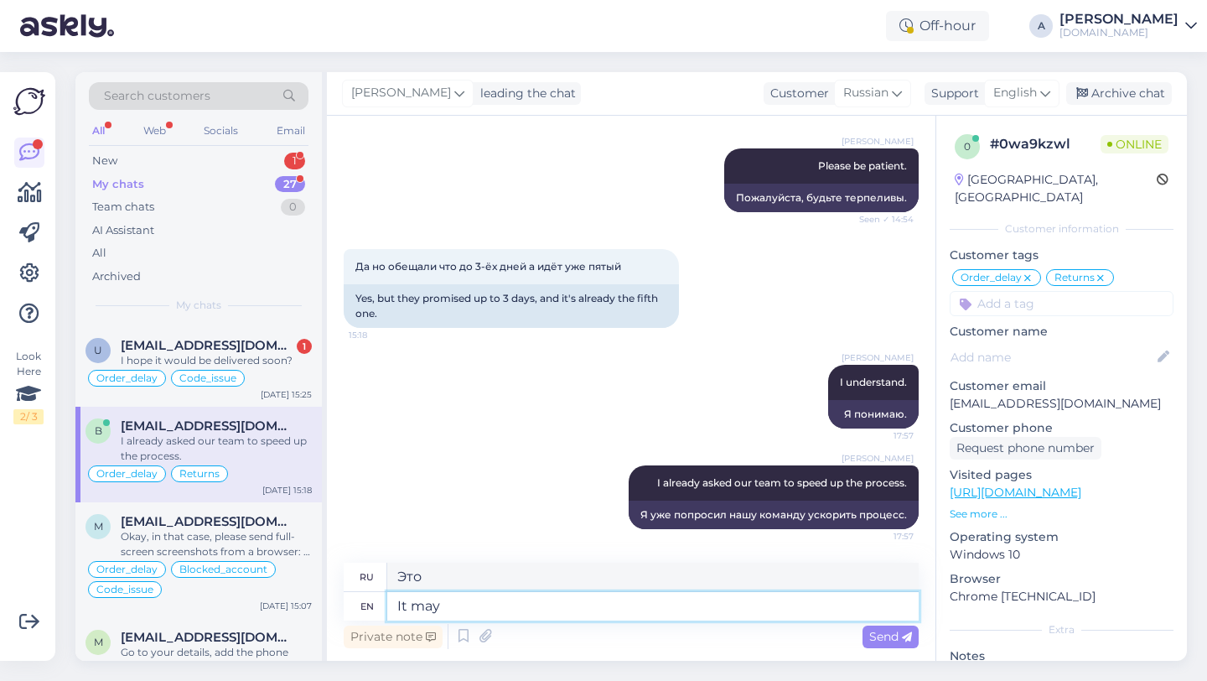
type textarea "Это может быть"
type textarea "It may take som"
type textarea "Это может занять"
type textarea "It may take some ti"
type textarea "Это может занять некоторое время"
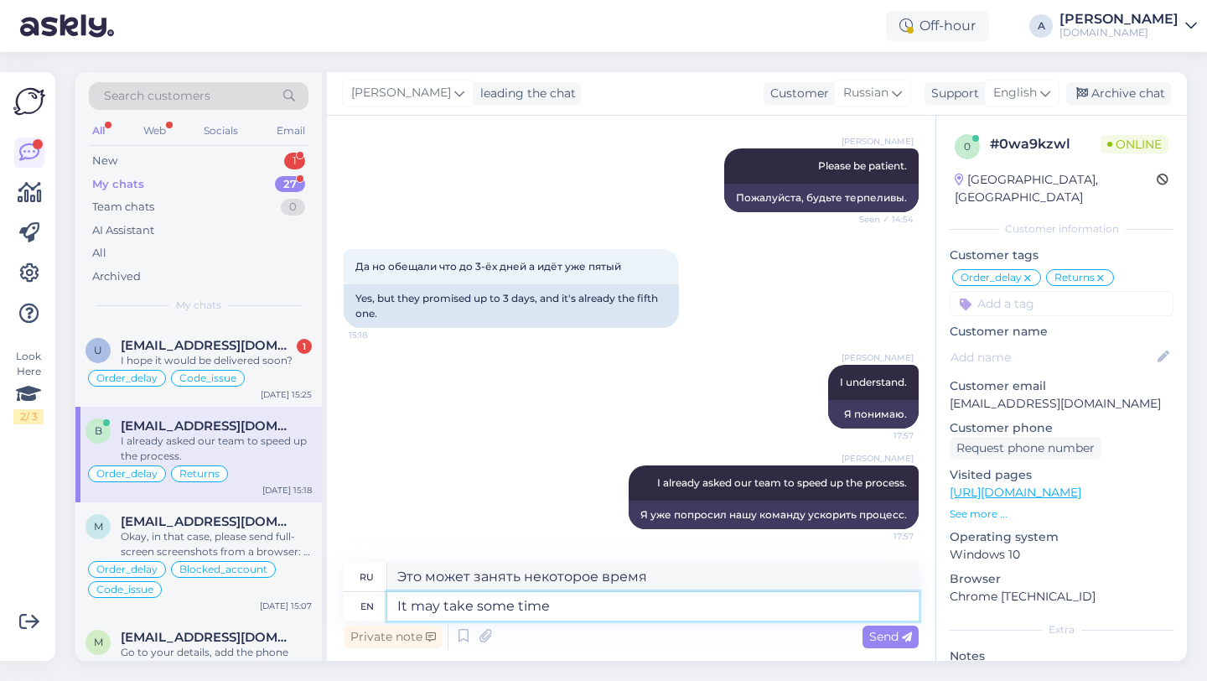
type textarea "It may take some time"
type textarea "Это может занять некоторое время."
type textarea "It may take some time but I"
type textarea "Это может занять некоторое время, но"
type textarea "It may take some time but I"
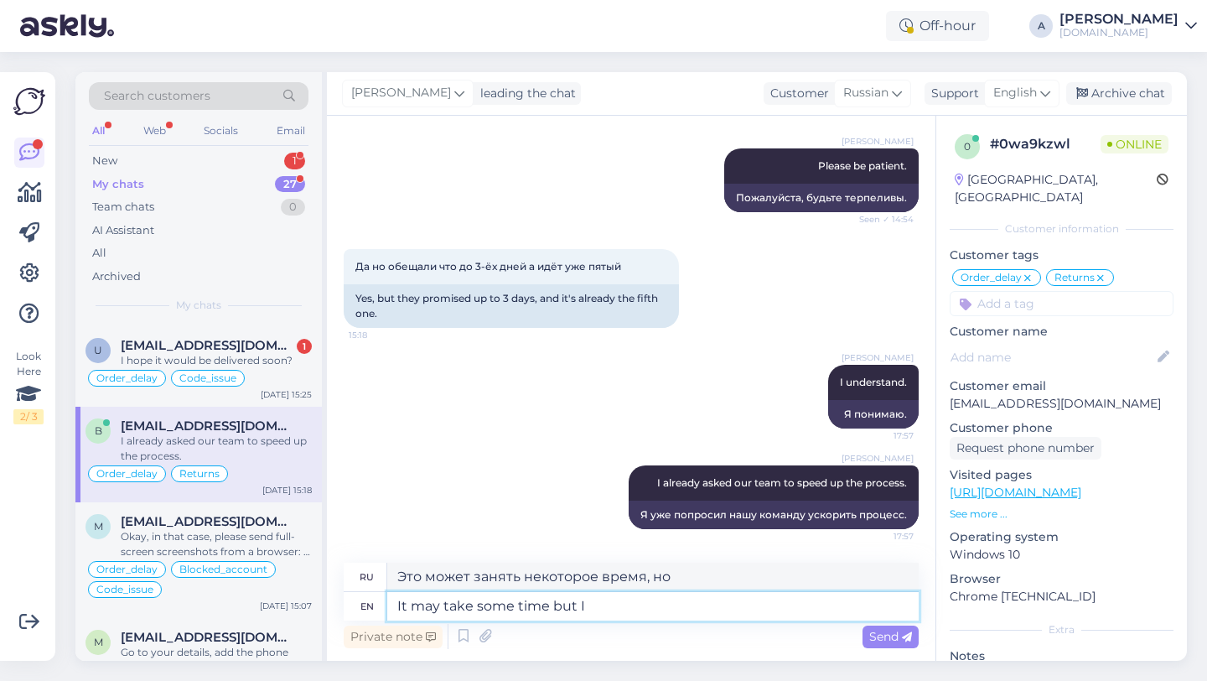
type textarea "Это может занять некоторое время, но я"
type textarea "It may take some time but I asure"
type textarea "Это может занять некоторое время, но я уверяю вас,"
click at [633, 601] on textarea "It may take some time but I asure" at bounding box center [652, 606] width 531 height 28
type textarea "It may take some time but I"
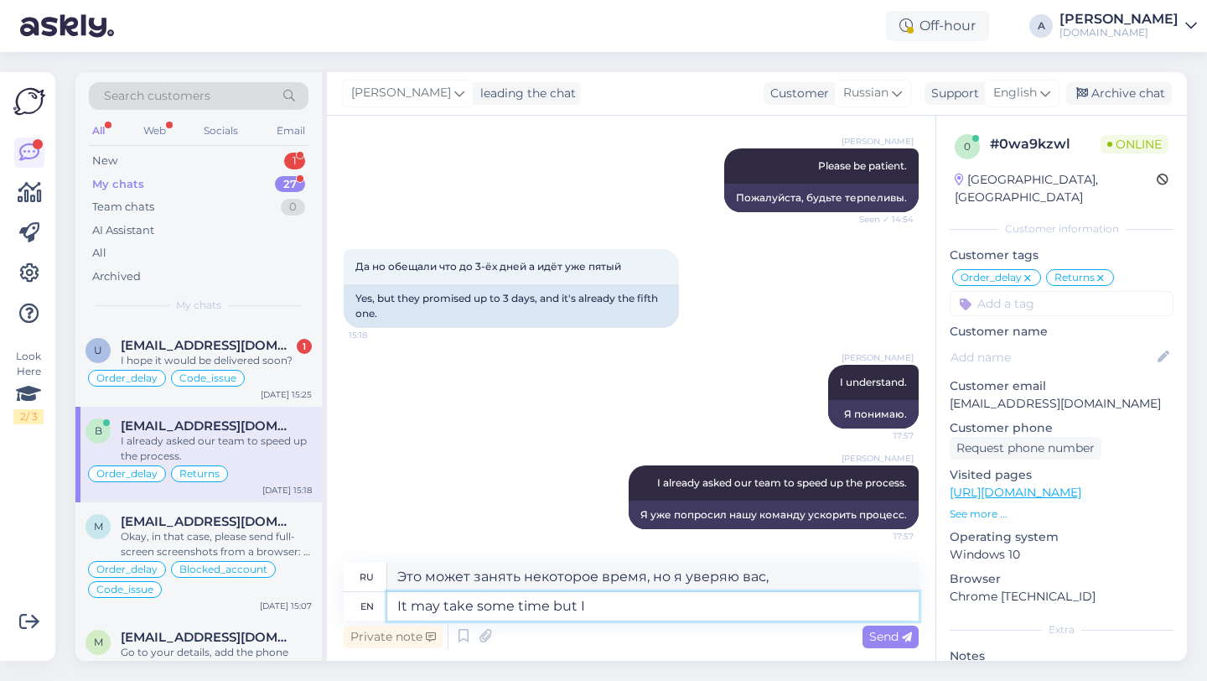
type textarea "Это может занять некоторое время, но я"
type textarea "It may take some time but I asure"
type textarea "Это может занять некоторое время, но я уверяю вас,"
type textarea "It may take some time but I asure you"
type textarea "Это может занять некоторое время, но я вас уверяю."
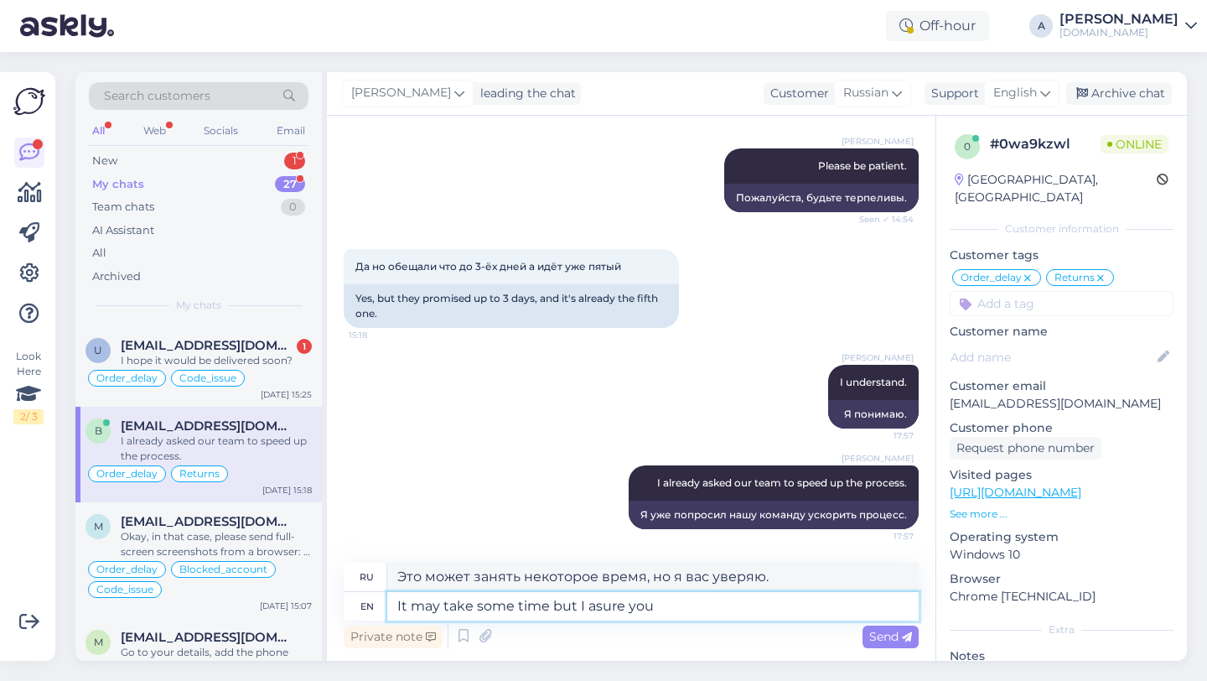
drag, startPoint x: 663, startPoint y: 597, endPoint x: 369, endPoint y: 582, distance: 294.5
click at [369, 582] on div "ru Это может занять некоторое время, но я вас уверяю. en It may take some time …" at bounding box center [631, 591] width 575 height 58
click at [690, 607] on textarea "It may take some time but I asure you" at bounding box center [652, 606] width 531 height 28
click at [598, 604] on textarea "It may take some time but I asure you" at bounding box center [652, 606] width 531 height 28
click at [738, 612] on textarea "It may take some time but I assure you" at bounding box center [652, 606] width 531 height 28
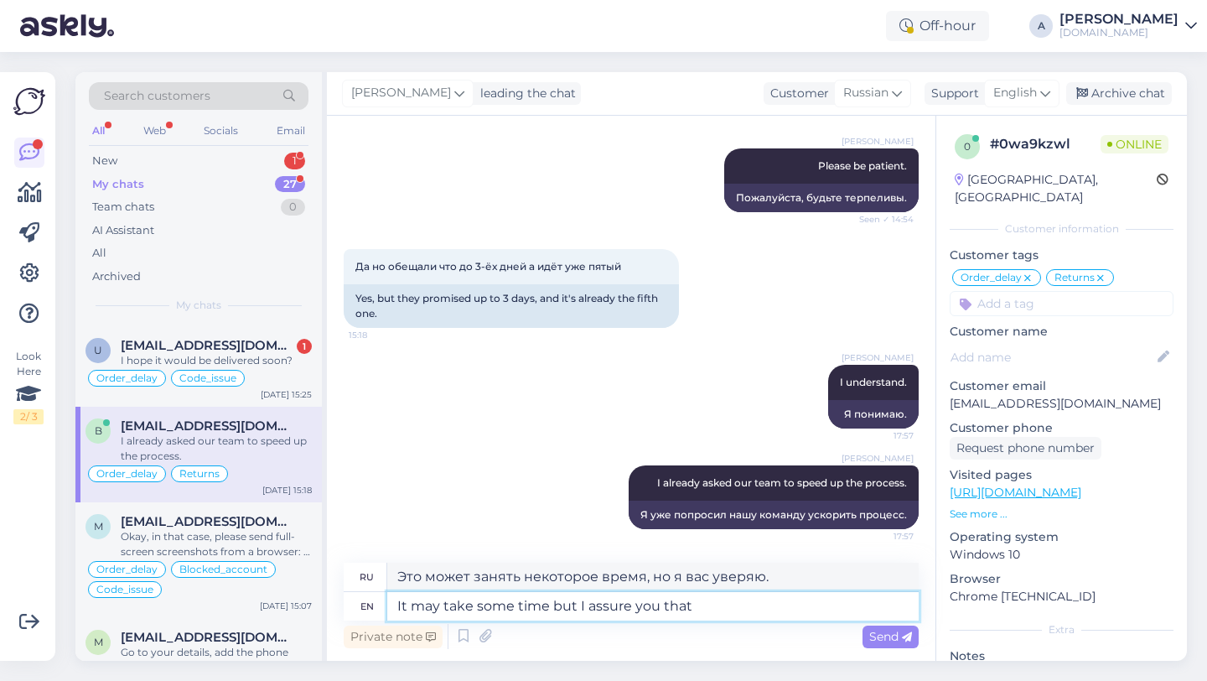
type textarea "It may take some time but I assure you that"
type textarea "Это может занять некоторое время, но я уверяю вас, что"
type textarea "It may take some time but I assure you that you"
type textarea "Это может занять некоторое время, но я уверяю вас, что вы"
type textarea "It may take some time but I assure you that you will g"
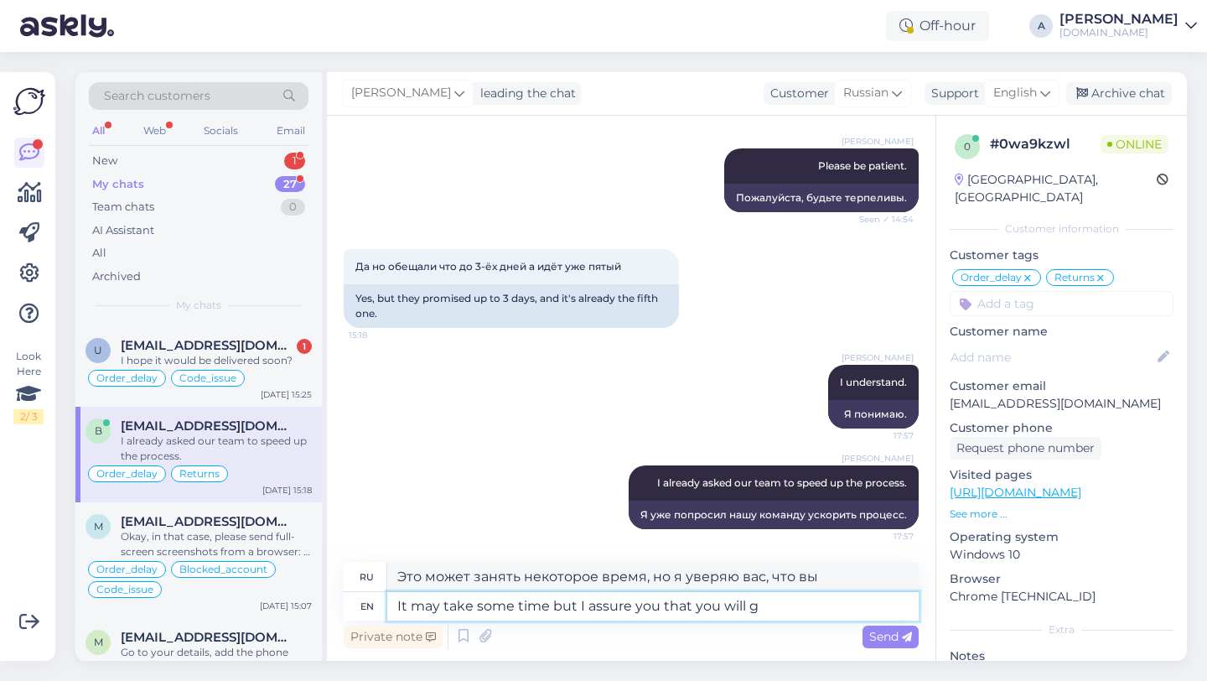
type textarea "Это может занять некоторое время, но я уверяю вас, что вы справитесь."
type textarea "It may take some time but I assure you that you will get th"
type textarea "Это может занять некоторое время, но я уверяю вас, что вы получите"
type textarea "It may take some time but I assure you that you will get the funds."
type textarea "Это может занять некоторое время, но я уверяю вас, что вы получите средства."
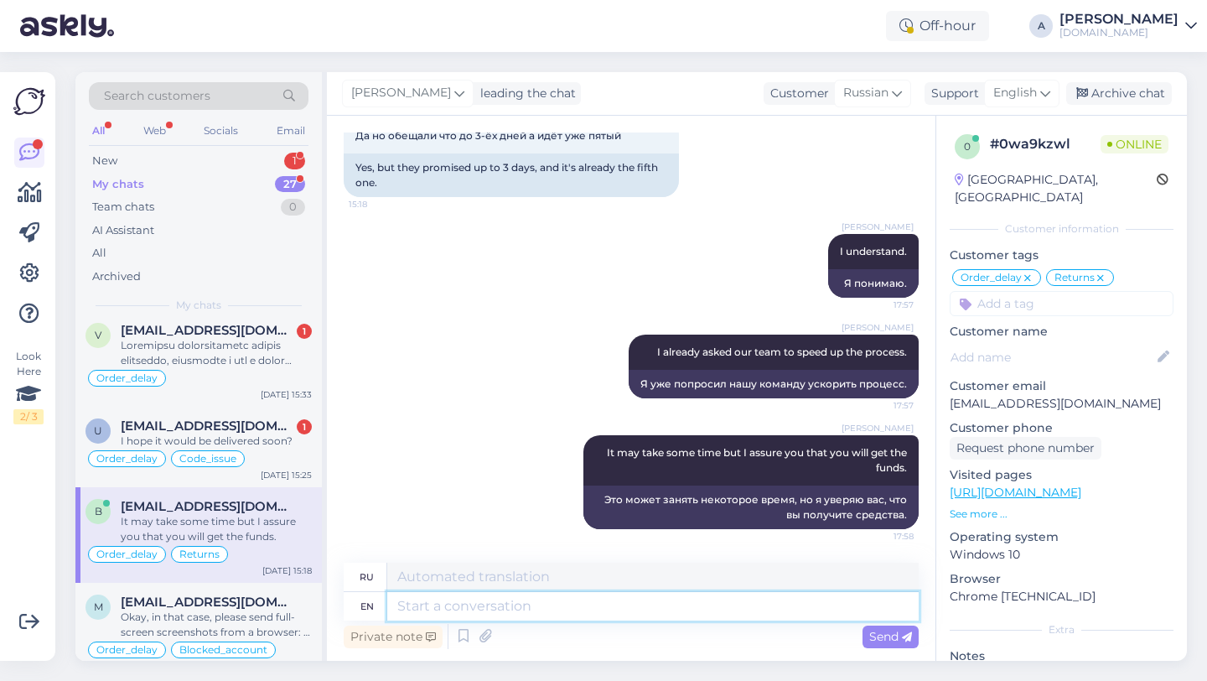
scroll to position [723, 0]
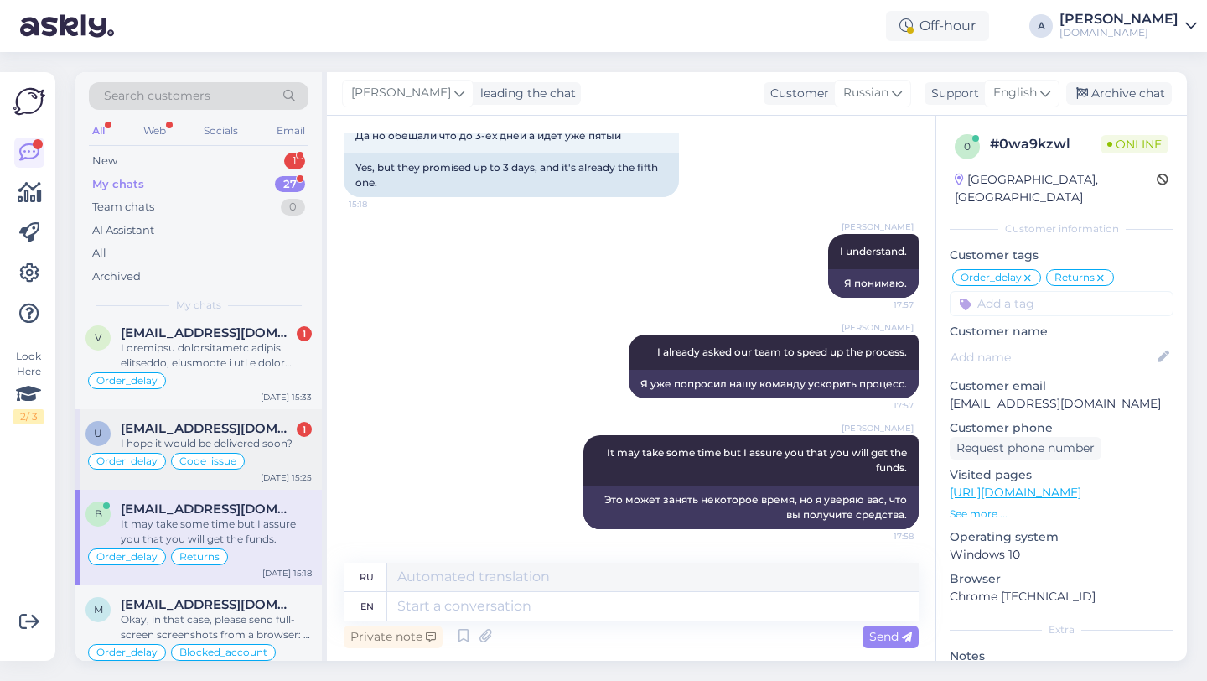
click at [225, 432] on span "uleesment@gmail.com" at bounding box center [208, 428] width 174 height 15
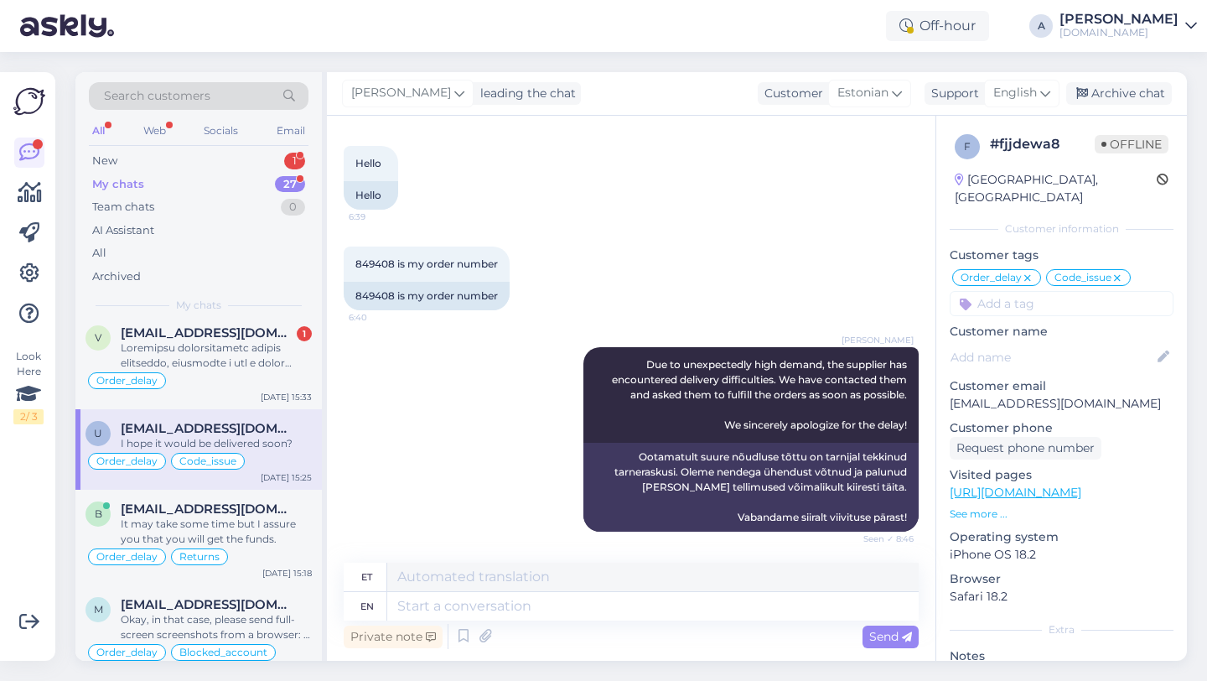
scroll to position [11337, 0]
drag, startPoint x: 393, startPoint y: 309, endPoint x: 343, endPoint y: 307, distance: 50.3
click at [344, 307] on div "849408 is my order number" at bounding box center [427, 295] width 166 height 28
copy div "849408"
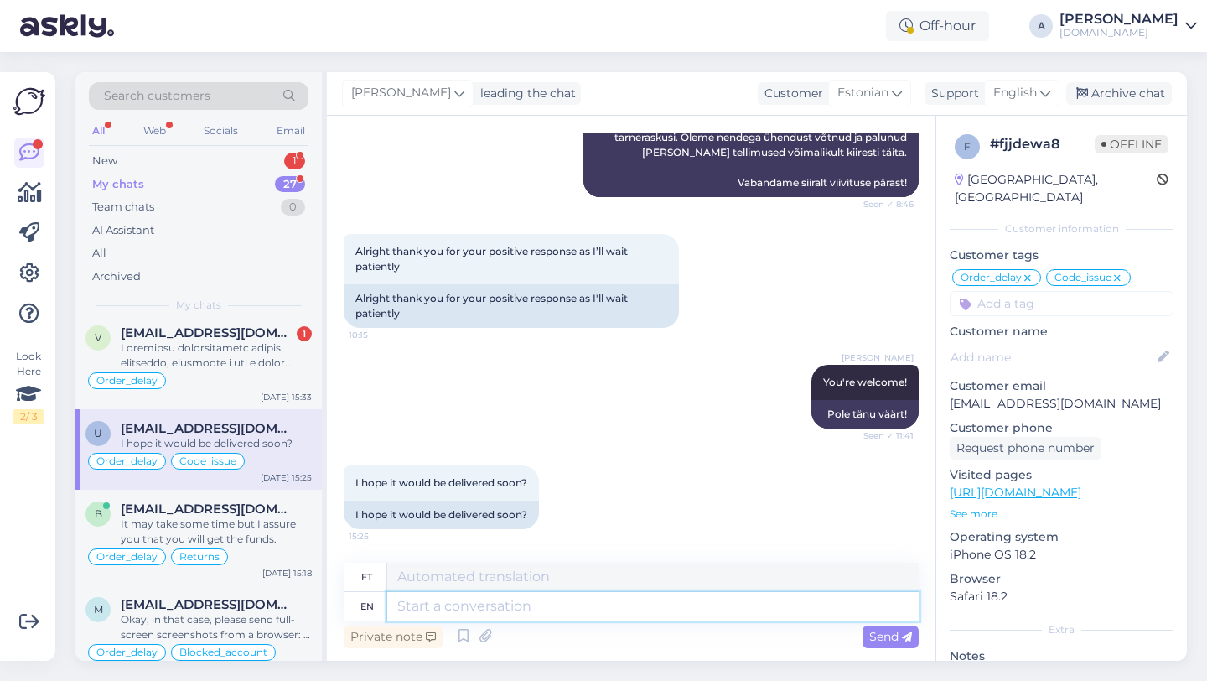
click at [541, 608] on textarea at bounding box center [652, 606] width 531 height 28
type textarea "I c"
type textarea "Mina"
type textarea "I can s"
type textarea "Ma saan"
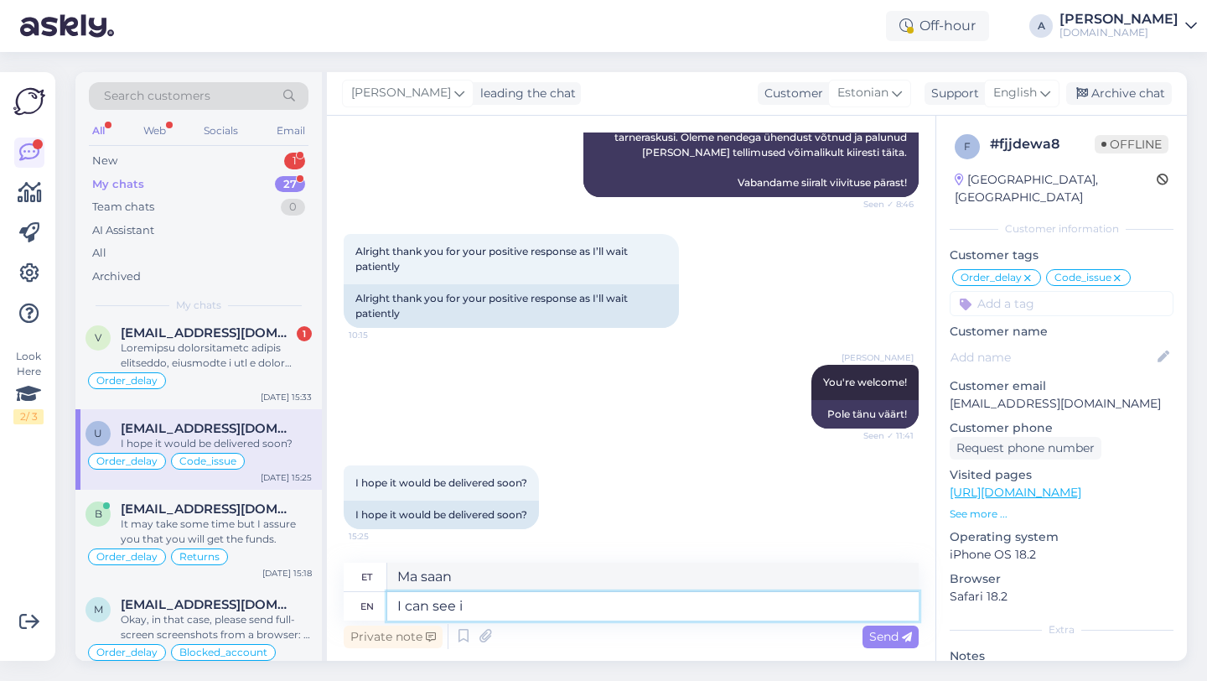
type textarea "I can see in"
type textarea "Ma näen"
type textarea "I can see internally tha"
type textarea "Ma näen sisemiselt"
type textarea "I can see internally that yo"
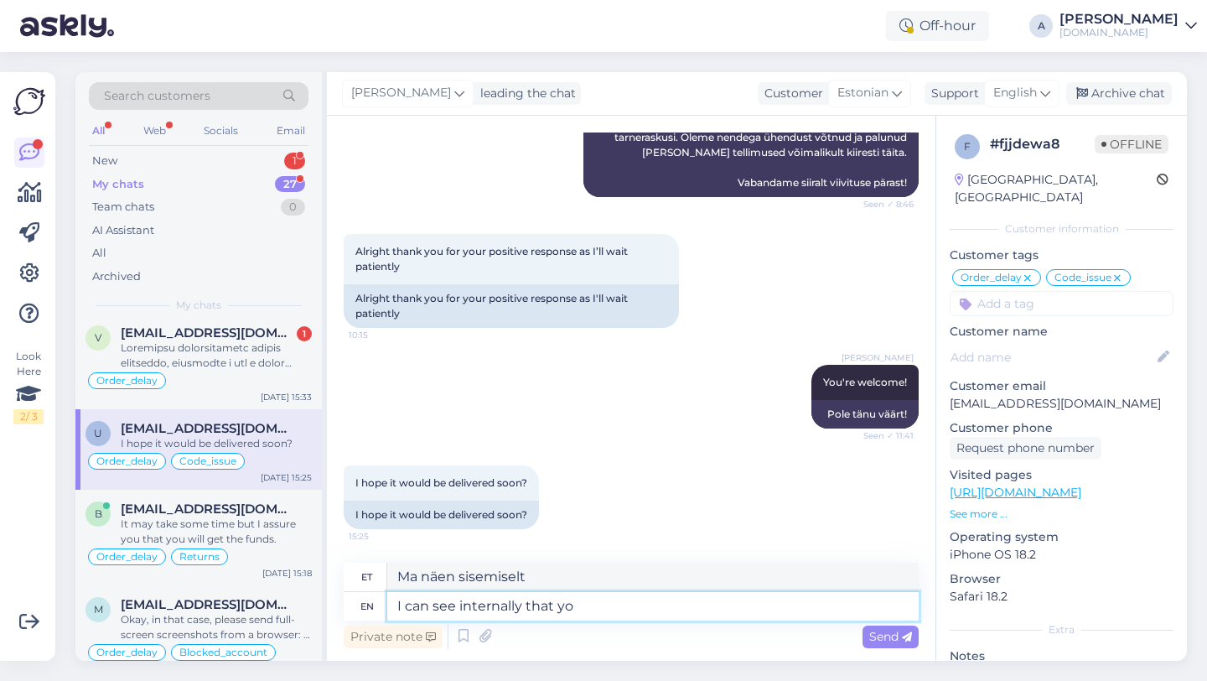
type textarea "Ma näen seda sisemiselt"
type textarea "I can see internally that your order"
type textarea "Ma näen sisemiselt, et teie tellimus"
type textarea "I can see internally that your order was c"
type textarea "Ma näen sisemiselt, et teie tellimus oli"
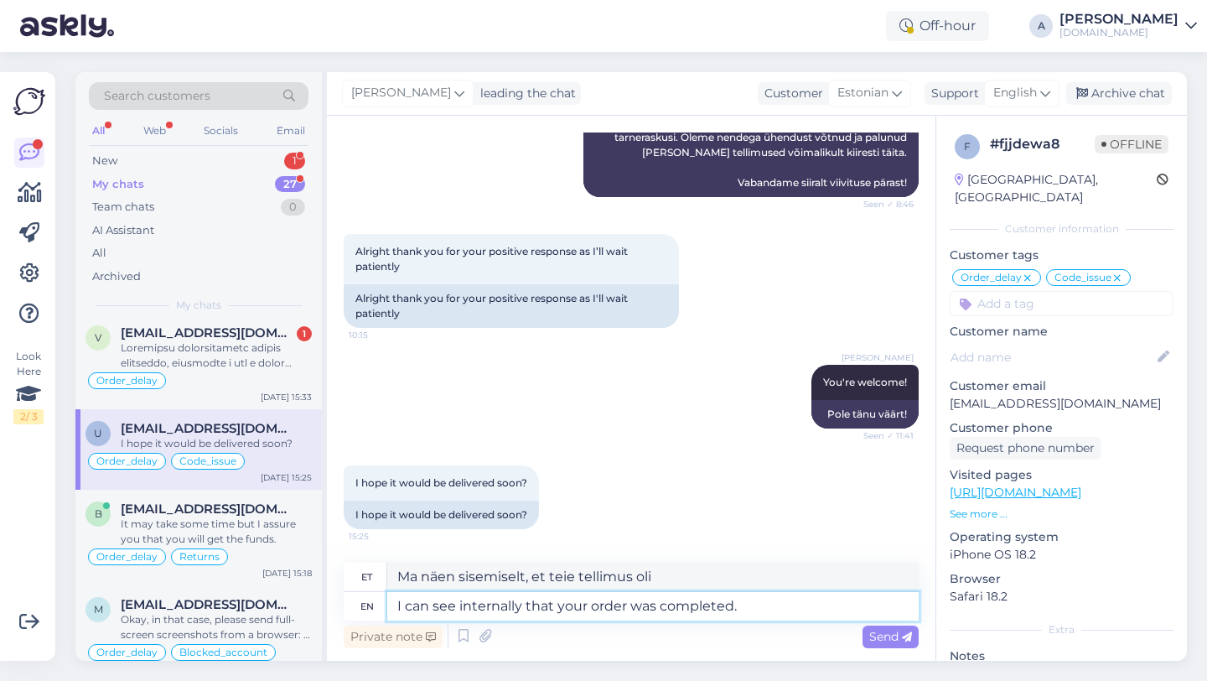
type textarea "I can see internally that your order was completed."
type textarea "Ma näen sisemiselt, et teie tellimus on täidetud."
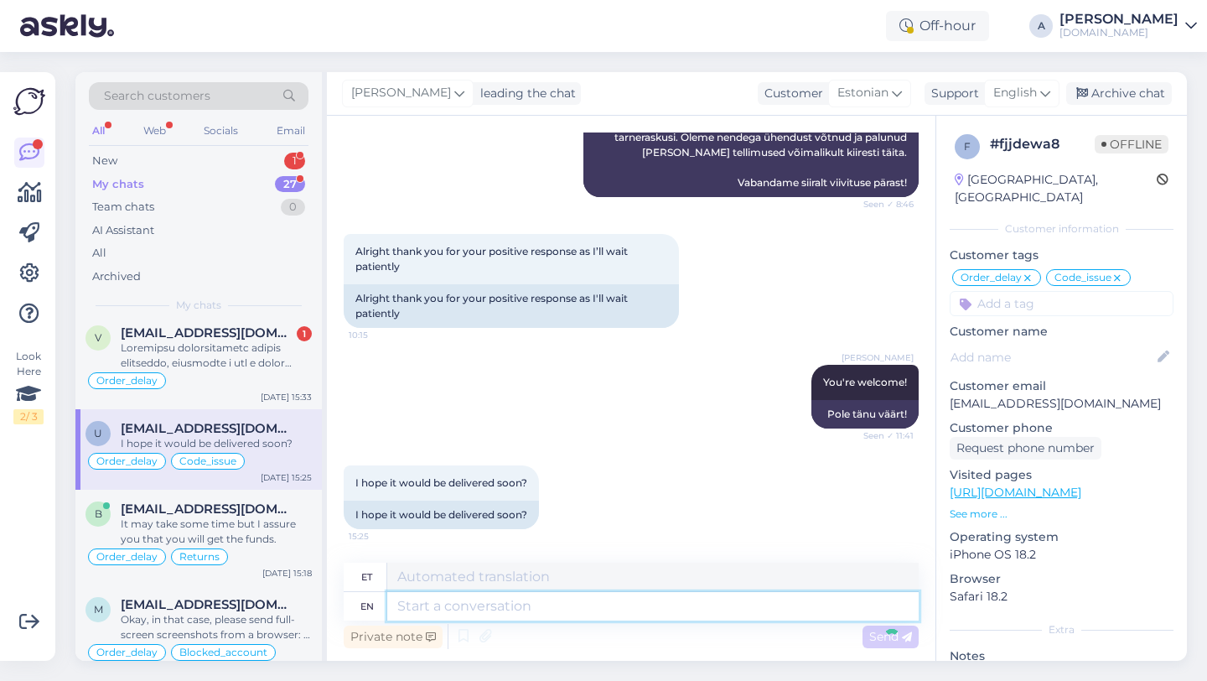
scroll to position [11786, 0]
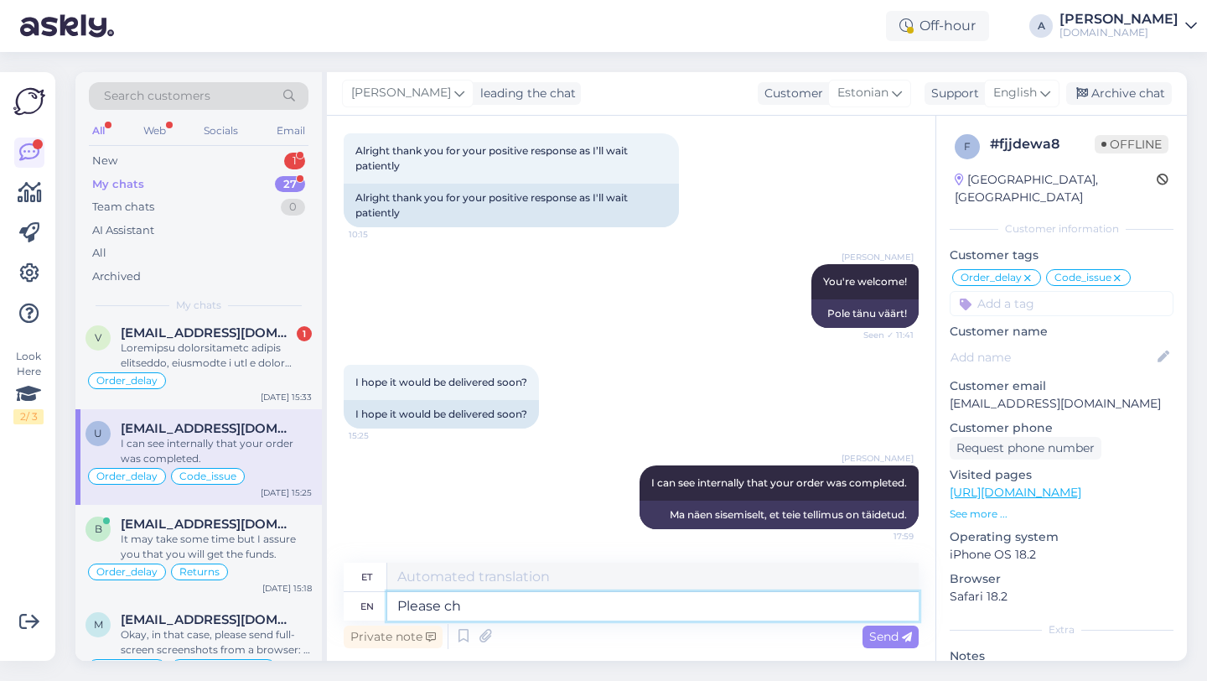
type textarea "Please che"
type textarea "Palun"
type textarea "Please check"
type textarea "Palun kontrollige"
type textarea "Please check your em"
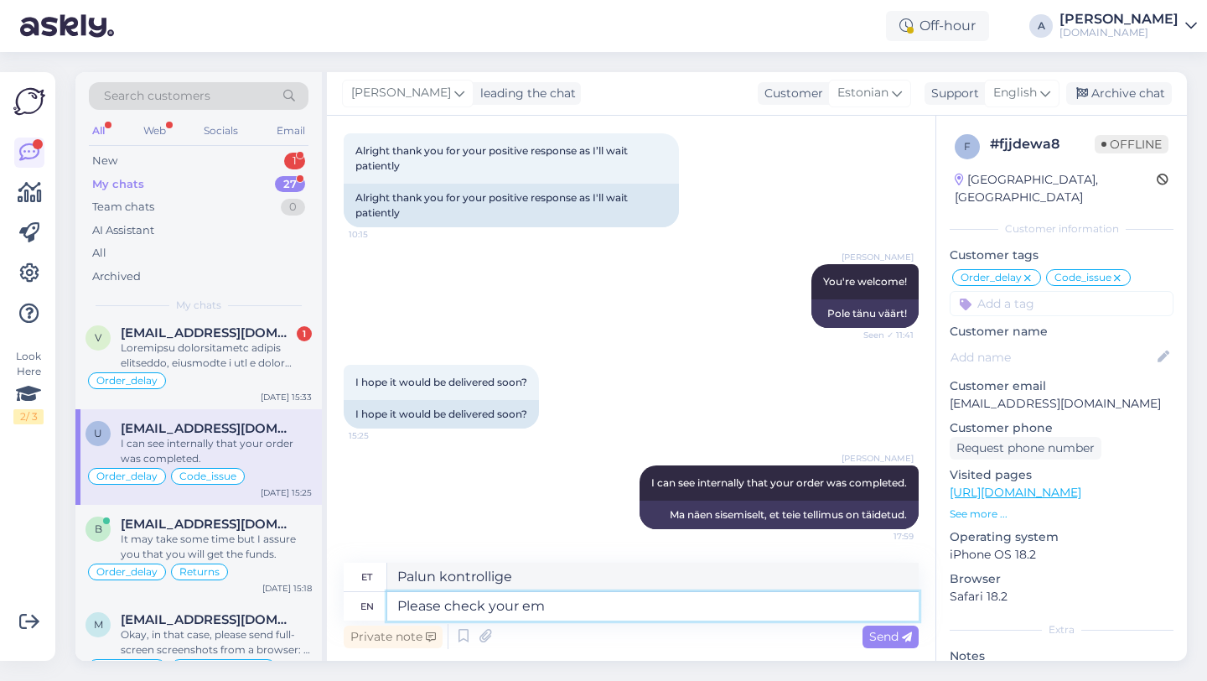
type textarea "Palun kontrollige oma"
type textarea "Please check your email and"
type textarea "Palun kontrollige oma e-posti"
type textarea "Please check your email and sp"
type textarea "Palun kontrollige oma e-posti ja"
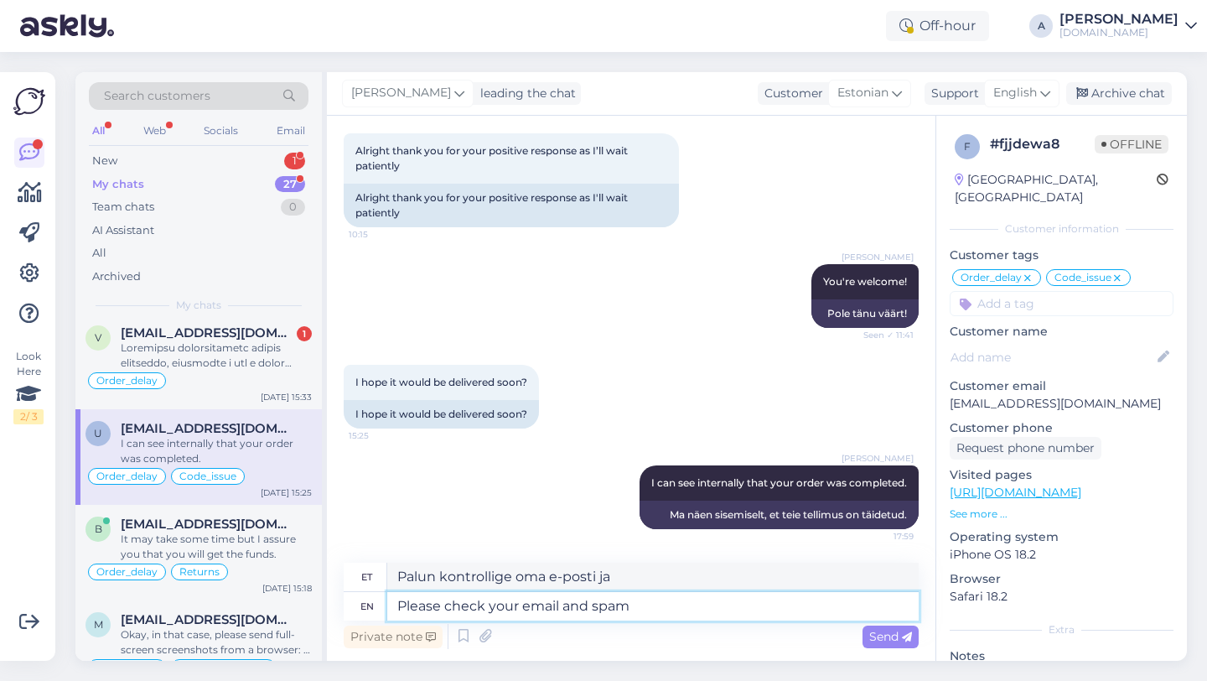
type textarea "Please check your email and spam"
type textarea "Palun kontrollige oma e-posti ja rämpsposti"
type textarea "Please check your email and spam folder."
type textarea "Palun kontrollige oma e-posti ja rämpsposti kausta."
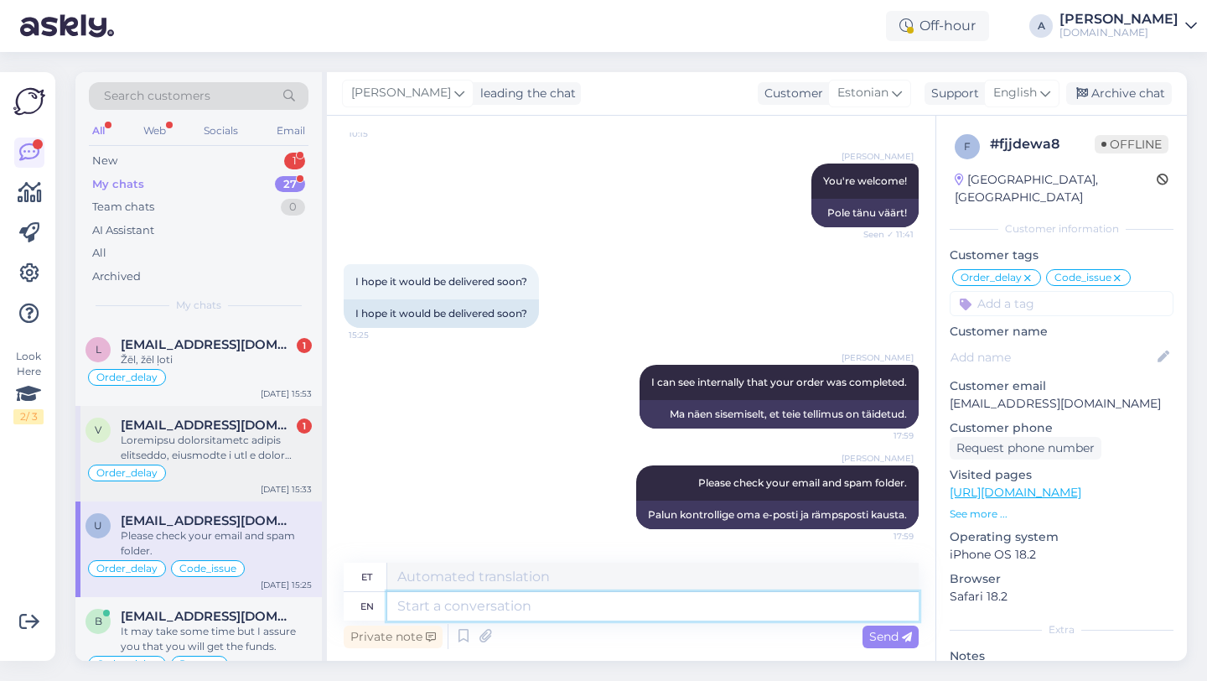
scroll to position [630, 0]
click at [203, 479] on div "Order_delay" at bounding box center [198, 473] width 226 height 20
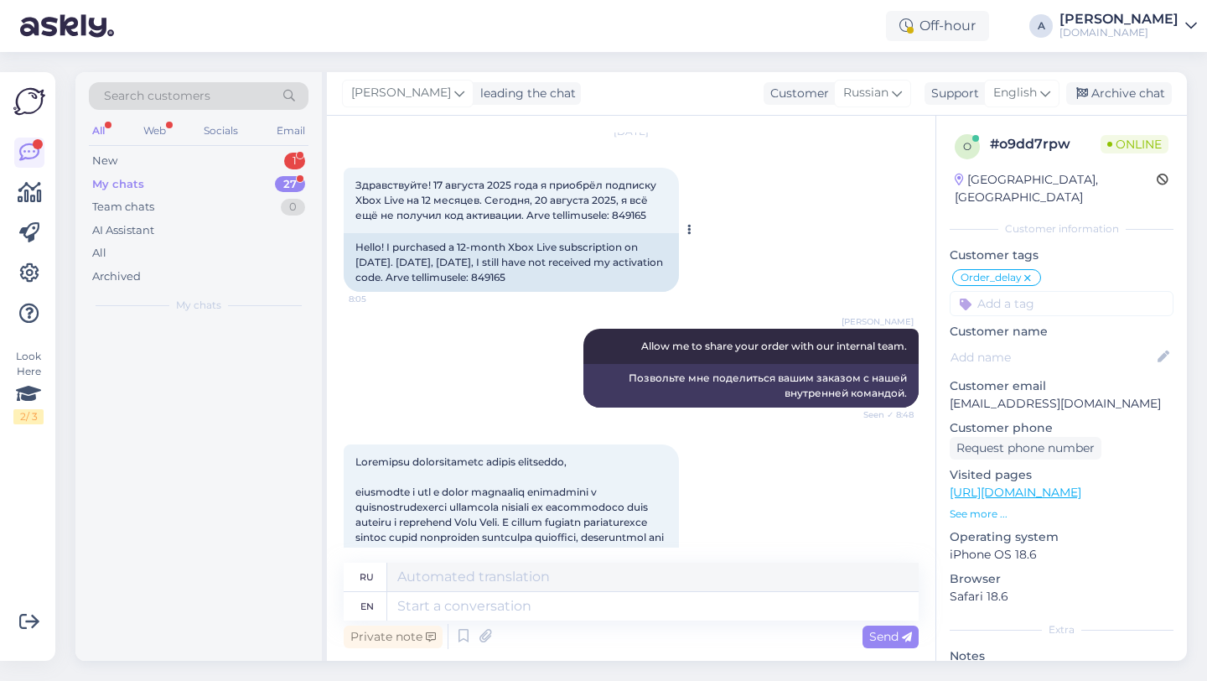
scroll to position [0, 0]
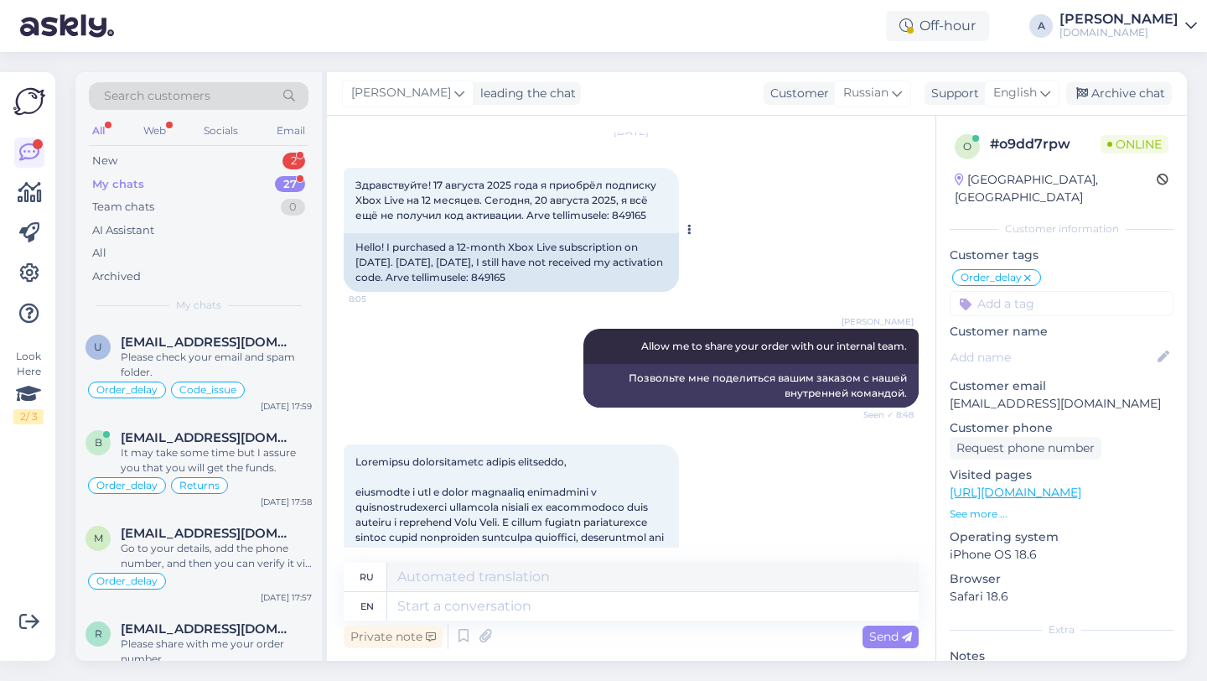
drag, startPoint x: 628, startPoint y: 291, endPoint x: 592, endPoint y: 292, distance: 36.1
click at [592, 292] on div "Hello! I purchased a 12-month Xbox Live subscription on August 17, 2025. Today,…" at bounding box center [511, 262] width 335 height 59
copy div "849165"
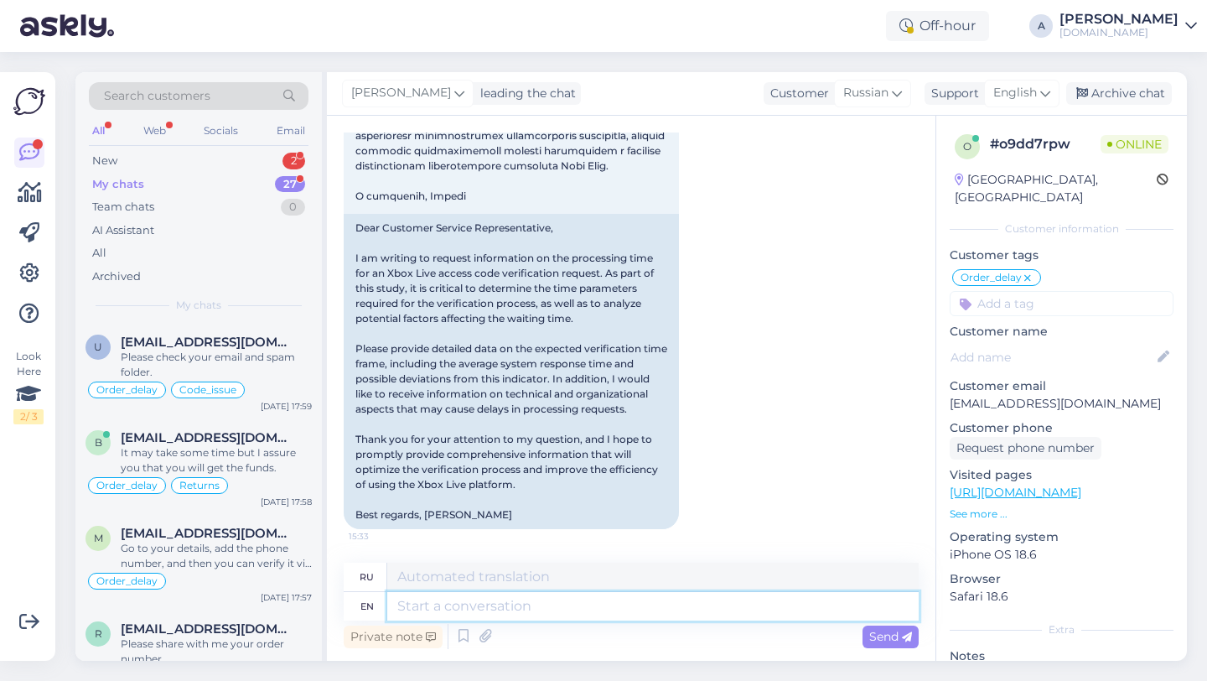
click at [411, 609] on textarea at bounding box center [652, 606] width 531 height 28
click at [296, 153] on div "2" at bounding box center [293, 161] width 23 height 17
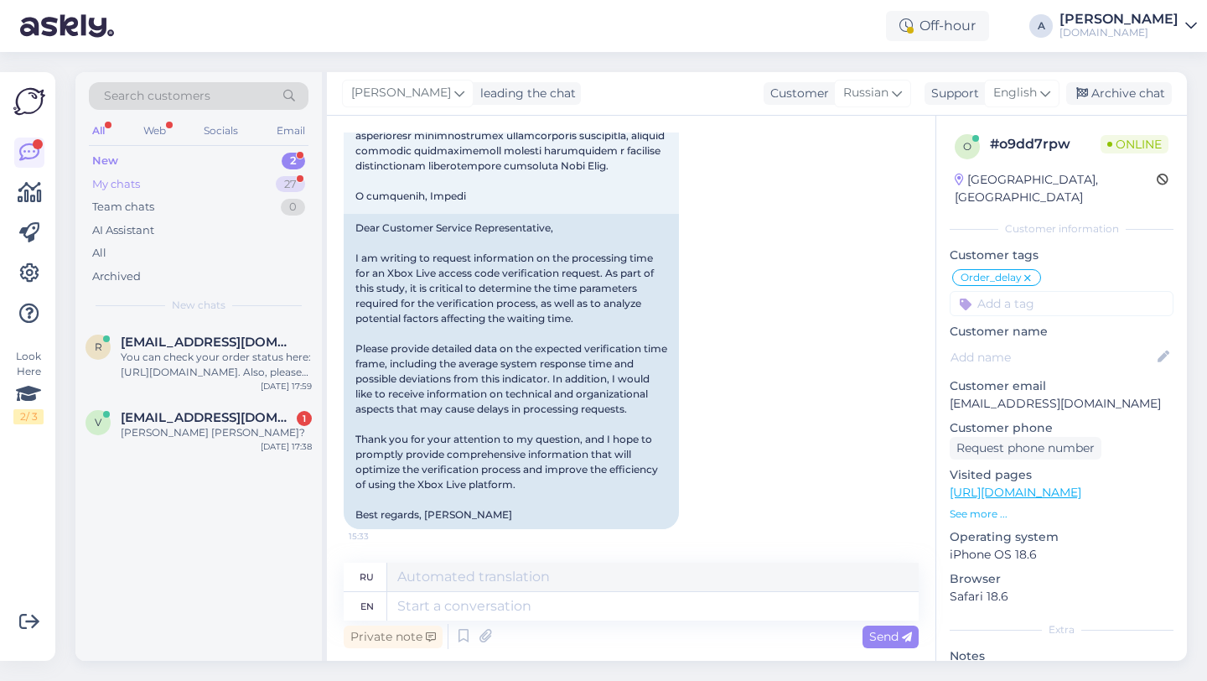
click at [228, 183] on div "My chats 27" at bounding box center [199, 184] width 220 height 23
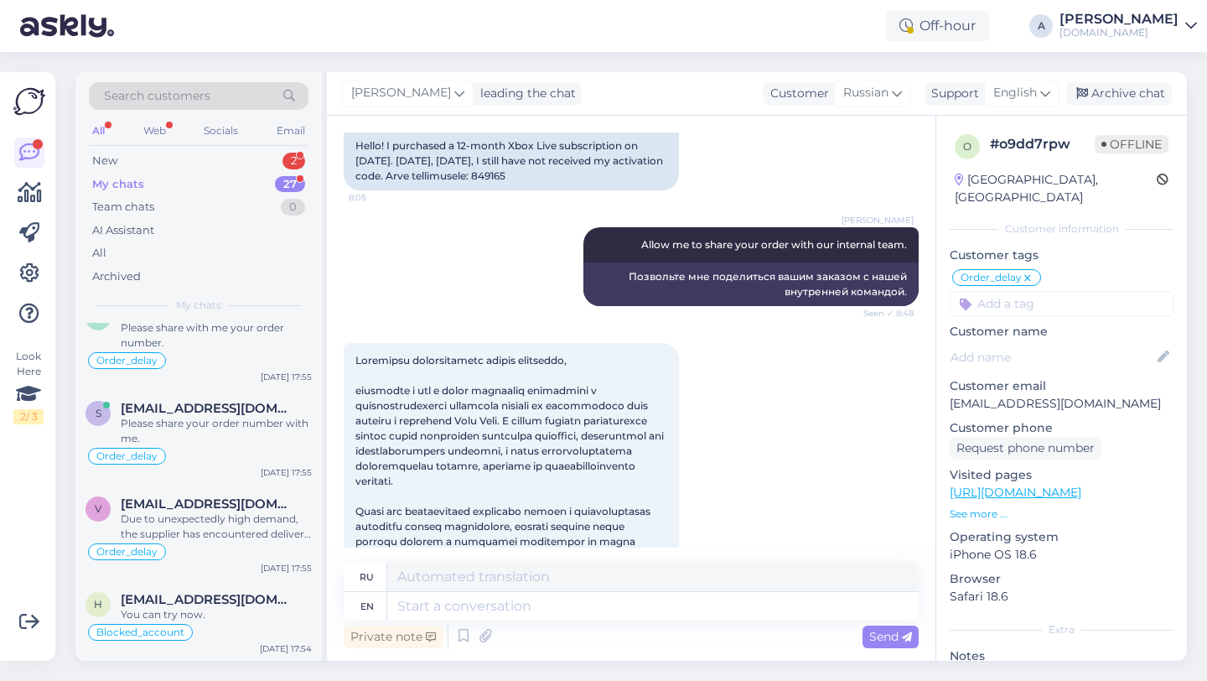
scroll to position [2044, 0]
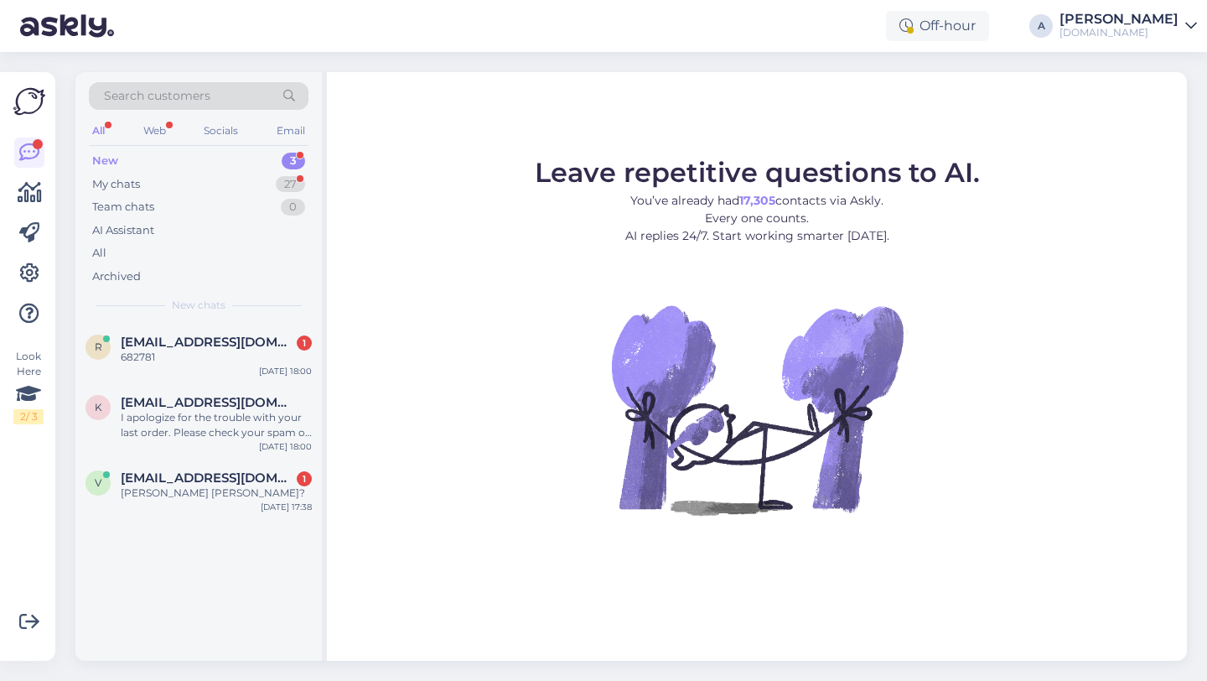
click at [236, 587] on div "r [EMAIL_ADDRESS][DOMAIN_NAME] 1 682781 [DATE] 18:00 k [EMAIL_ADDRESS][DOMAIN_N…" at bounding box center [198, 492] width 246 height 338
click at [266, 623] on div "r [EMAIL_ADDRESS][DOMAIN_NAME] 1 682781 [DATE] 18:00 k [EMAIL_ADDRESS][DOMAIN_N…" at bounding box center [198, 492] width 246 height 338
click at [440, 579] on div "Leave repetitive questions to AI. You’ve already had 17,305 contacts via Askly.…" at bounding box center [757, 366] width 860 height 588
click at [203, 575] on div "r [EMAIL_ADDRESS][DOMAIN_NAME] 1 682781 [DATE] 18:00 k [EMAIL_ADDRESS][DOMAIN_N…" at bounding box center [198, 492] width 246 height 338
